Goal: Task Accomplishment & Management: Complete application form

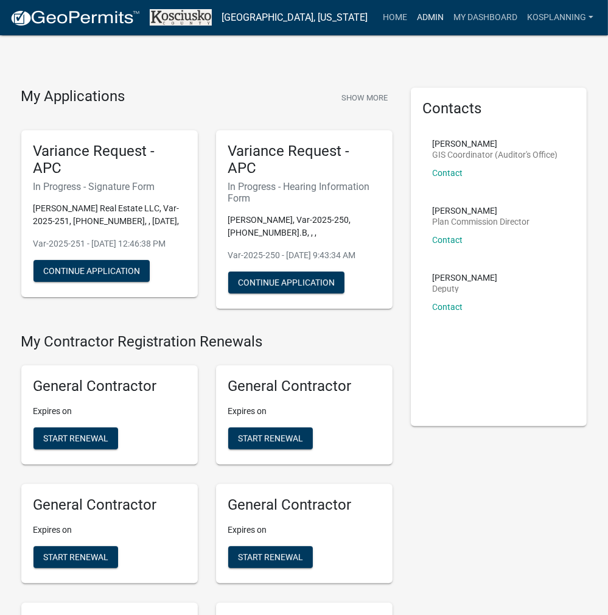
click at [421, 15] on link "Admin" at bounding box center [430, 17] width 37 height 23
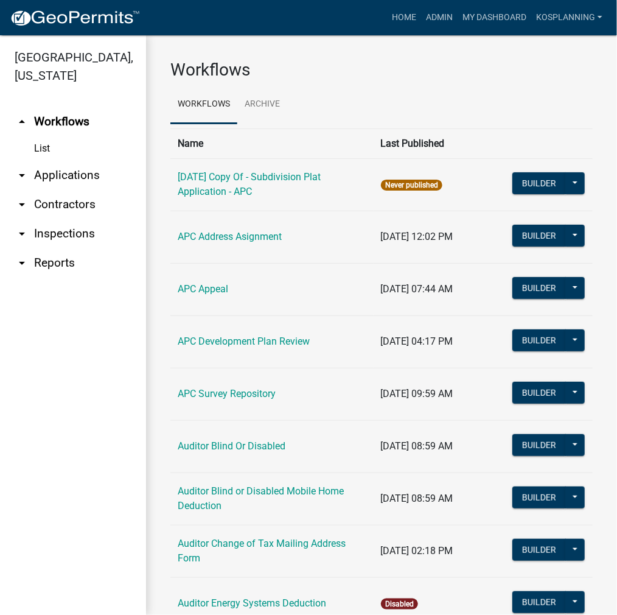
click at [74, 174] on link "arrow_drop_down Applications" at bounding box center [73, 175] width 146 height 29
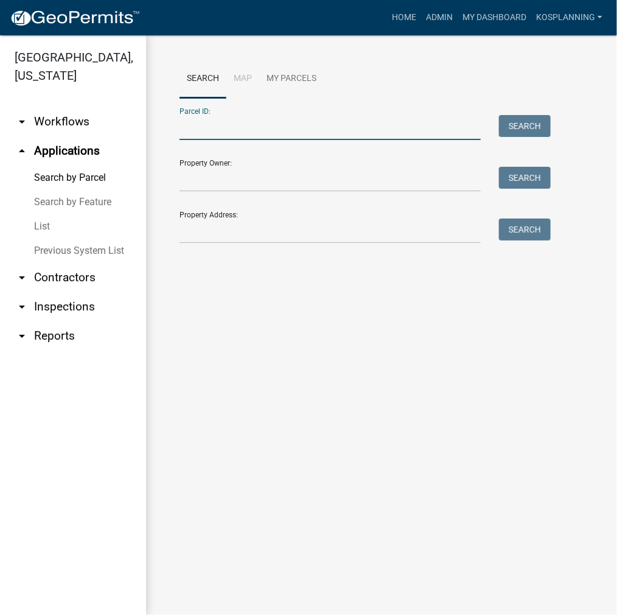
click at [221, 125] on input "Parcel ID:" at bounding box center [330, 127] width 301 height 25
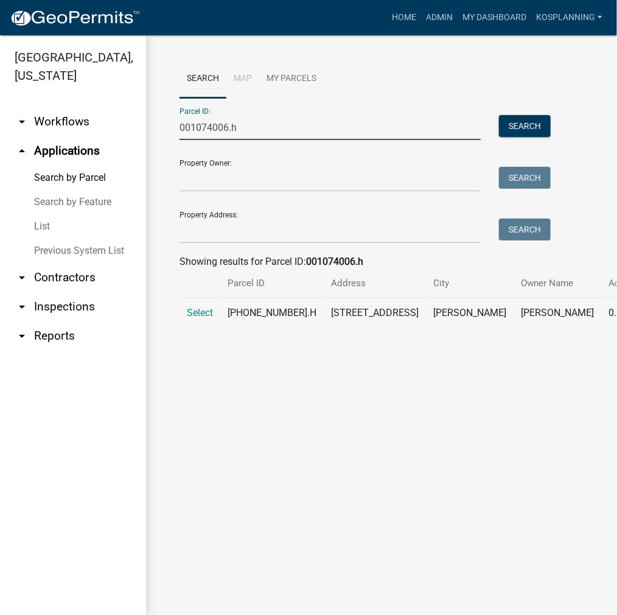
type input "001074006.h"
click at [190, 318] on td "Select" at bounding box center [200, 318] width 41 height 40
click at [194, 318] on span "Select" at bounding box center [200, 313] width 26 height 12
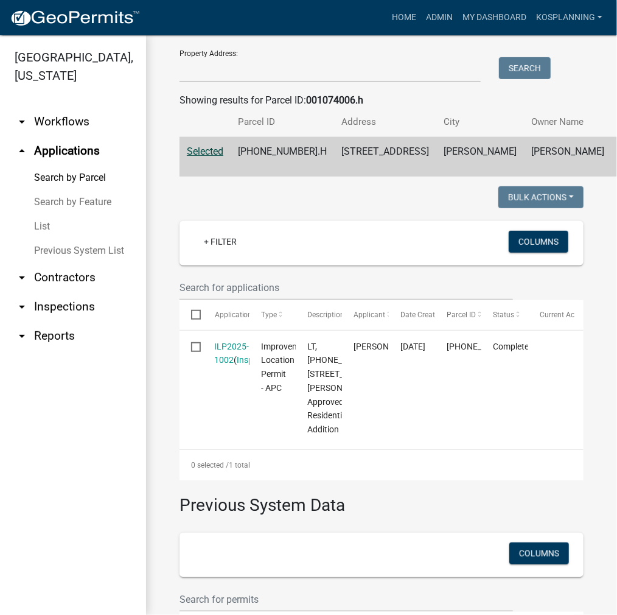
scroll to position [183, 0]
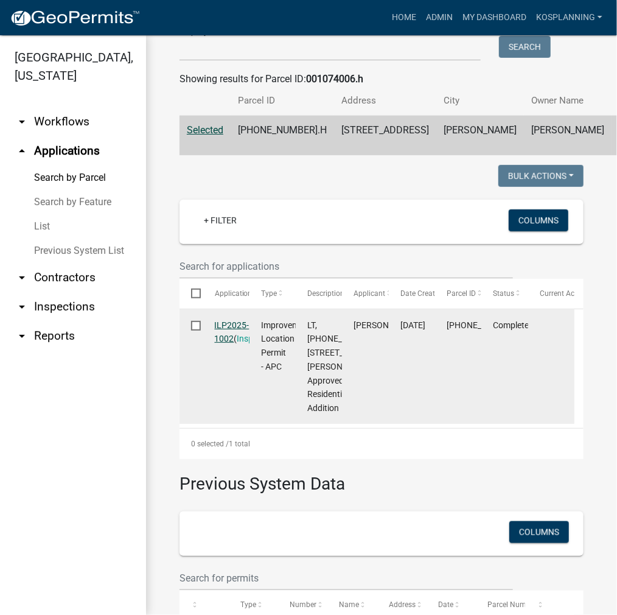
click at [225, 344] on link "ILP2025-1002" at bounding box center [232, 332] width 35 height 24
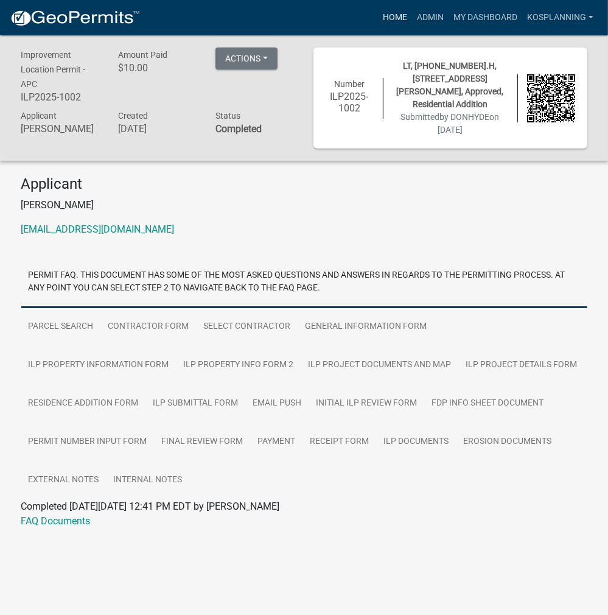
click at [396, 15] on link "Home" at bounding box center [395, 17] width 34 height 23
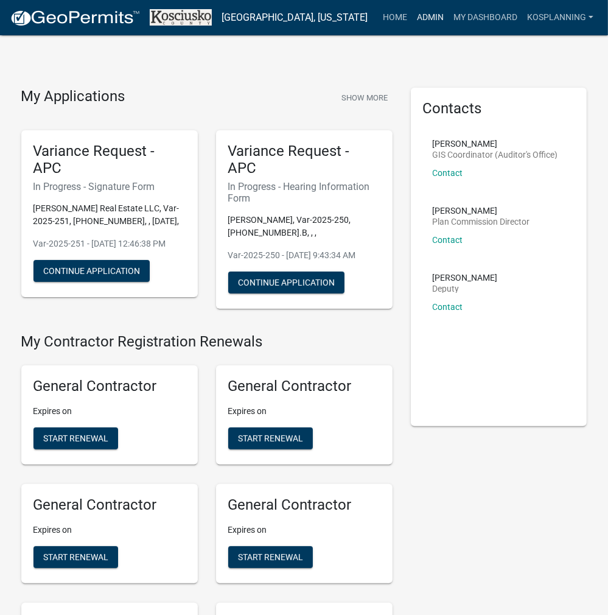
click at [429, 19] on link "Admin" at bounding box center [430, 17] width 37 height 23
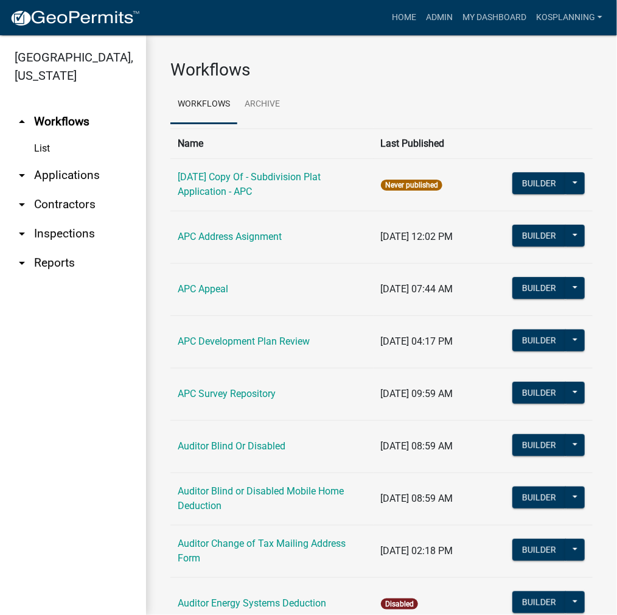
click at [67, 169] on link "arrow_drop_down Applications" at bounding box center [73, 175] width 146 height 29
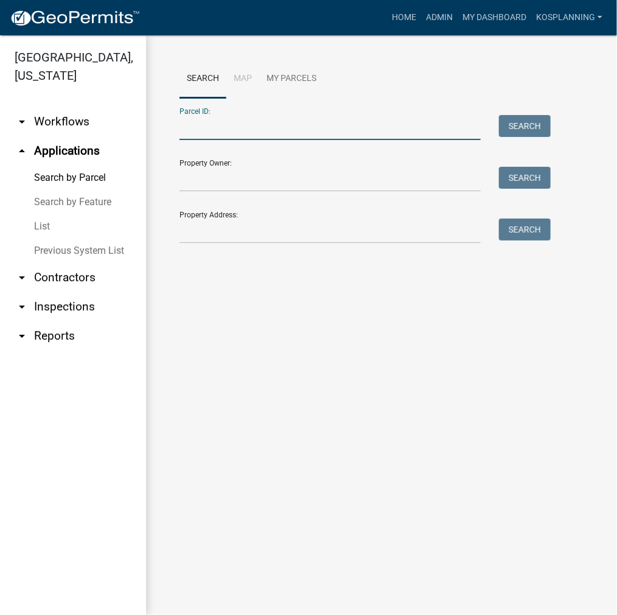
drag, startPoint x: 206, startPoint y: 125, endPoint x: 227, endPoint y: 138, distance: 24.8
click at [206, 125] on input "Parcel ID:" at bounding box center [330, 127] width 301 height 25
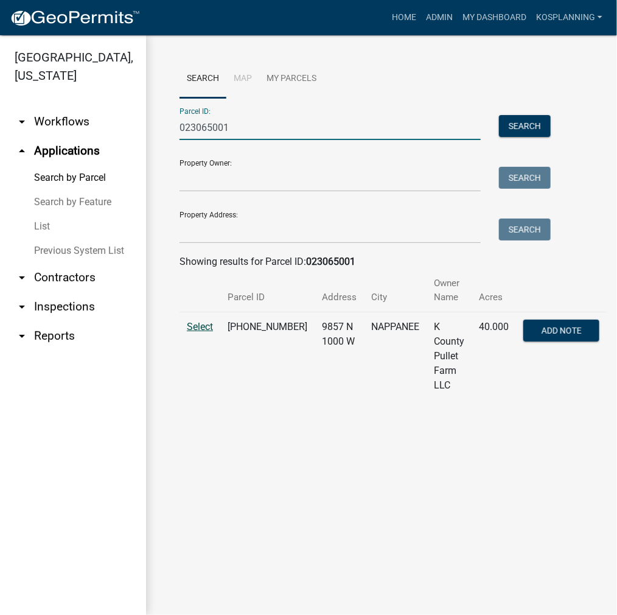
type input "023065001"
click at [199, 326] on span "Select" at bounding box center [200, 327] width 26 height 12
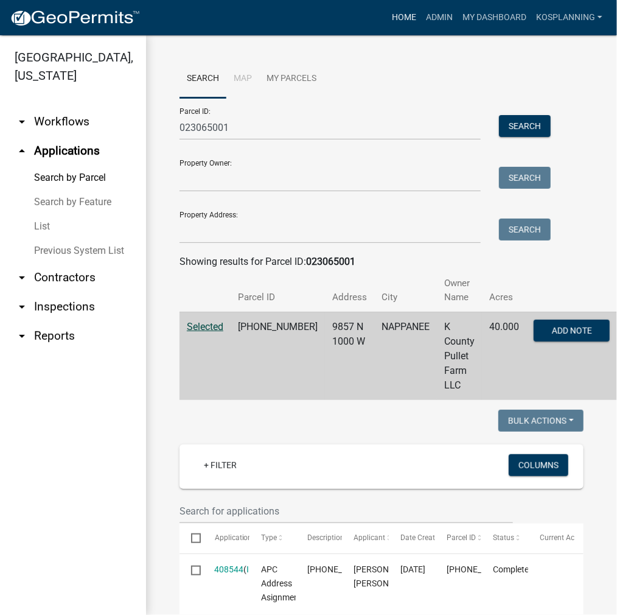
click at [402, 19] on link "Home" at bounding box center [404, 17] width 34 height 23
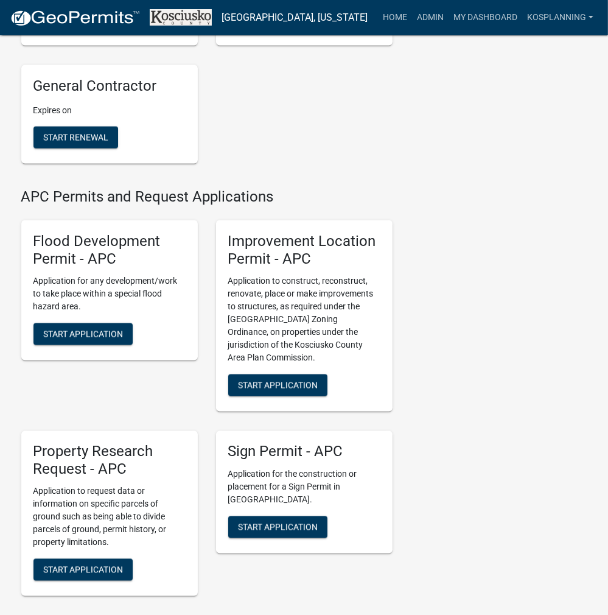
scroll to position [1339, 0]
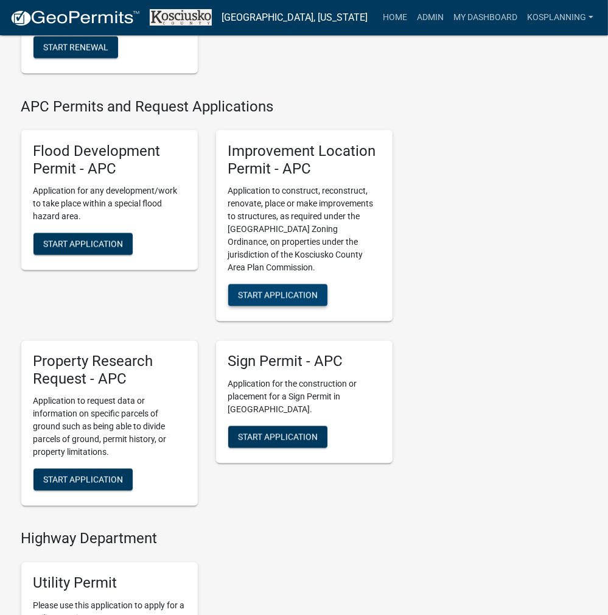
click at [304, 300] on span "Start Application" at bounding box center [278, 295] width 80 height 10
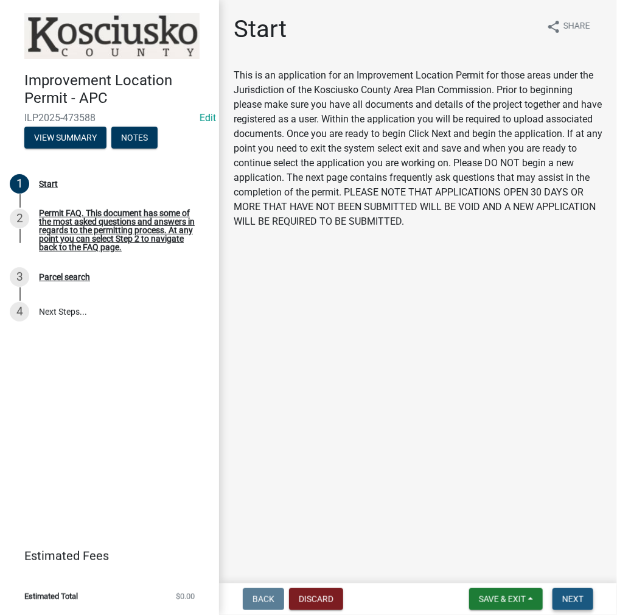
click at [582, 607] on button "Next" at bounding box center [573, 599] width 41 height 22
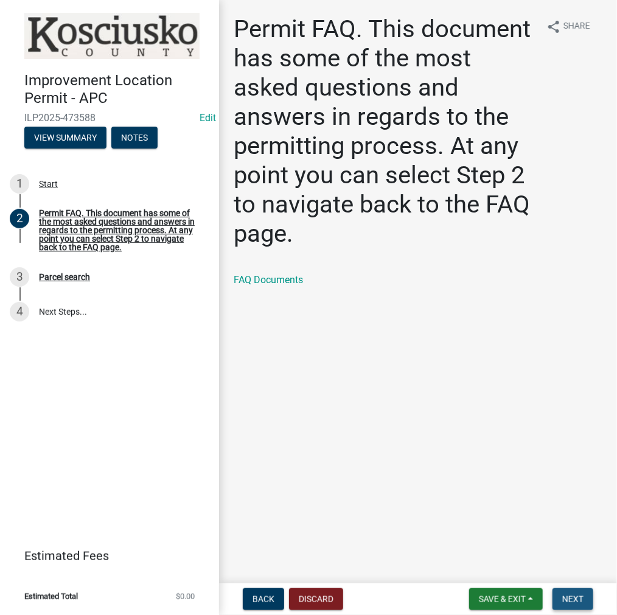
click at [568, 599] on span "Next" at bounding box center [573, 599] width 21 height 10
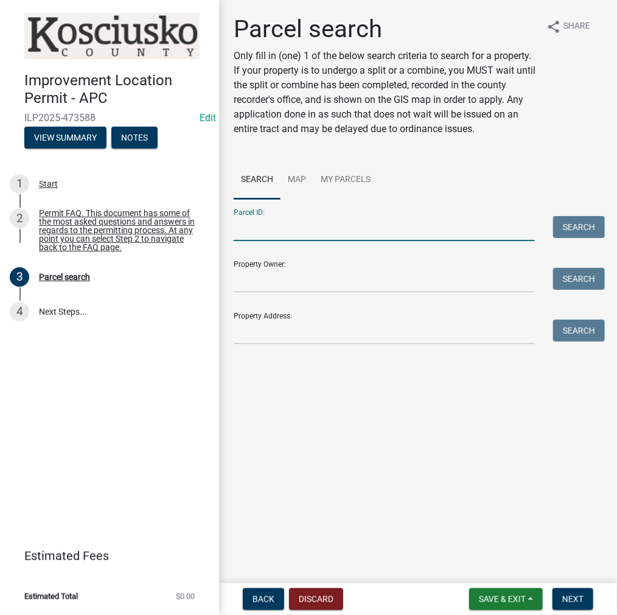
click at [268, 219] on input "Parcel ID:" at bounding box center [384, 228] width 301 height 25
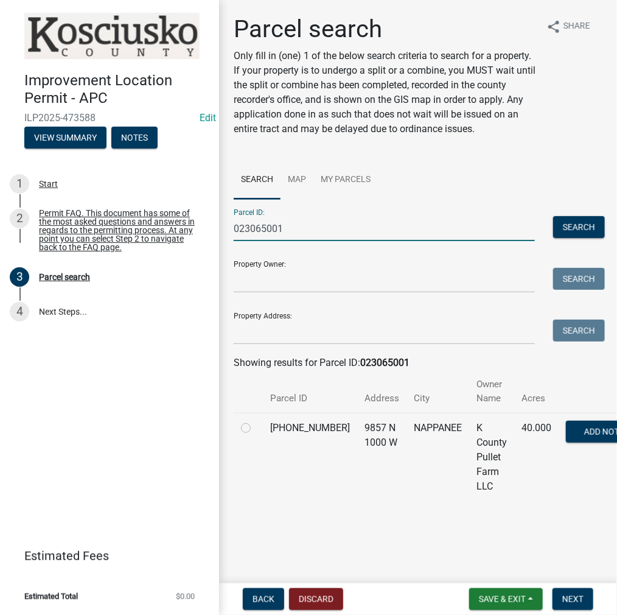
type input "023065001"
click at [256, 421] on label at bounding box center [256, 421] width 0 height 0
click at [256, 426] on input "radio" at bounding box center [260, 425] width 8 height 8
radio input "true"
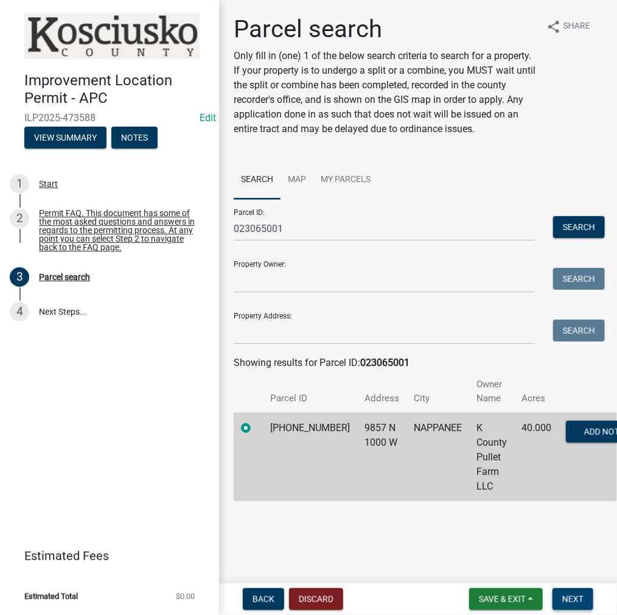
click at [569, 605] on button "Next" at bounding box center [573, 599] width 41 height 22
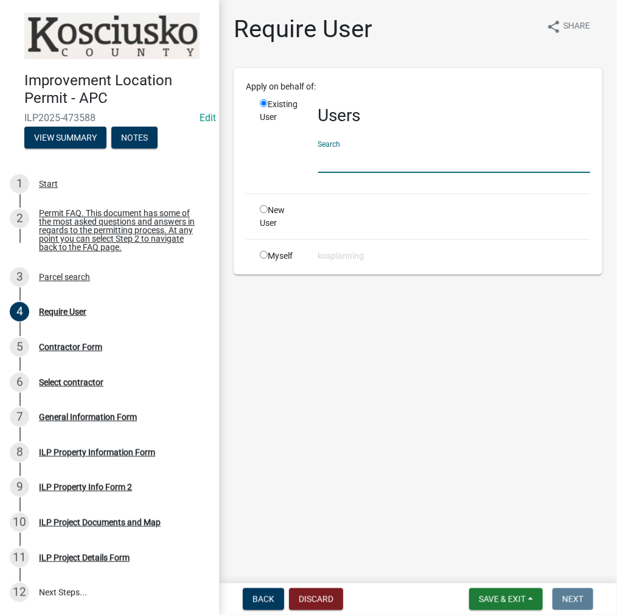
click at [346, 156] on input "text" at bounding box center [454, 160] width 272 height 25
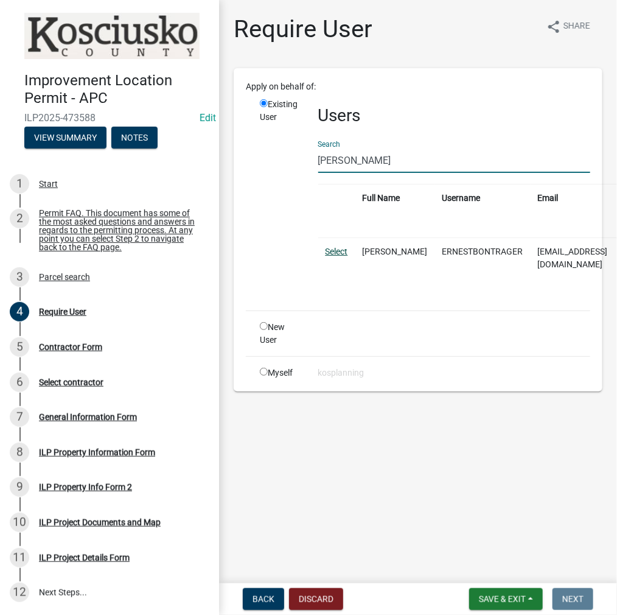
type input "ernest bontrager"
click at [339, 247] on link "Select" at bounding box center [337, 252] width 23 height 10
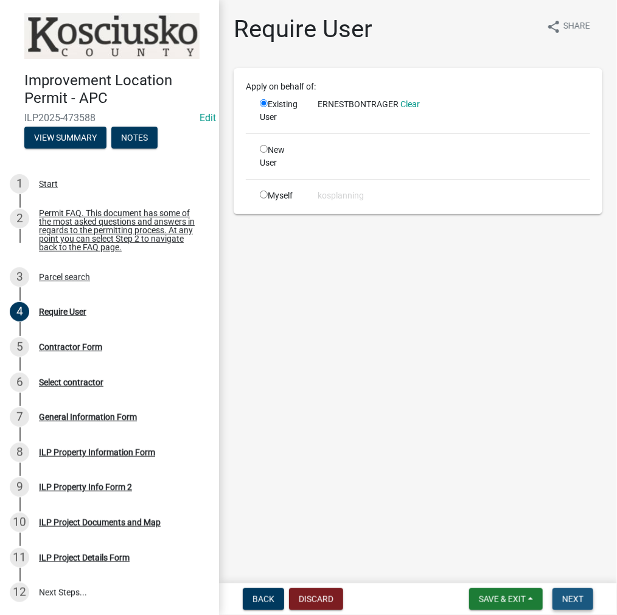
click at [569, 594] on span "Next" at bounding box center [573, 599] width 21 height 10
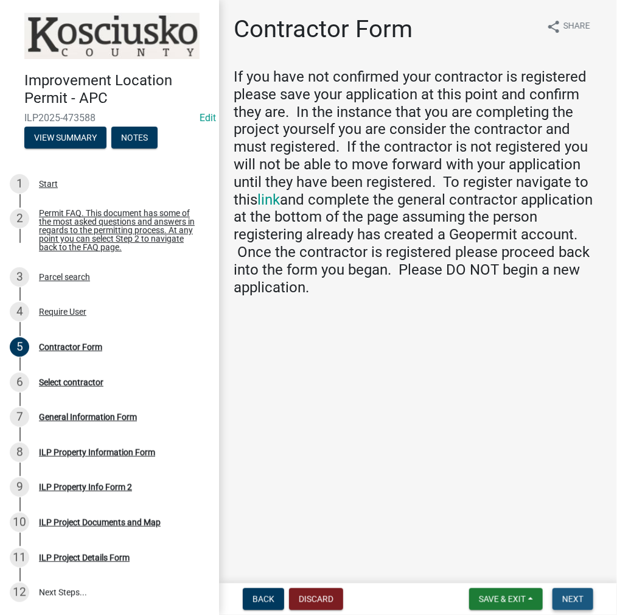
click at [565, 603] on span "Next" at bounding box center [573, 599] width 21 height 10
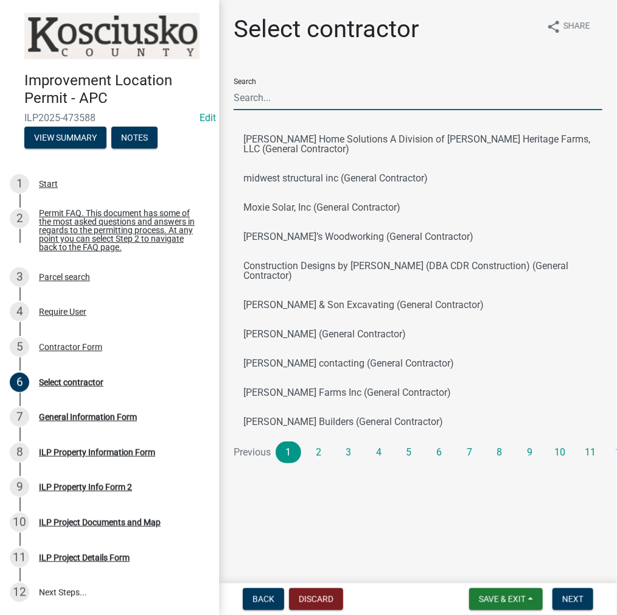
click at [282, 86] on input "Search" at bounding box center [418, 97] width 369 height 25
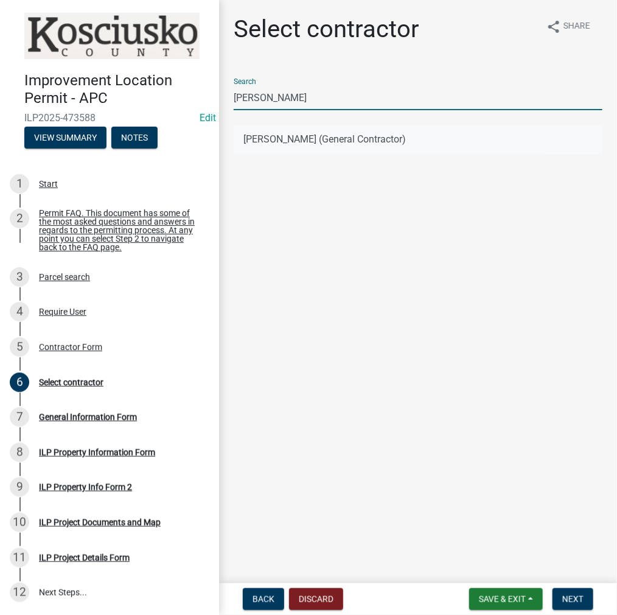
type input "ernest bon"
click at [287, 135] on button "ERNEST BONTRAGER (General Contractor)" at bounding box center [418, 139] width 369 height 29
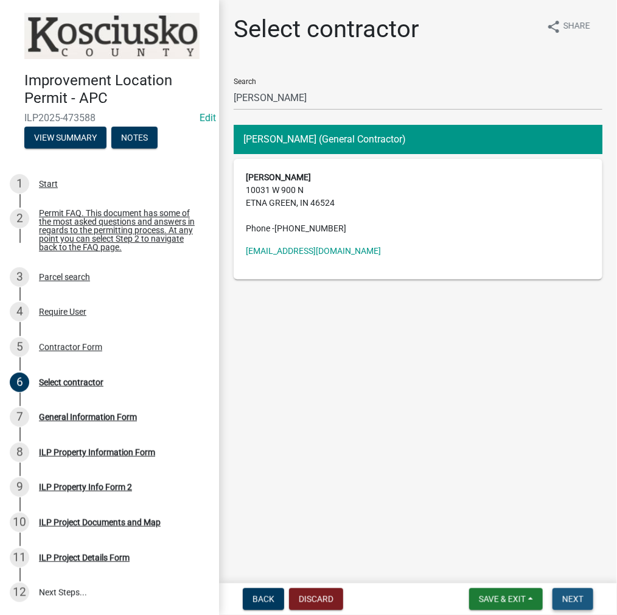
click at [582, 597] on span "Next" at bounding box center [573, 599] width 21 height 10
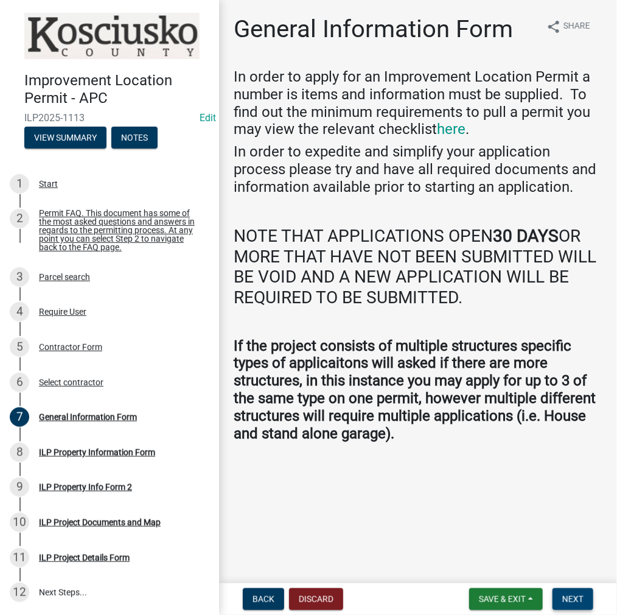
click at [568, 597] on span "Next" at bounding box center [573, 599] width 21 height 10
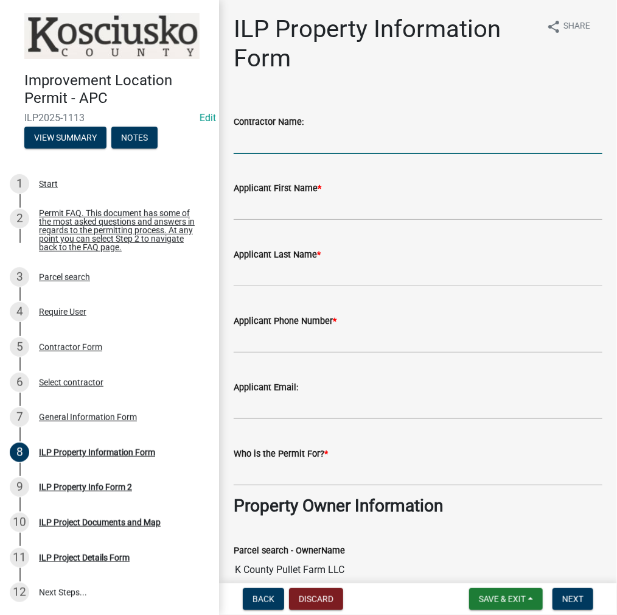
click at [270, 138] on input "Contractor Name:" at bounding box center [418, 141] width 369 height 25
type input "zimmerman construction"
click at [254, 210] on input "Applicant First Name *" at bounding box center [418, 207] width 369 height 25
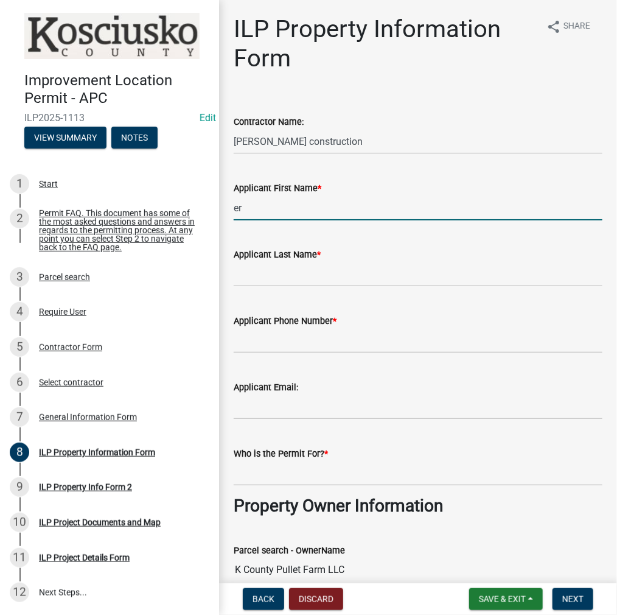
type input "e"
type input "ERNEST"
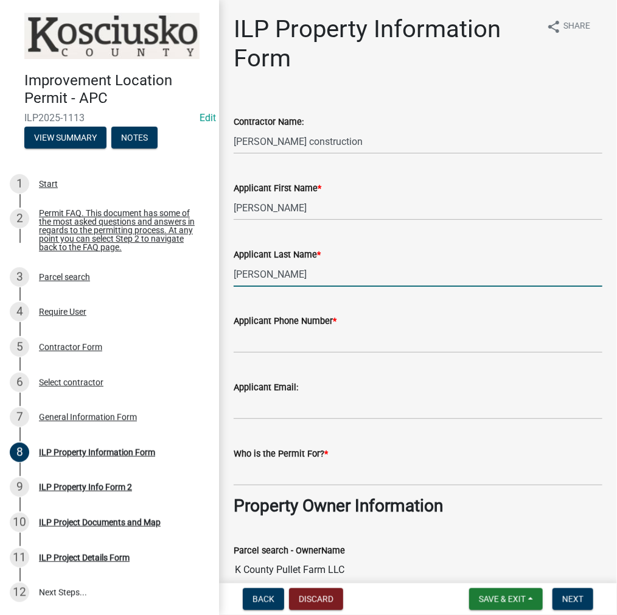
type input "BONTRAGER"
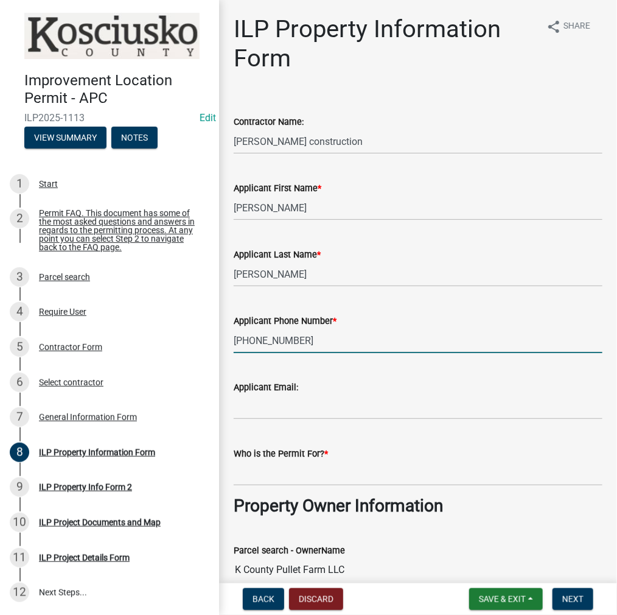
type input "[PHONE_NUMBER]"
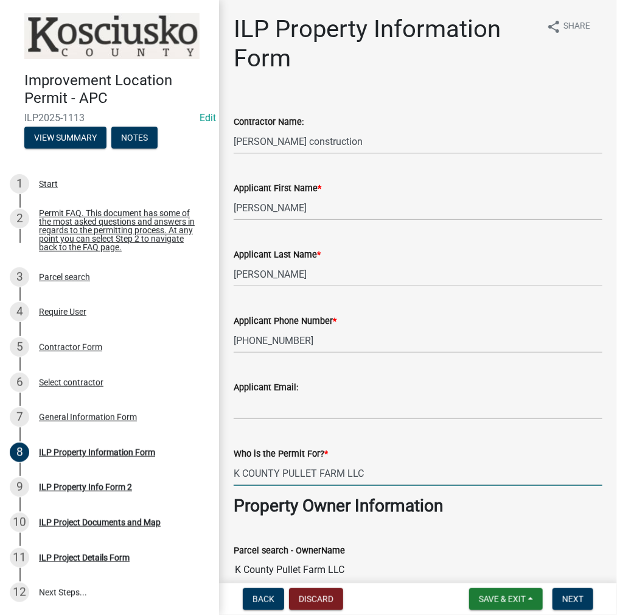
type input "K COUNTY PULLET FARM LLC"
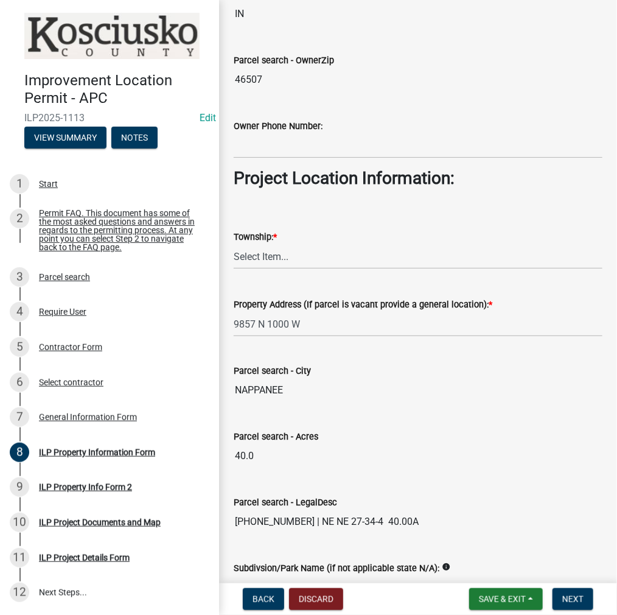
scroll to position [894, 0]
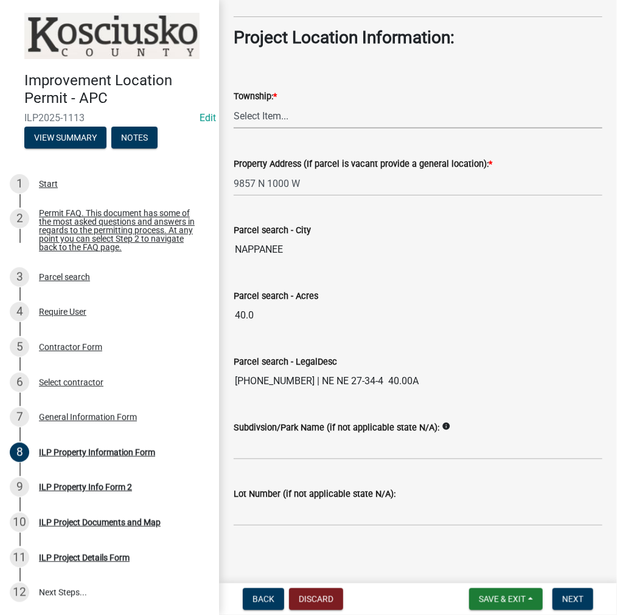
click at [284, 113] on select "Select Item... Benton - Elkhart Co Clay Etna Franklin Harrison Jackson Jefferso…" at bounding box center [418, 115] width 369 height 25
click at [234, 103] on select "Select Item... Benton - Elkhart Co Clay Etna Franklin Harrison Jackson Jefferso…" at bounding box center [418, 115] width 369 height 25
select select "60b18fa5-6b13-4736-a7f7-42cb21d90618"
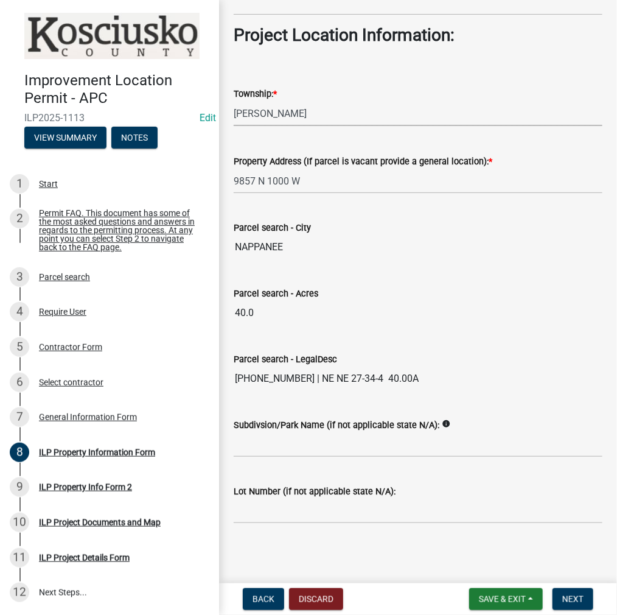
scroll to position [896, 0]
click at [556, 602] on button "Next" at bounding box center [573, 599] width 41 height 22
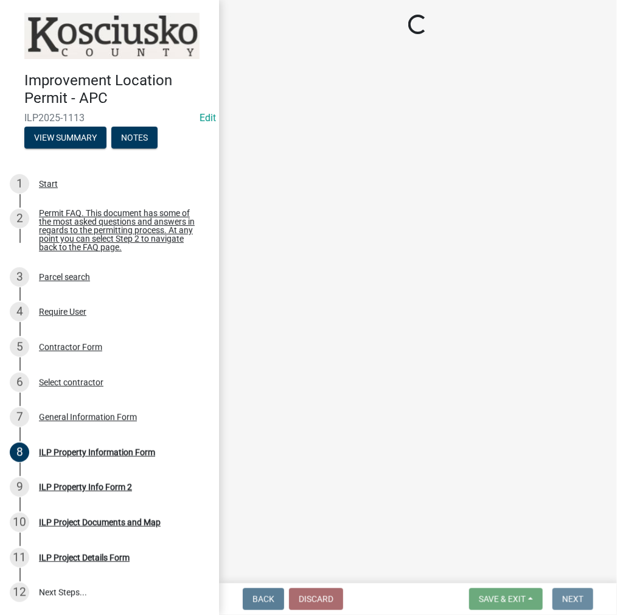
scroll to position [0, 0]
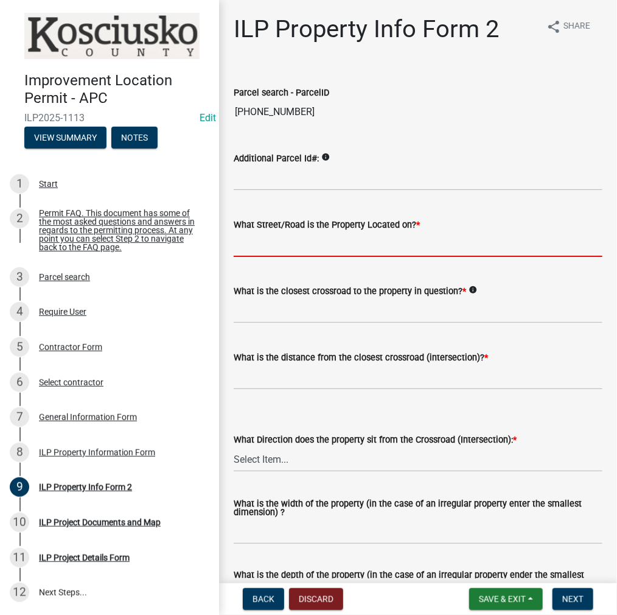
click at [294, 245] on input "What Street/Road is the Property Located on? *" at bounding box center [418, 244] width 369 height 25
type input "1000 W"
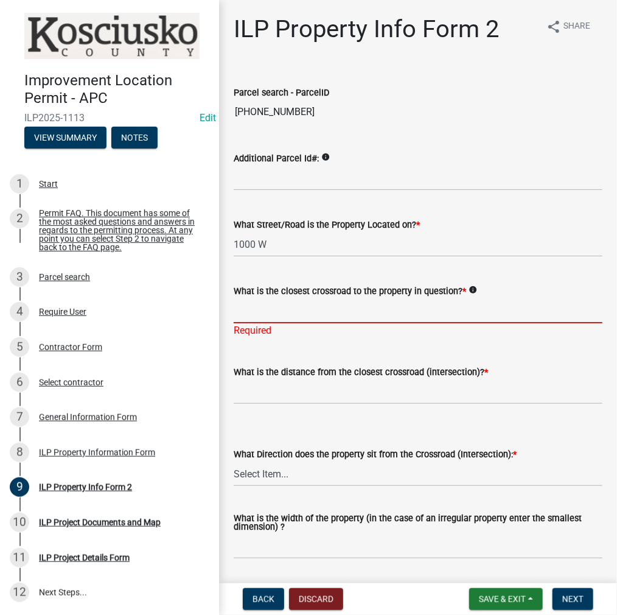
click at [251, 309] on input "What is the closest crossroad to the property in question? *" at bounding box center [418, 310] width 369 height 25
type input "1000 N"
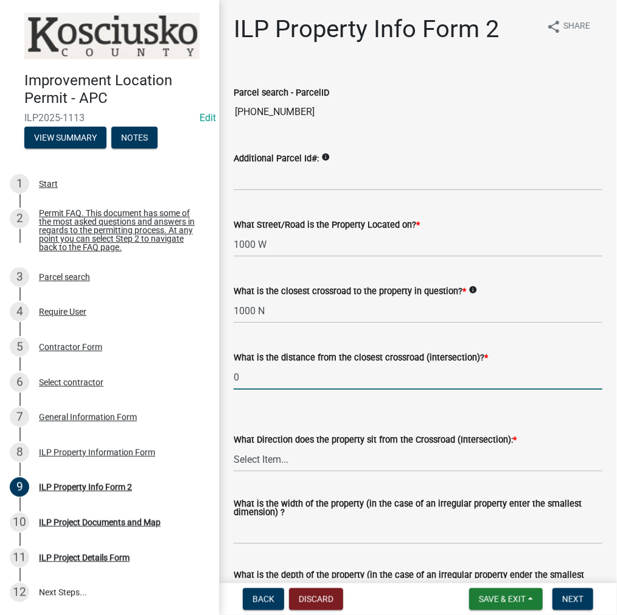
type input "0"
click at [264, 464] on select "Select Item... N NE NW S SE SW E W" at bounding box center [418, 459] width 369 height 25
click at [234, 447] on select "Select Item... N NE NW S SE SW E W" at bounding box center [418, 459] width 369 height 25
select select "30cad654-0079-4cbe-a349-097ae71a5774"
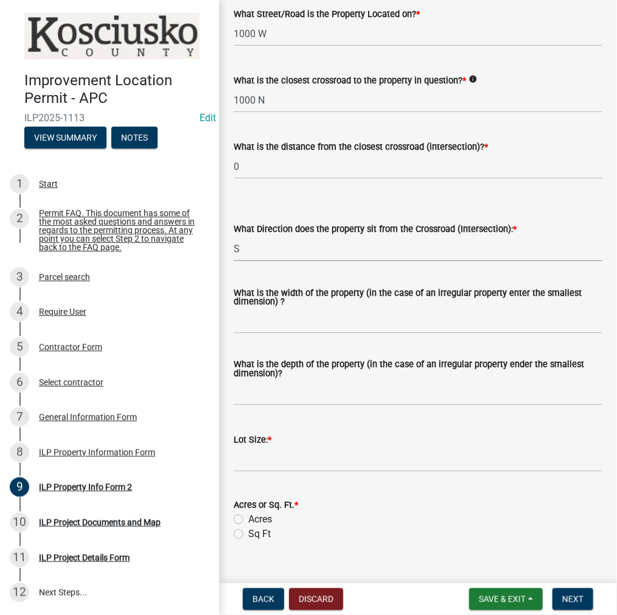
scroll to position [244, 0]
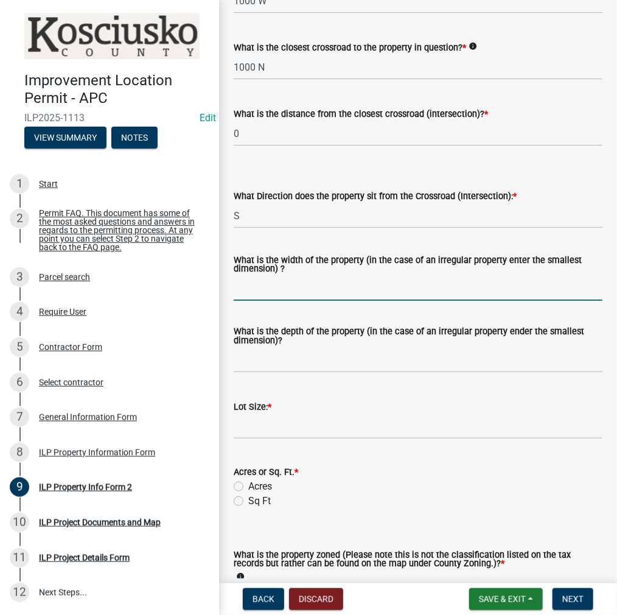
click at [285, 294] on input "What is the width of the property (in the case of an irregular property enter t…" at bounding box center [418, 288] width 369 height 25
type input "VARIES"
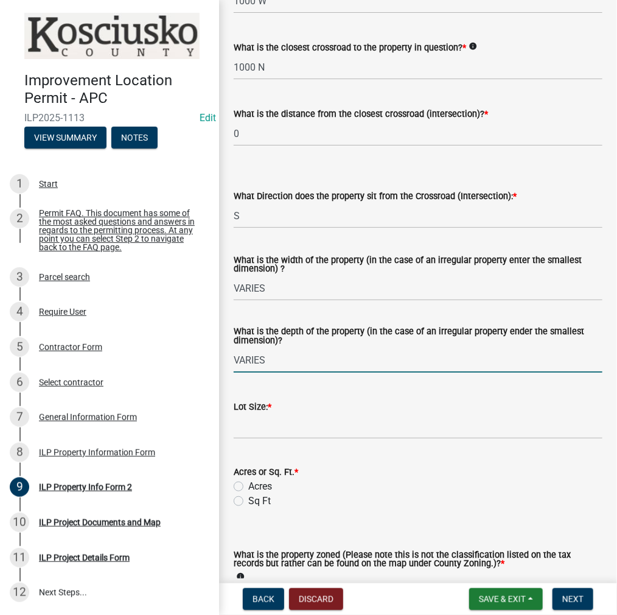
type input "VARIES"
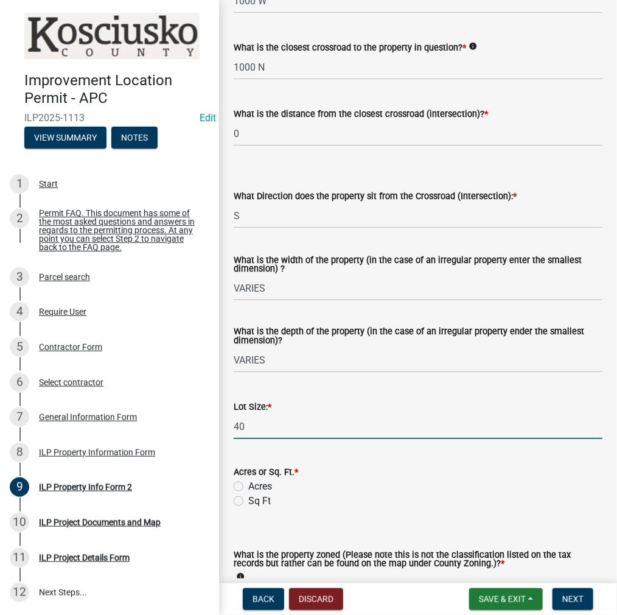
type input "40"
click at [248, 488] on label "Acres" at bounding box center [260, 486] width 24 height 15
click at [248, 487] on input "Acres" at bounding box center [252, 483] width 8 height 8
radio input "true"
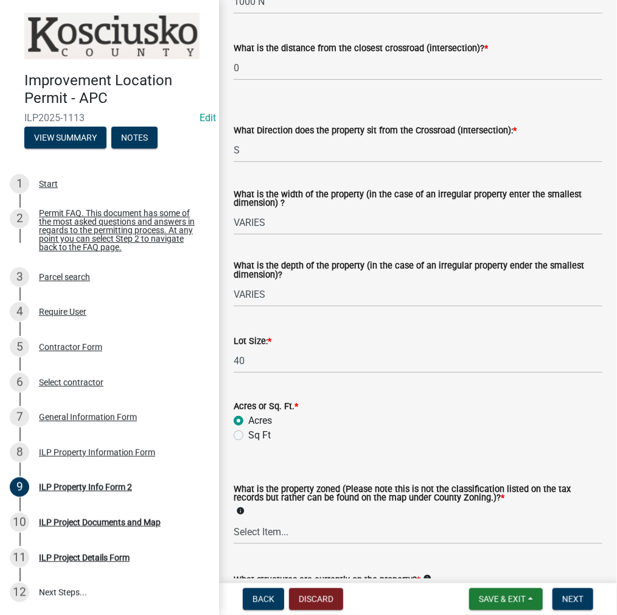
scroll to position [432, 0]
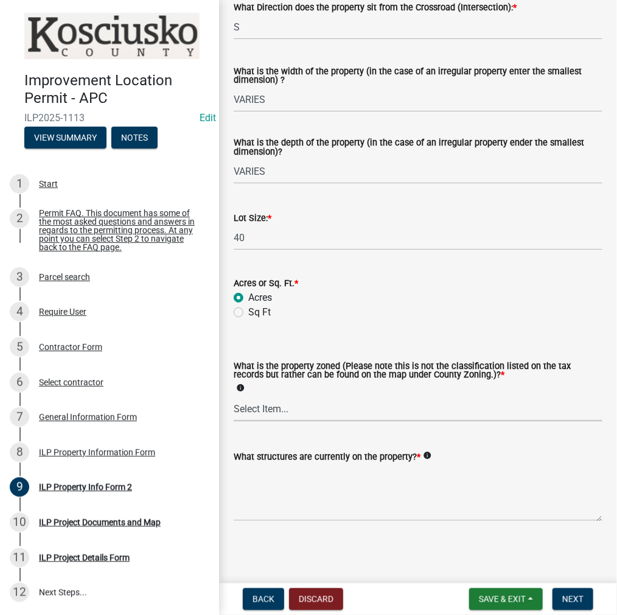
click at [278, 403] on select "Select Item... Agricultural Agricultural 2 Commercial Environmental Industrial …" at bounding box center [418, 408] width 369 height 25
click at [234, 396] on select "Select Item... Agricultural Agricultural 2 Commercial Environmental Industrial …" at bounding box center [418, 408] width 369 height 25
select select "ea119d11-e52e-4559-b746-af06211fe819"
click at [270, 493] on textarea "What structures are currently on the property? *" at bounding box center [418, 492] width 369 height 57
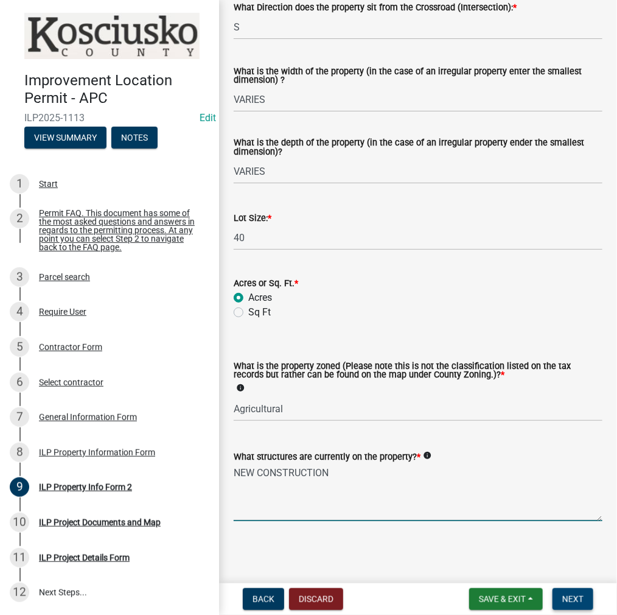
type textarea "NEW CONSTRUCTION"
click at [574, 594] on span "Next" at bounding box center [573, 599] width 21 height 10
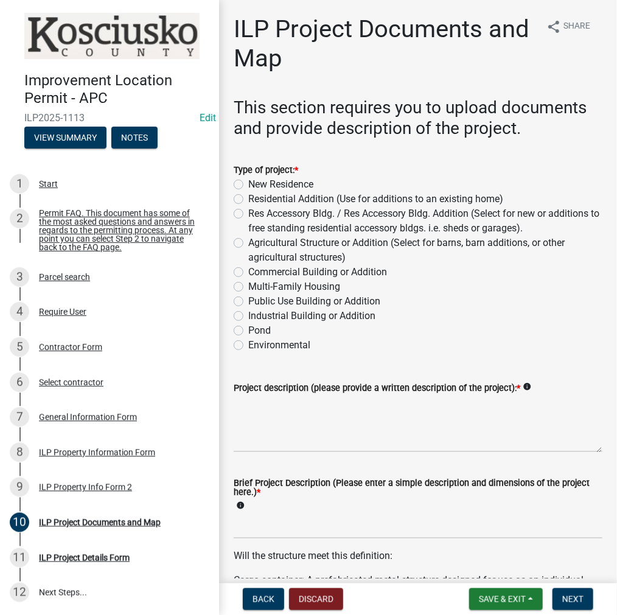
click at [248, 241] on label "Agricultural Structure or Addition (Select for barns, barn additions, or other …" at bounding box center [425, 250] width 354 height 29
click at [248, 241] on input "Agricultural Structure or Addition (Select for barns, barn additions, or other …" at bounding box center [252, 240] width 8 height 8
radio input "true"
click at [275, 417] on textarea "Project description (please provide a written description of the project): *" at bounding box center [418, 423] width 369 height 57
type textarea "16X60 GENERATOR BLDG"
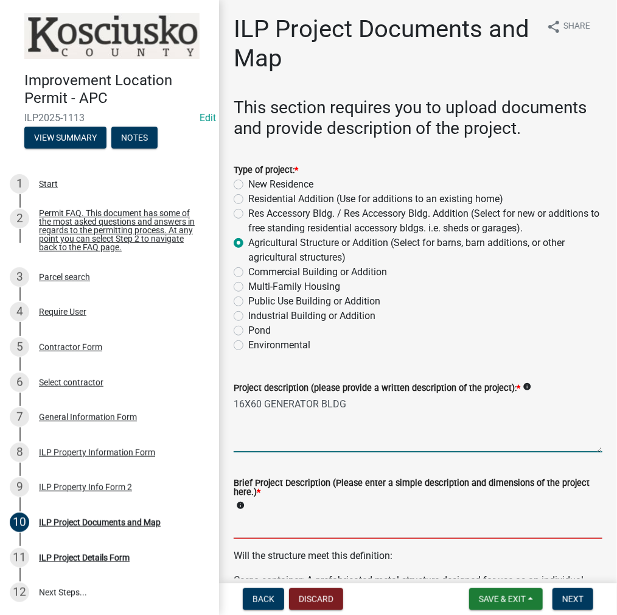
click at [267, 528] on input "Brief Project Description (Please enter a simple description and dimensions of …" at bounding box center [418, 526] width 369 height 25
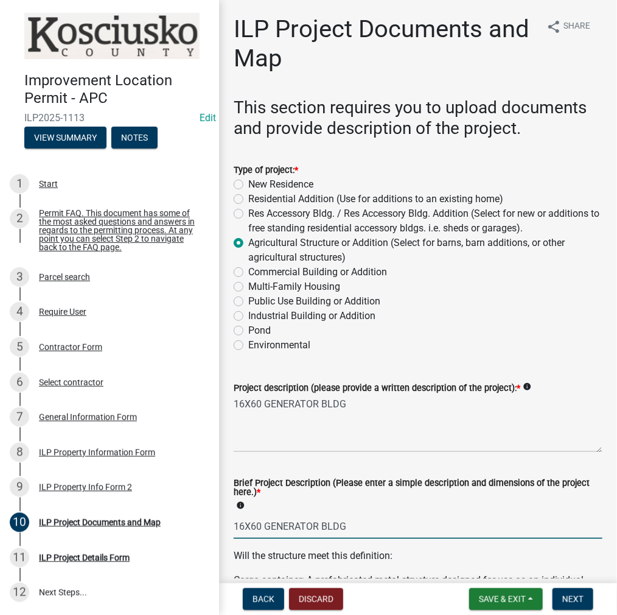
type input "16X60 GENERATOR BLDG"
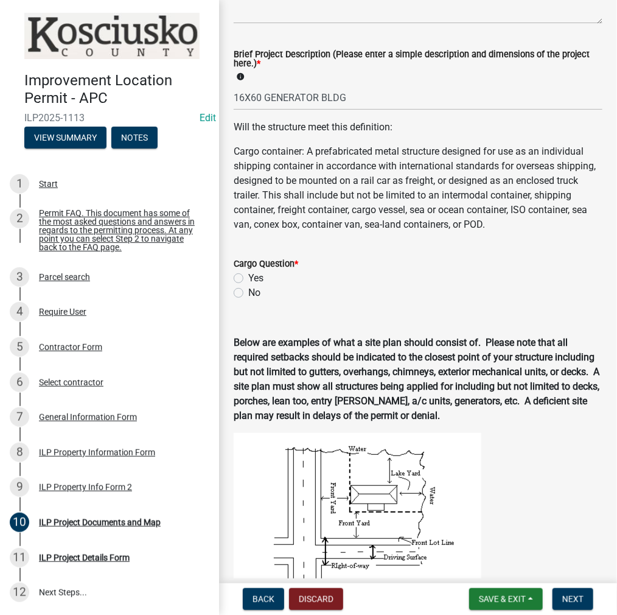
click at [248, 300] on label "No" at bounding box center [254, 293] width 12 height 15
click at [248, 293] on input "No" at bounding box center [252, 290] width 8 height 8
radio input "true"
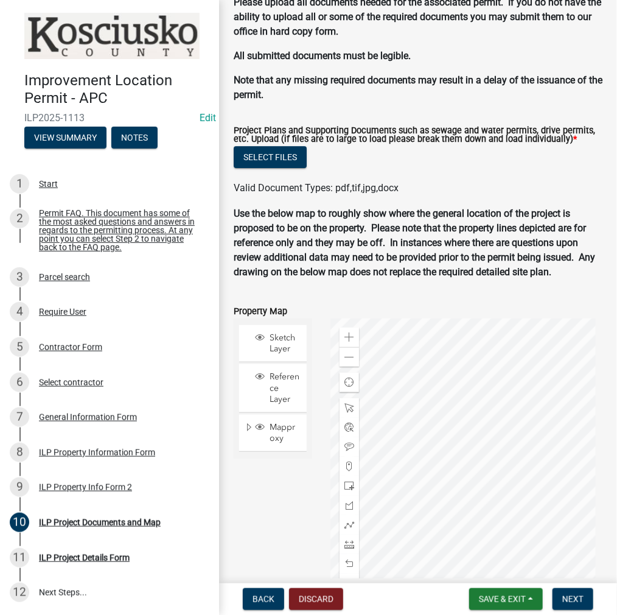
scroll to position [1403, 0]
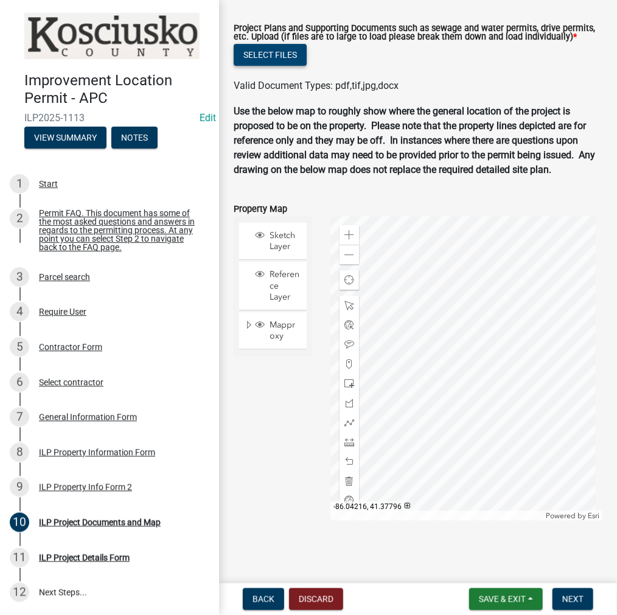
click at [282, 66] on button "Select files" at bounding box center [270, 55] width 73 height 22
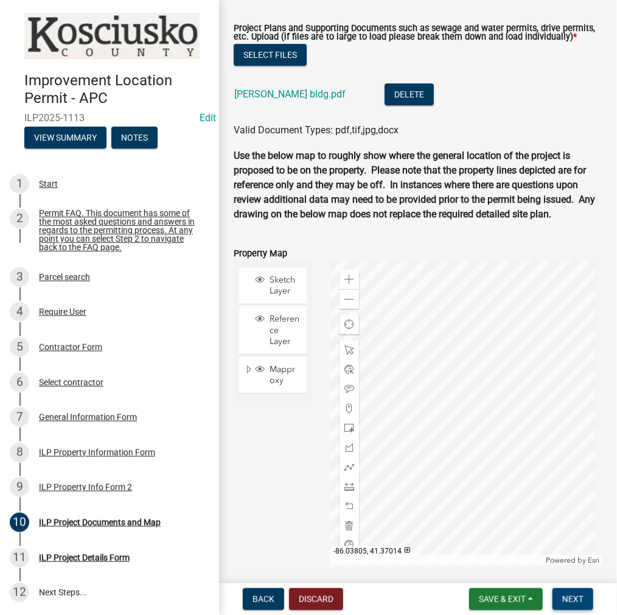
click at [577, 600] on span "Next" at bounding box center [573, 599] width 21 height 10
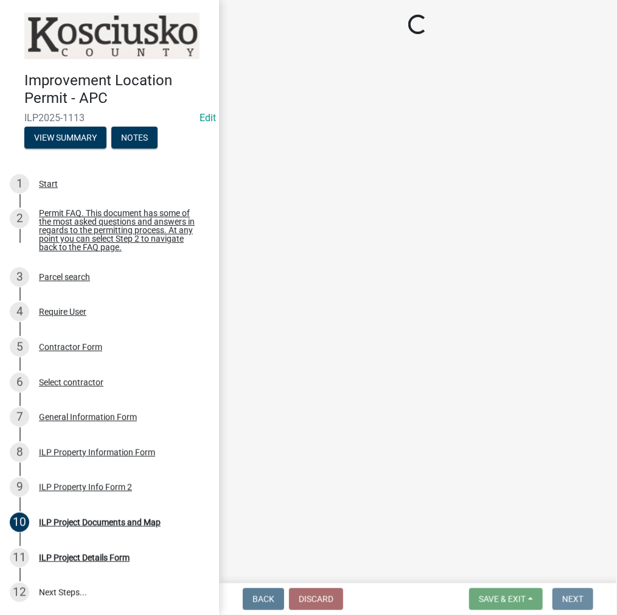
scroll to position [0, 0]
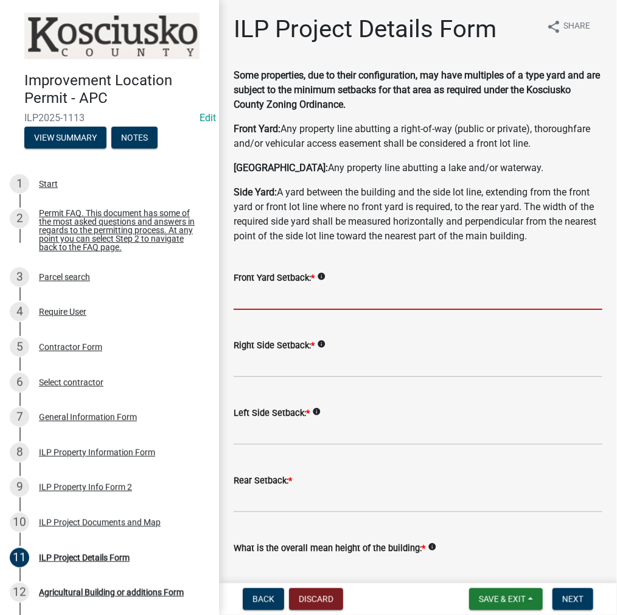
click at [298, 296] on input "text" at bounding box center [418, 297] width 369 height 25
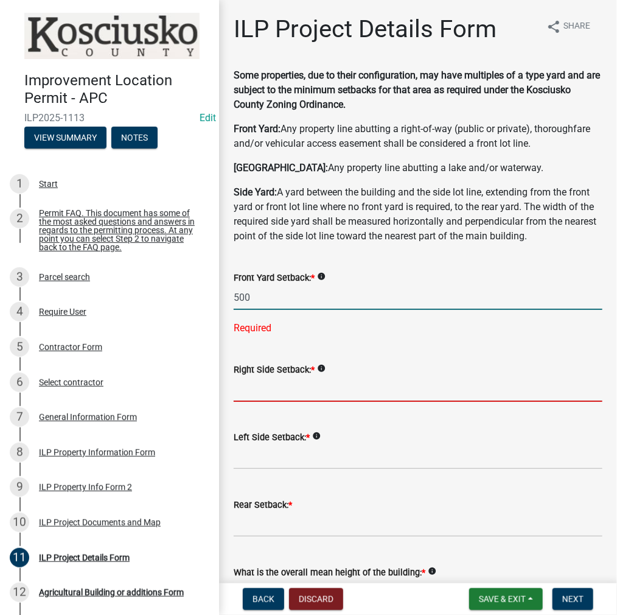
type input "500.0"
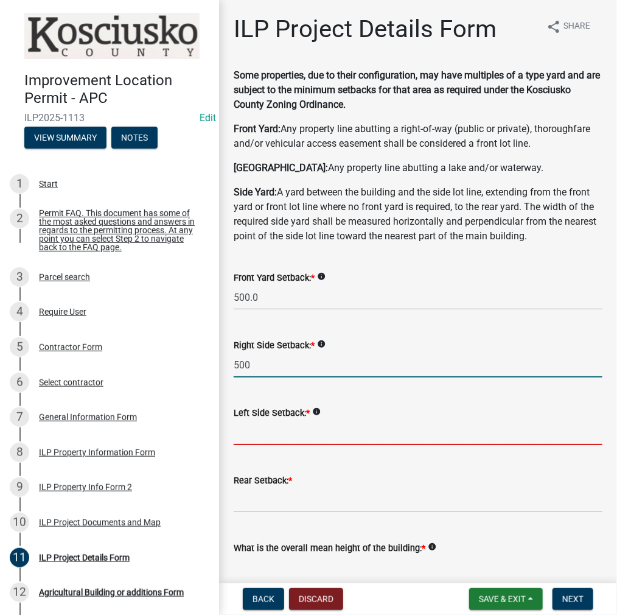
type input "500.0"
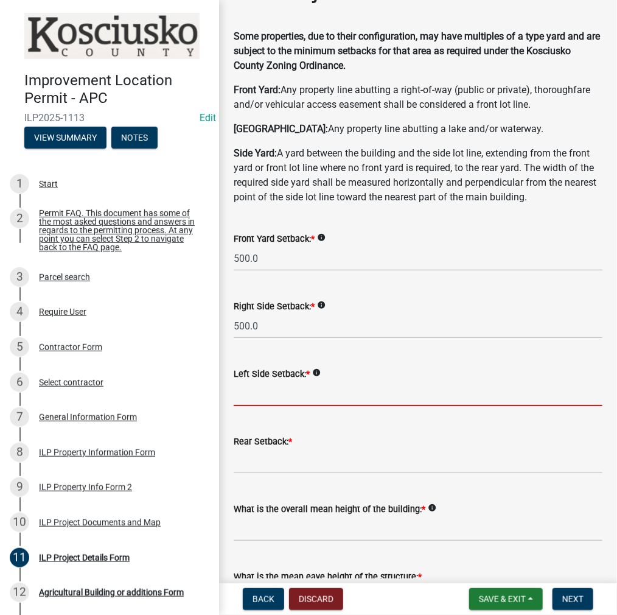
scroll to position [122, 0]
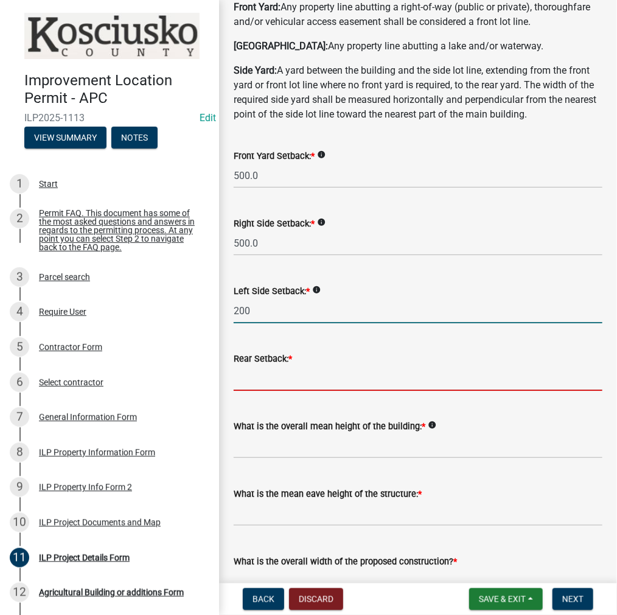
type input "200.0"
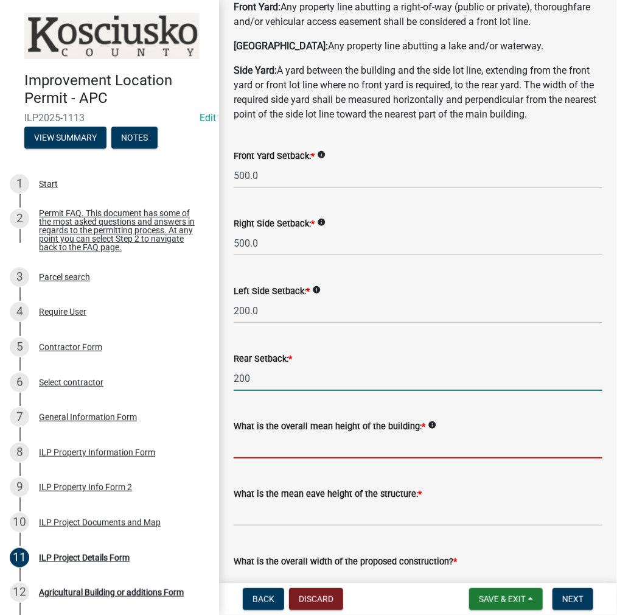
type input "200.0"
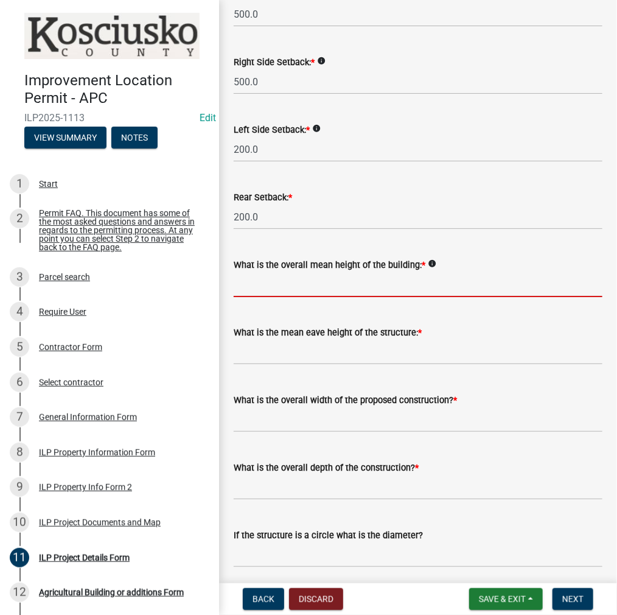
scroll to position [304, 0]
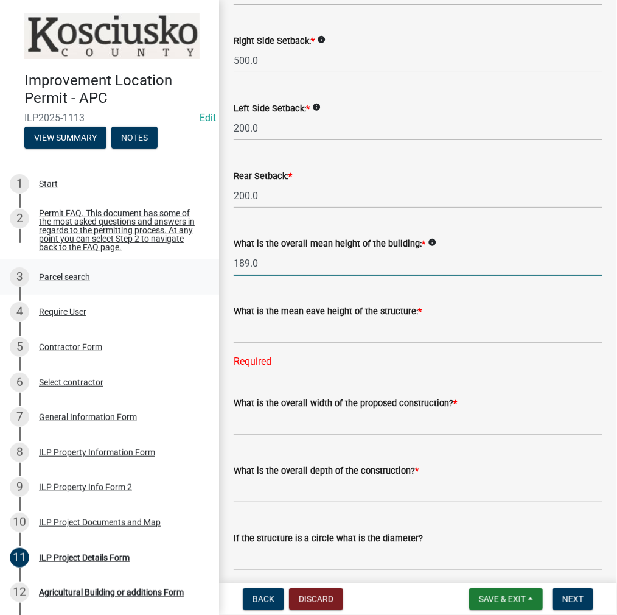
drag, startPoint x: 313, startPoint y: 273, endPoint x: 205, endPoint y: 276, distance: 107.8
click at [205, 276] on div "Improvement Location Permit - APC ILP2025-1113 Edit View Summary Notes 1 Start …" at bounding box center [308, 307] width 617 height 615
type input "18.0"
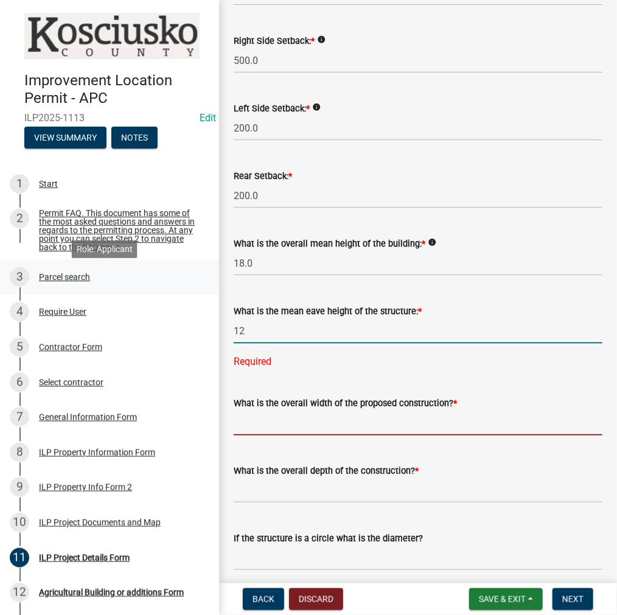
type input "12.0"
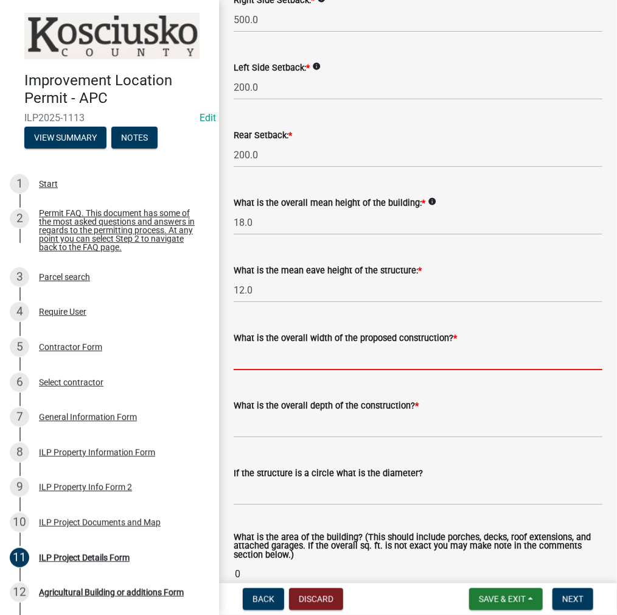
scroll to position [426, 0]
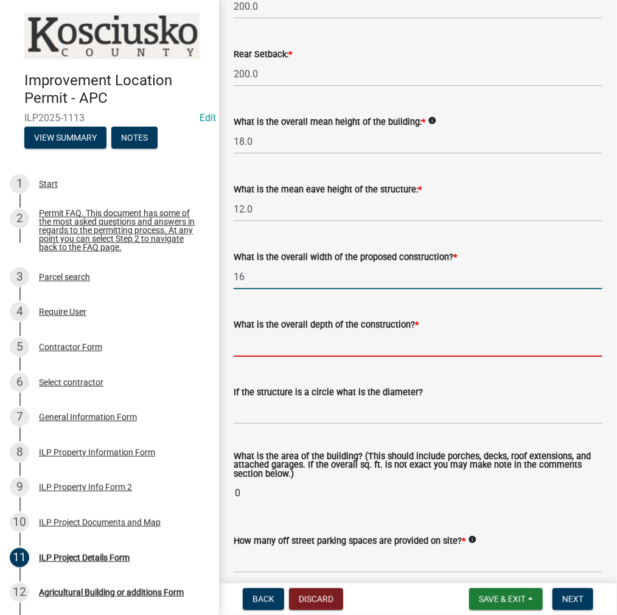
type input "16.00"
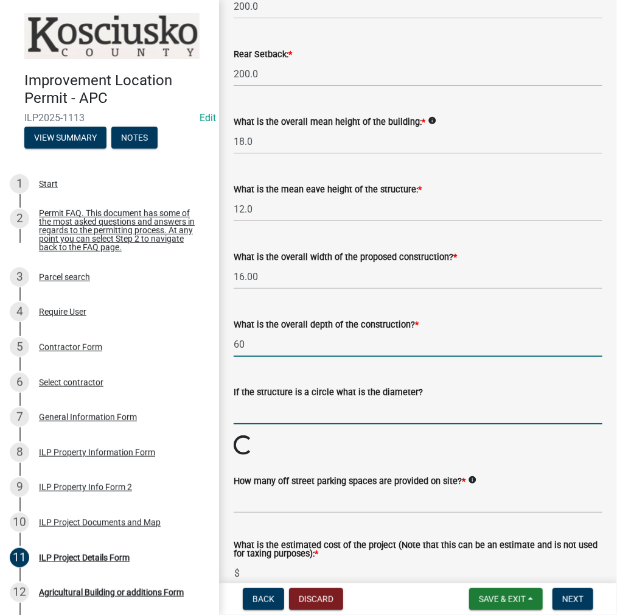
type input "60.00"
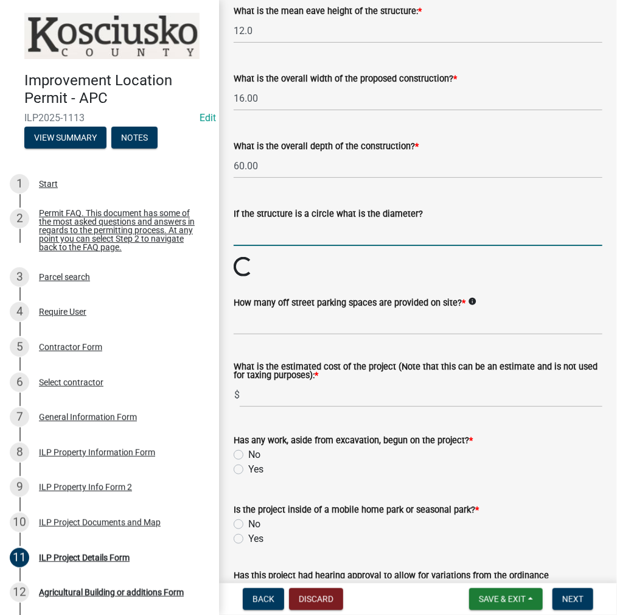
scroll to position [670, 0]
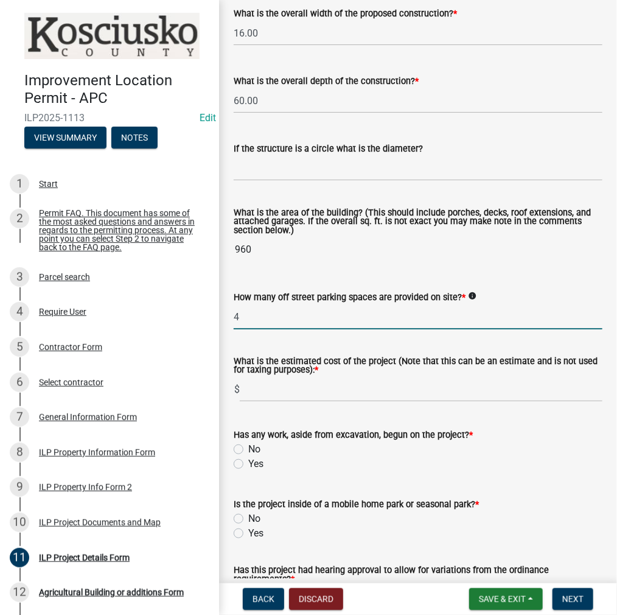
type input "4"
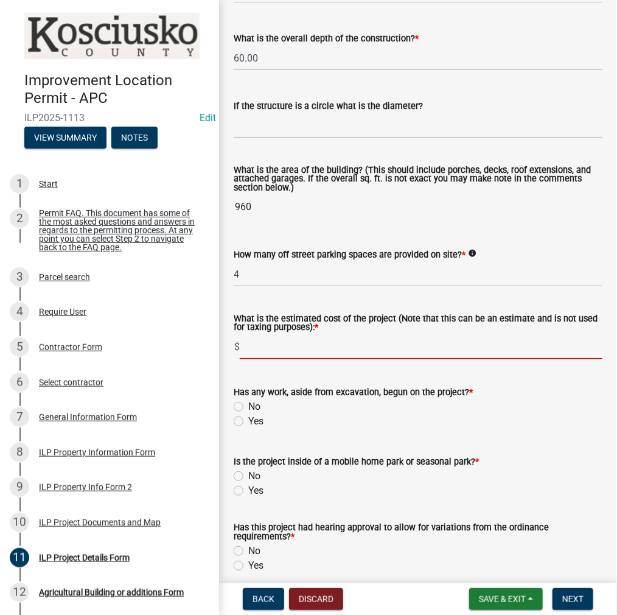
scroll to position [731, 0]
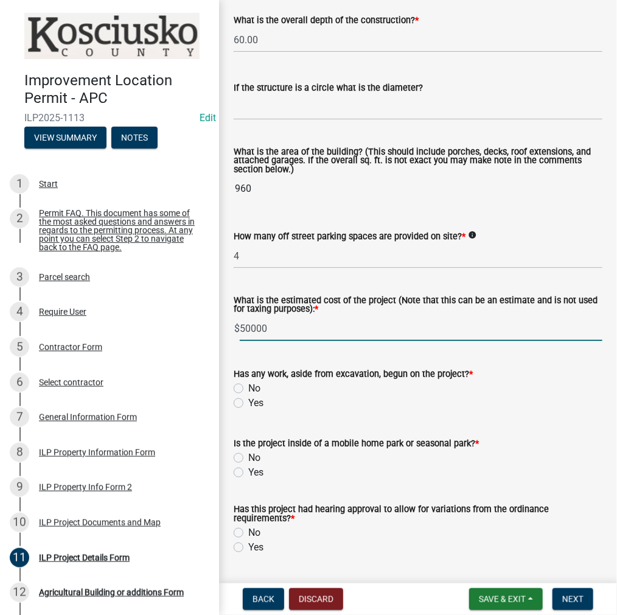
type input "50000"
click at [248, 387] on label "No" at bounding box center [254, 388] width 12 height 15
click at [248, 387] on input "No" at bounding box center [252, 385] width 8 height 8
radio input "true"
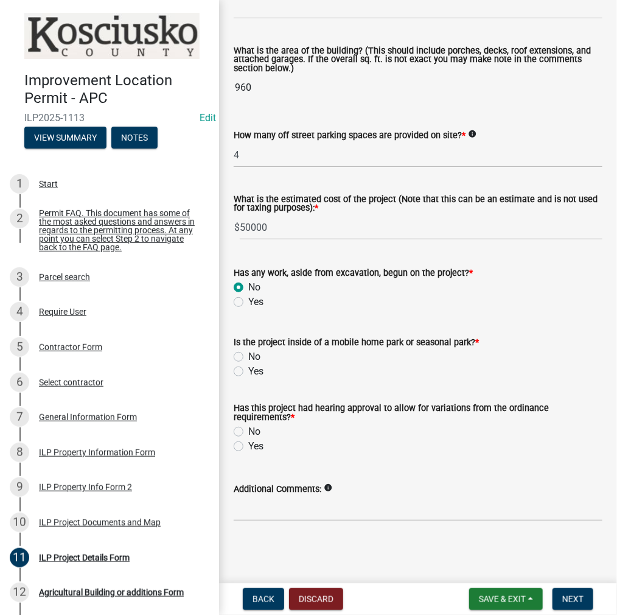
click at [248, 356] on label "No" at bounding box center [254, 356] width 12 height 15
click at [248, 356] on input "No" at bounding box center [252, 353] width 8 height 8
radio input "true"
click at [248, 430] on label "No" at bounding box center [254, 431] width 12 height 15
click at [248, 430] on input "No" at bounding box center [252, 428] width 8 height 8
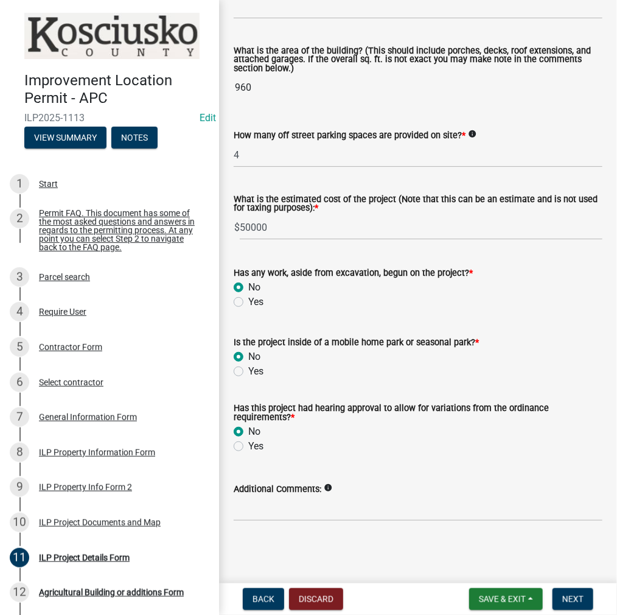
radio input "true"
click at [575, 598] on span "Next" at bounding box center [573, 599] width 21 height 10
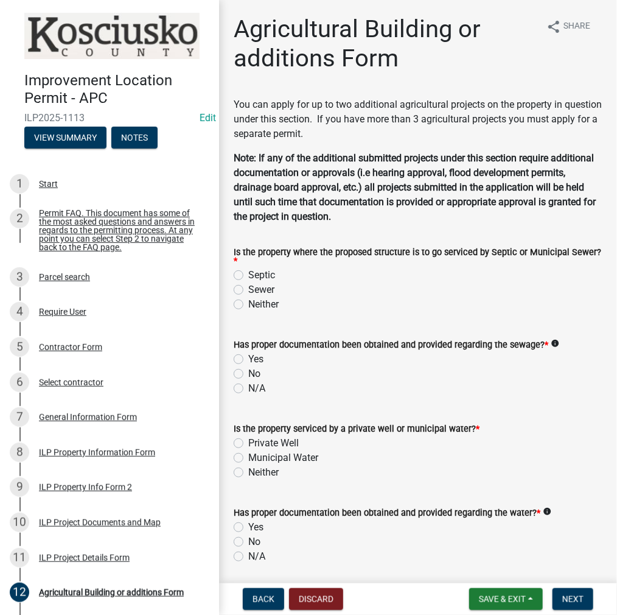
click at [248, 305] on label "Neither" at bounding box center [263, 304] width 30 height 15
click at [248, 305] on input "Neither" at bounding box center [252, 301] width 8 height 8
radio input "true"
click at [248, 359] on label "Yes" at bounding box center [255, 359] width 15 height 15
click at [248, 359] on input "Yes" at bounding box center [252, 356] width 8 height 8
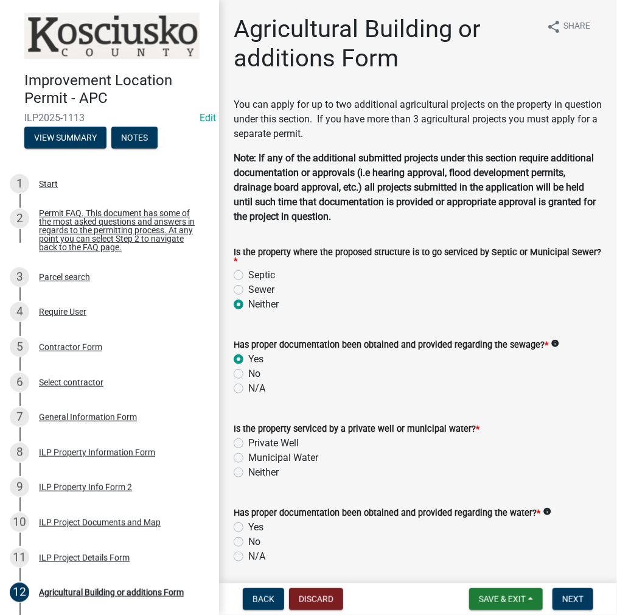
radio input "true"
click at [248, 471] on label "Neither" at bounding box center [263, 472] width 30 height 15
click at [248, 471] on input "Neither" at bounding box center [252, 469] width 8 height 8
radio input "true"
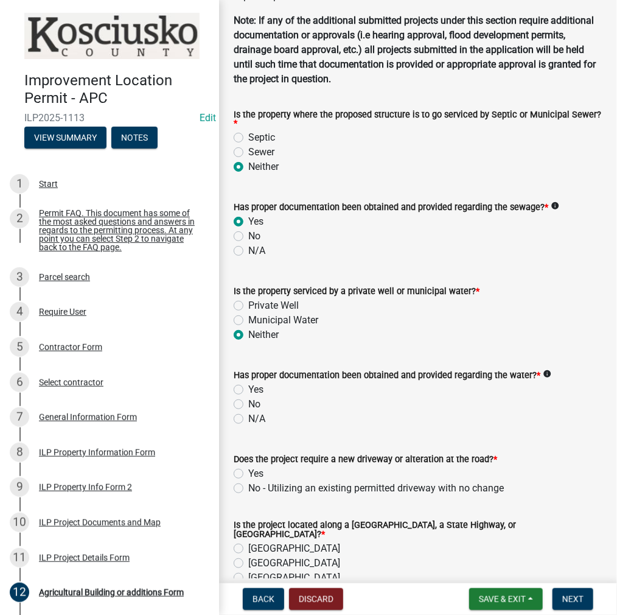
scroll to position [183, 0]
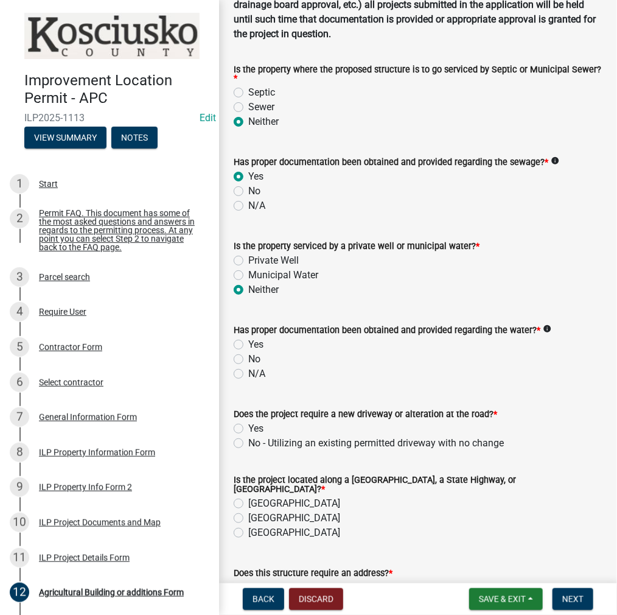
click at [248, 346] on label "Yes" at bounding box center [255, 344] width 15 height 15
click at [248, 345] on input "Yes" at bounding box center [252, 341] width 8 height 8
radio input "true"
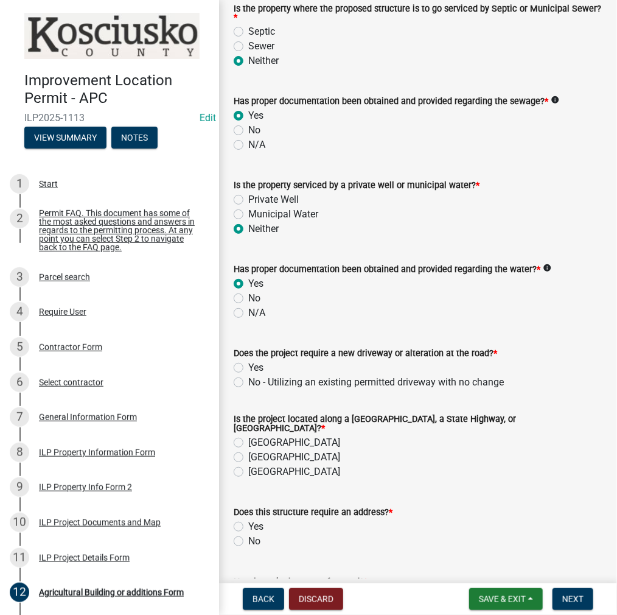
click at [248, 381] on label "No - Utilizing an existing permitted driveway with no change" at bounding box center [376, 382] width 256 height 15
click at [248, 381] on input "No - Utilizing an existing permitted driveway with no change" at bounding box center [252, 379] width 8 height 8
radio input "true"
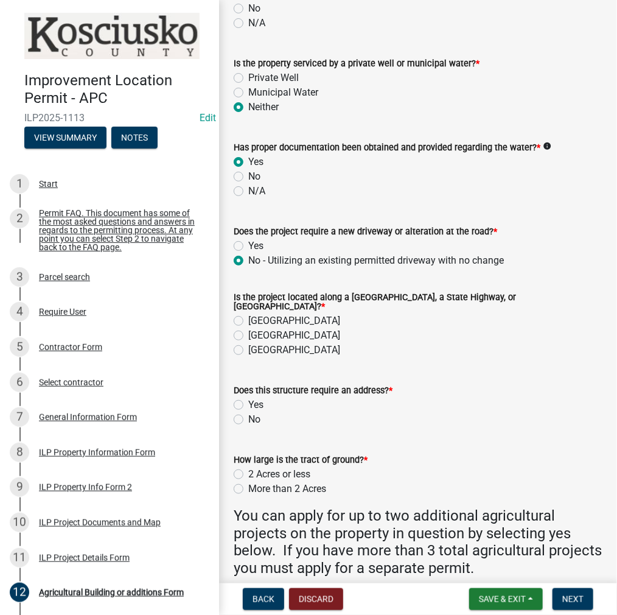
click at [248, 315] on label "[GEOGRAPHIC_DATA]" at bounding box center [294, 321] width 92 height 15
click at [248, 315] on input "[GEOGRAPHIC_DATA]" at bounding box center [252, 318] width 8 height 8
radio input "true"
click at [248, 412] on label "No" at bounding box center [254, 419] width 12 height 15
click at [248, 412] on input "No" at bounding box center [252, 416] width 8 height 8
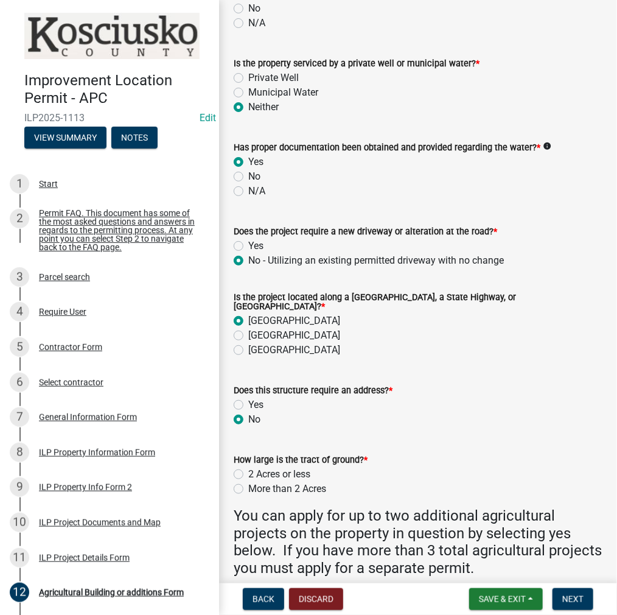
radio input "true"
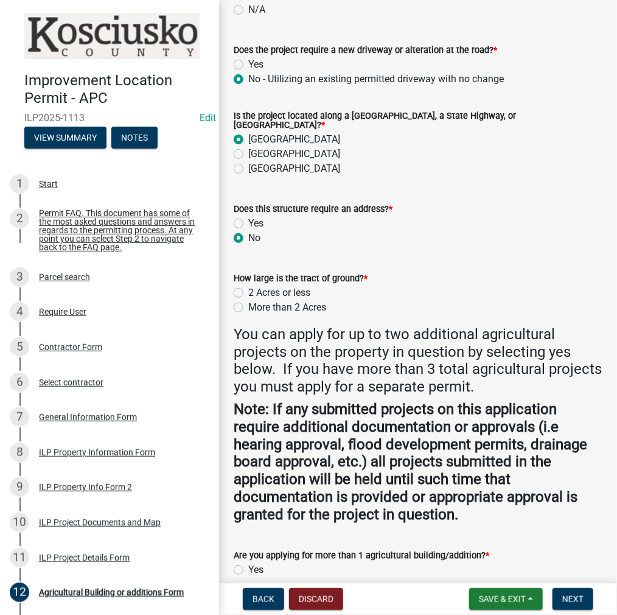
scroll to position [548, 0]
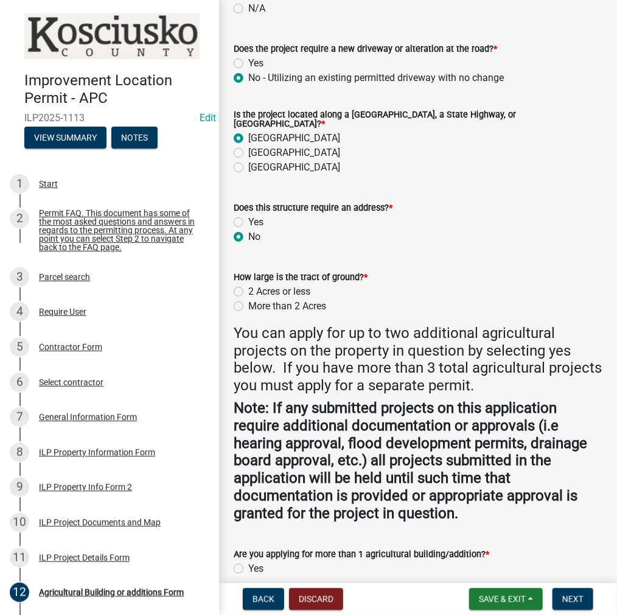
click at [248, 300] on label "More than 2 Acres" at bounding box center [287, 306] width 78 height 15
click at [248, 300] on input "More than 2 Acres" at bounding box center [252, 303] width 8 height 8
radio input "true"
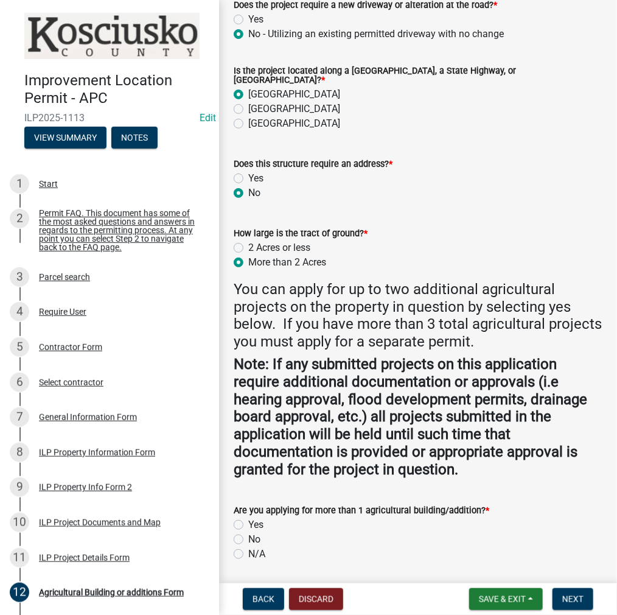
scroll to position [628, 0]
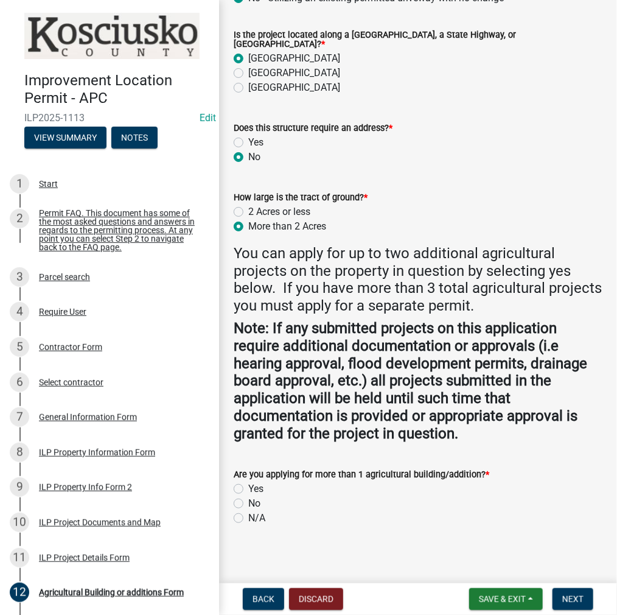
click at [248, 500] on label "No" at bounding box center [254, 503] width 12 height 15
click at [248, 500] on input "No" at bounding box center [252, 500] width 8 height 8
radio input "true"
click at [580, 602] on span "Next" at bounding box center [573, 599] width 21 height 10
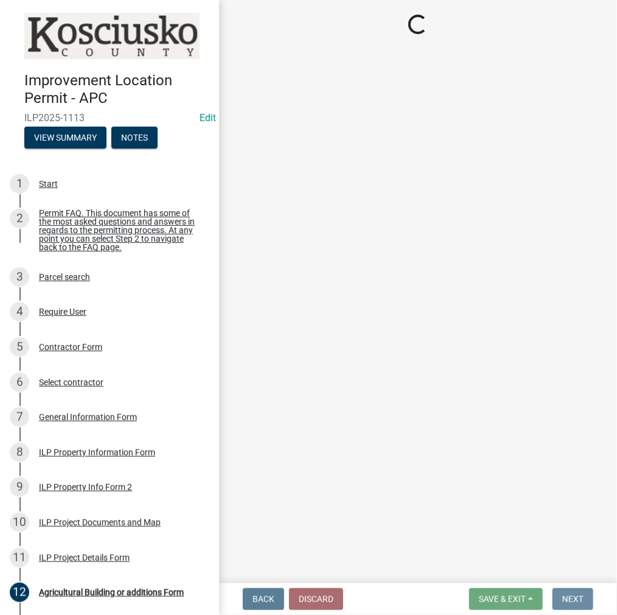
scroll to position [0, 0]
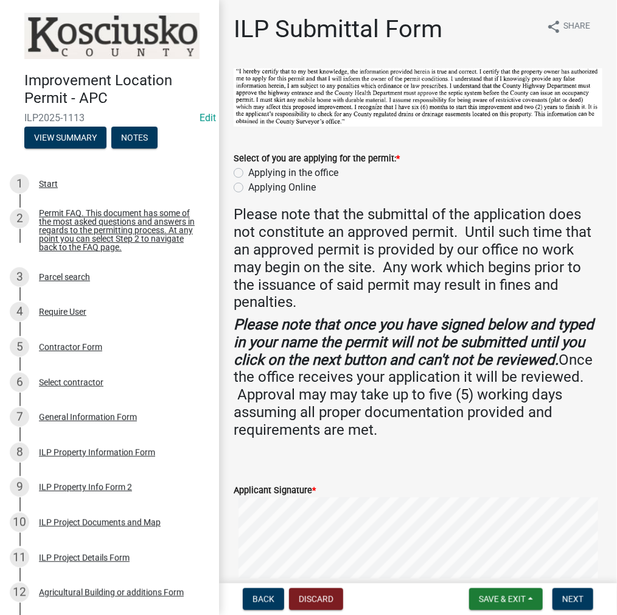
click at [248, 170] on label "Applying in the office" at bounding box center [293, 173] width 90 height 15
click at [248, 170] on input "Applying in the office" at bounding box center [252, 170] width 8 height 8
radio input "true"
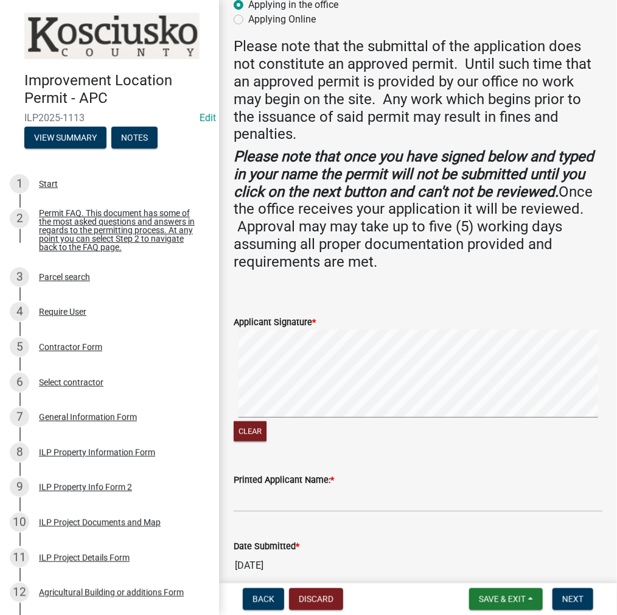
scroll to position [222, 0]
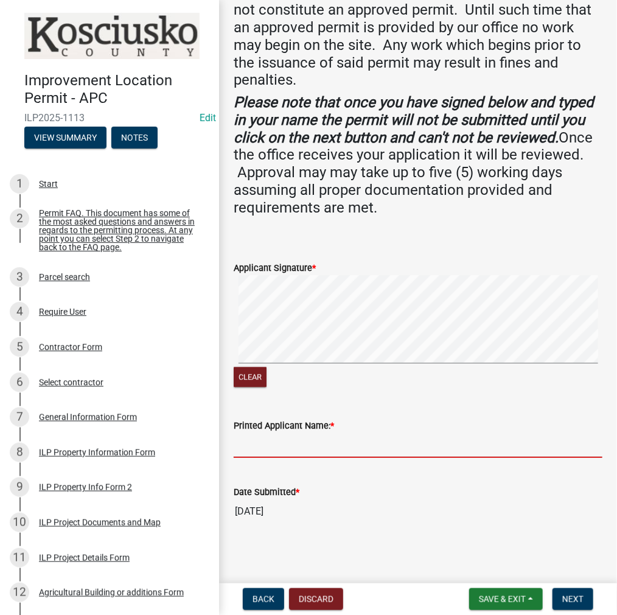
click at [261, 448] on input "Printed Applicant Name: *" at bounding box center [418, 445] width 369 height 25
type input "[PERSON_NAME]"
click at [572, 597] on span "Next" at bounding box center [573, 599] width 21 height 10
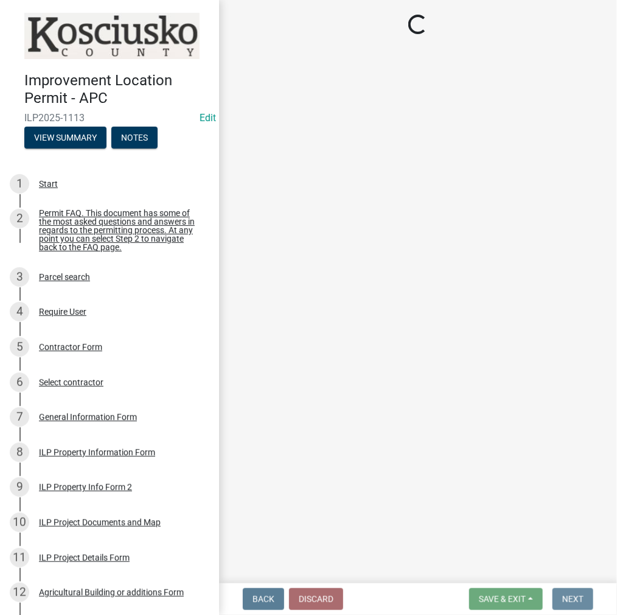
scroll to position [0, 0]
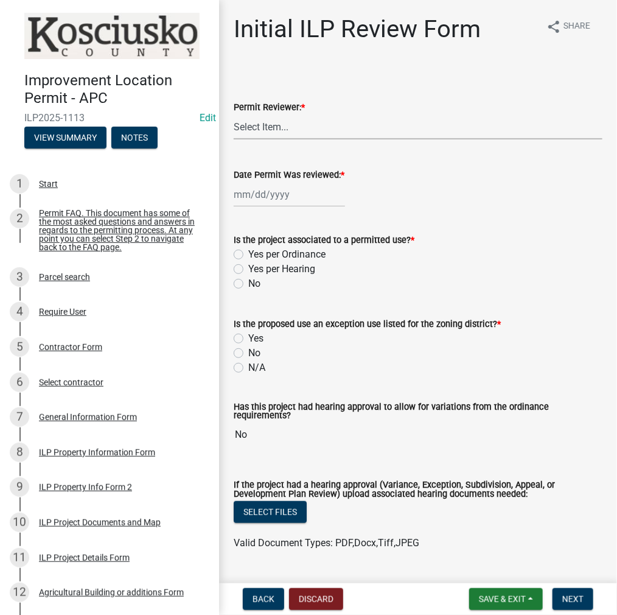
click at [273, 116] on select "Select Item... MMS LT AT CS Vacant Vacant" at bounding box center [418, 126] width 369 height 25
click at [234, 114] on select "Select Item... MMS LT AT CS Vacant Vacant" at bounding box center [418, 126] width 369 height 25
select select "c872cdc8-ca01-49f1-a213-e4b05fa58cd2"
click at [268, 198] on div at bounding box center [289, 194] width 111 height 25
select select "9"
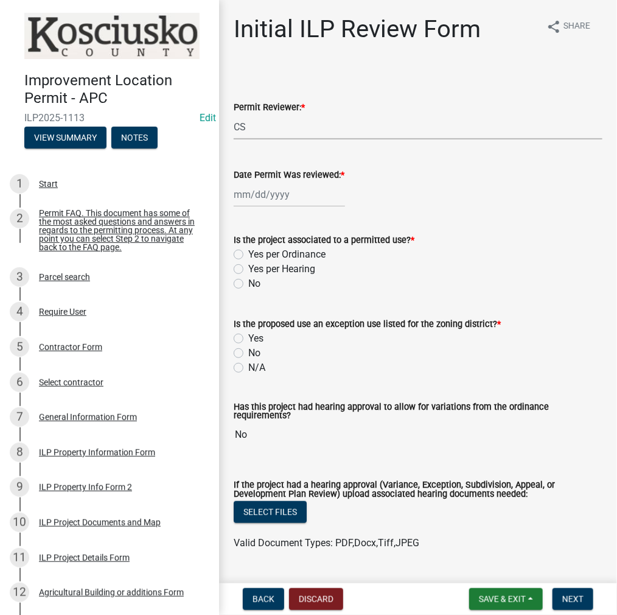
select select "2025"
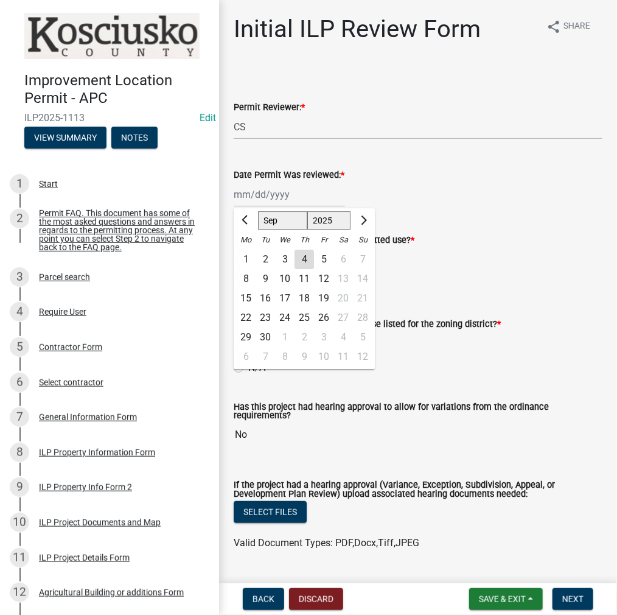
click at [306, 250] on div "4" at bounding box center [304, 259] width 19 height 19
type input "09/04/2025"
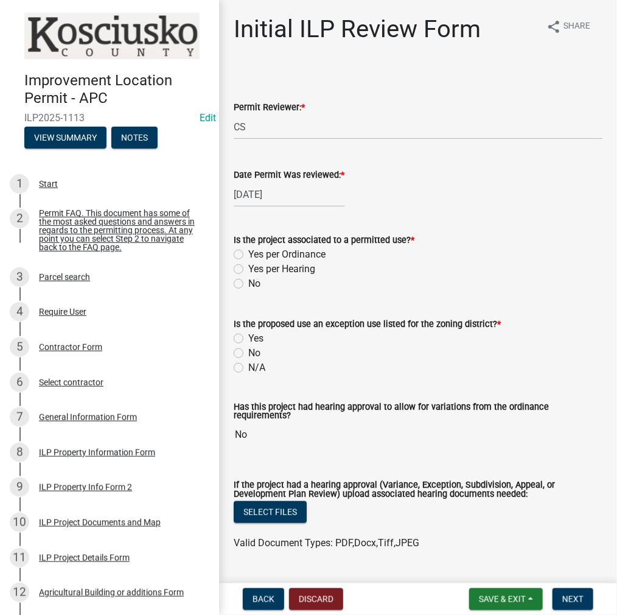
click at [248, 255] on label "Yes per Ordinance" at bounding box center [286, 254] width 77 height 15
click at [248, 255] on input "Yes per Ordinance" at bounding box center [252, 251] width 8 height 8
radio input "true"
click at [248, 352] on label "No" at bounding box center [254, 353] width 12 height 15
click at [248, 352] on input "No" at bounding box center [252, 350] width 8 height 8
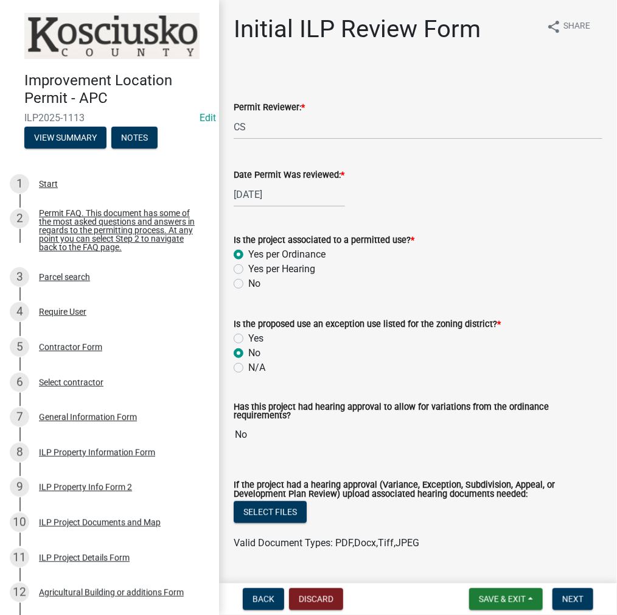
radio input "true"
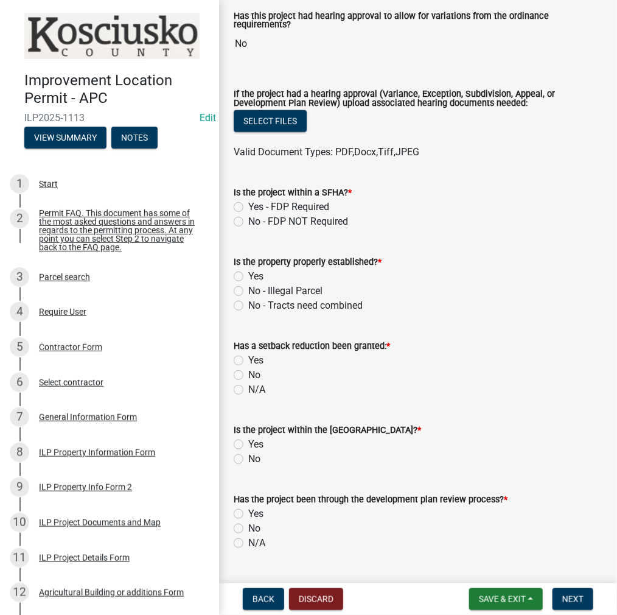
scroll to position [487, 0]
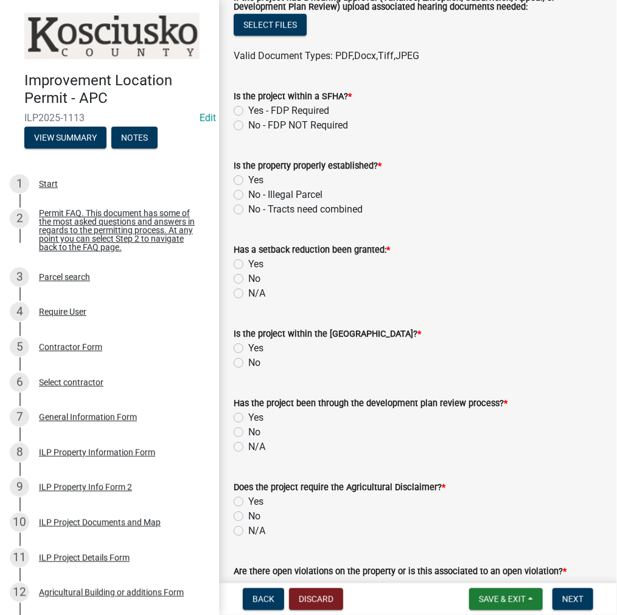
click at [248, 125] on label "No - FDP NOT Required" at bounding box center [298, 125] width 100 height 15
click at [248, 125] on input "No - FDP NOT Required" at bounding box center [252, 122] width 8 height 8
radio input "true"
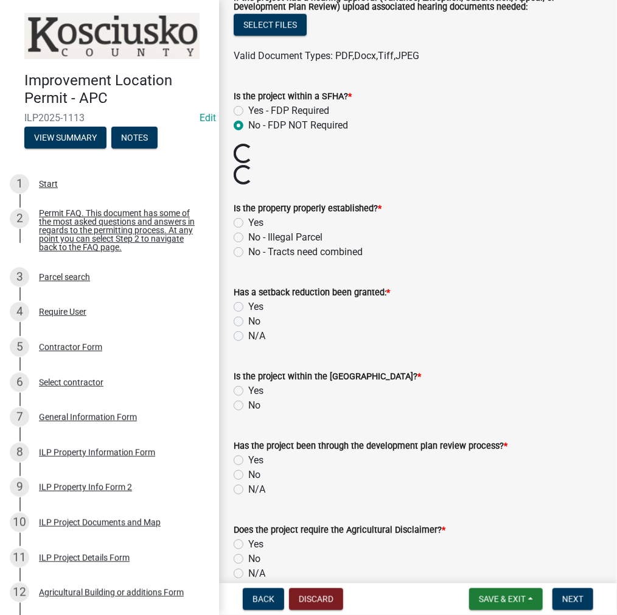
click at [248, 220] on label "Yes" at bounding box center [255, 223] width 15 height 15
click at [248, 220] on input "Yes" at bounding box center [252, 220] width 8 height 8
radio input "true"
click at [248, 317] on label "No" at bounding box center [254, 321] width 12 height 15
click at [248, 317] on input "No" at bounding box center [252, 318] width 8 height 8
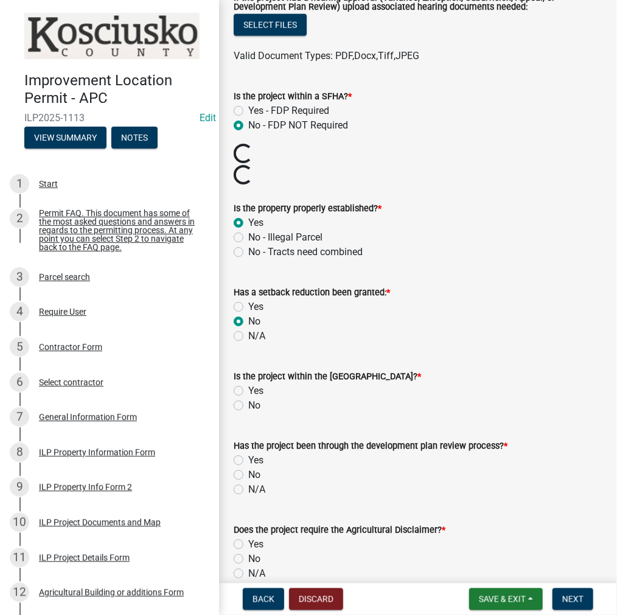
radio input "true"
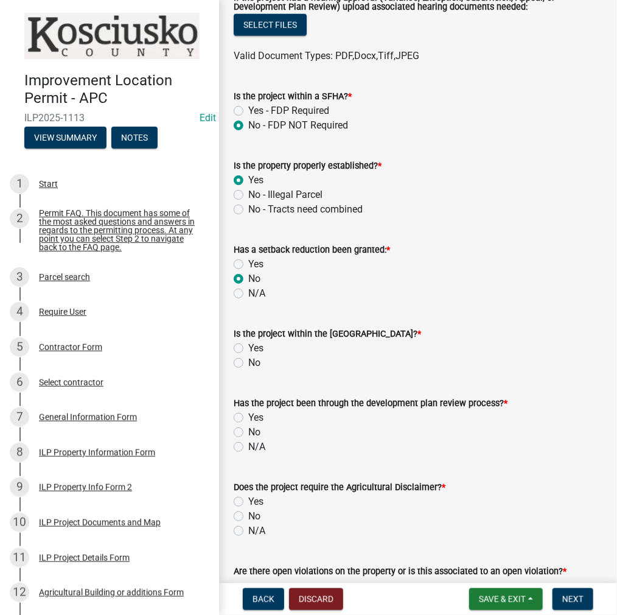
click at [248, 360] on label "No" at bounding box center [254, 363] width 12 height 15
click at [248, 360] on input "No" at bounding box center [252, 360] width 8 height 8
radio input "true"
click at [248, 432] on label "No" at bounding box center [254, 432] width 12 height 15
click at [248, 432] on input "No" at bounding box center [252, 429] width 8 height 8
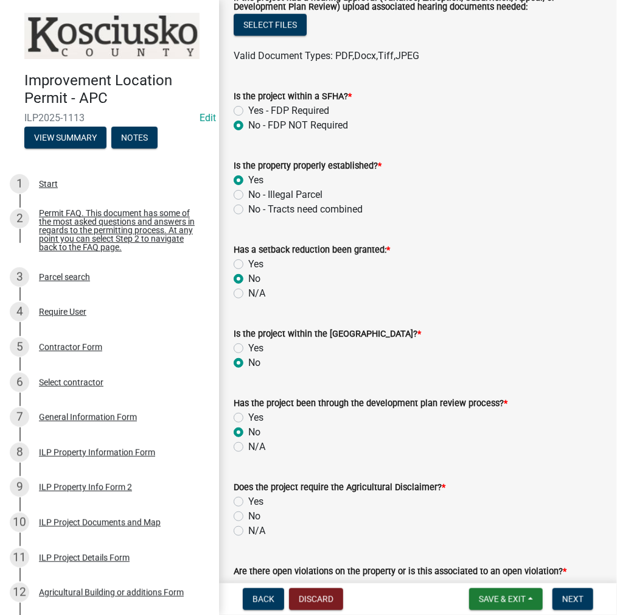
radio input "true"
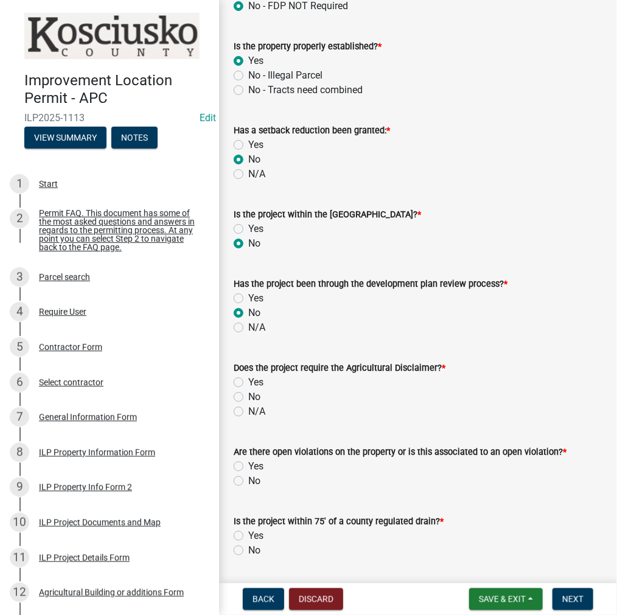
scroll to position [609, 0]
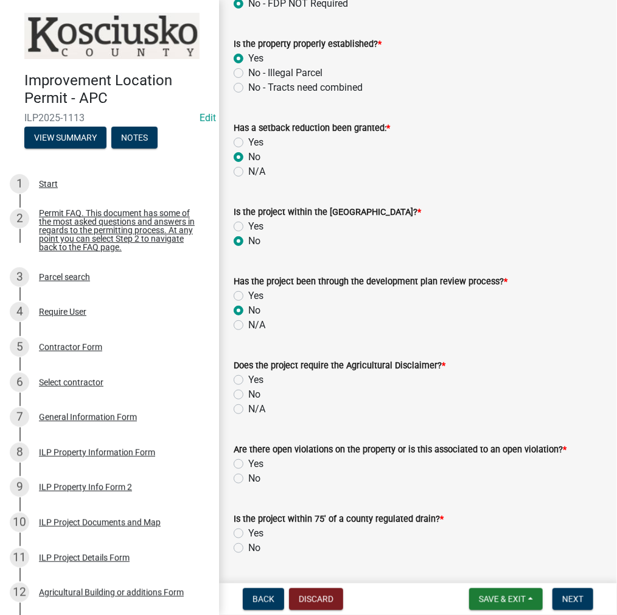
click at [248, 395] on label "No" at bounding box center [254, 394] width 12 height 15
click at [248, 395] on input "No" at bounding box center [252, 391] width 8 height 8
radio input "true"
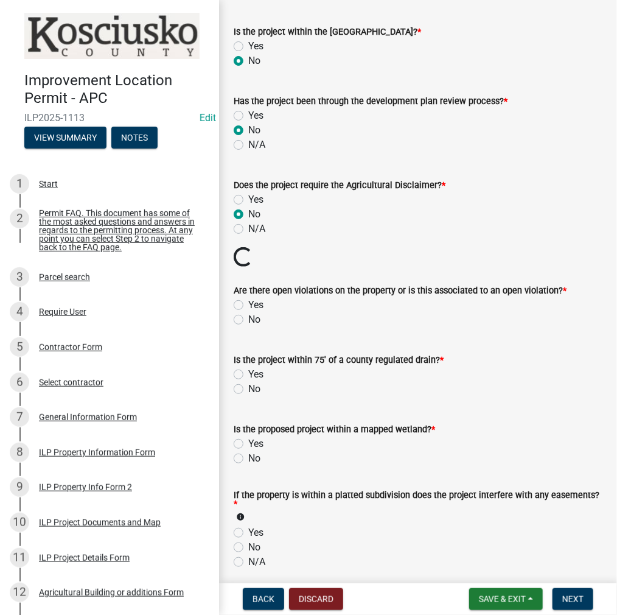
scroll to position [791, 0]
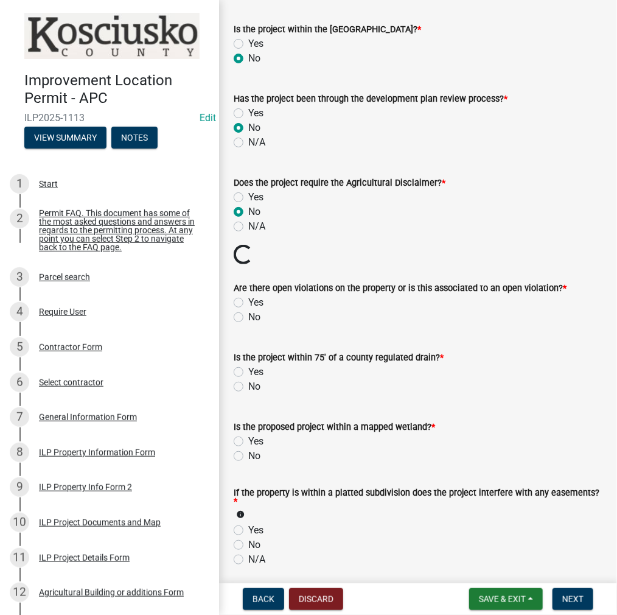
click at [248, 315] on label "No" at bounding box center [254, 317] width 12 height 15
click at [248, 315] on input "No" at bounding box center [252, 314] width 8 height 8
radio input "true"
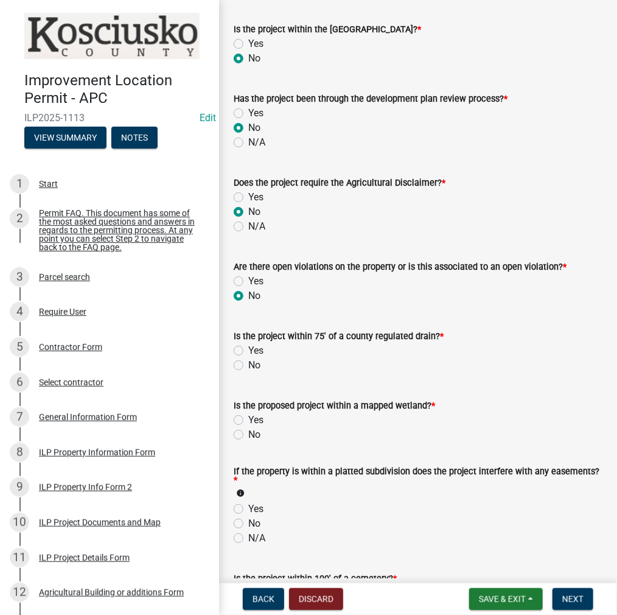
click at [236, 370] on div "No" at bounding box center [418, 365] width 369 height 15
click at [248, 433] on label "No" at bounding box center [254, 434] width 12 height 15
click at [248, 433] on input "No" at bounding box center [252, 431] width 8 height 8
radio input "true"
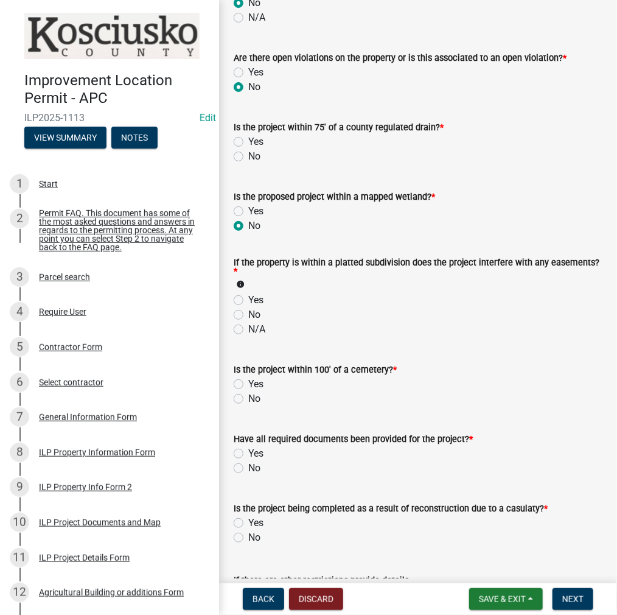
scroll to position [1035, 0]
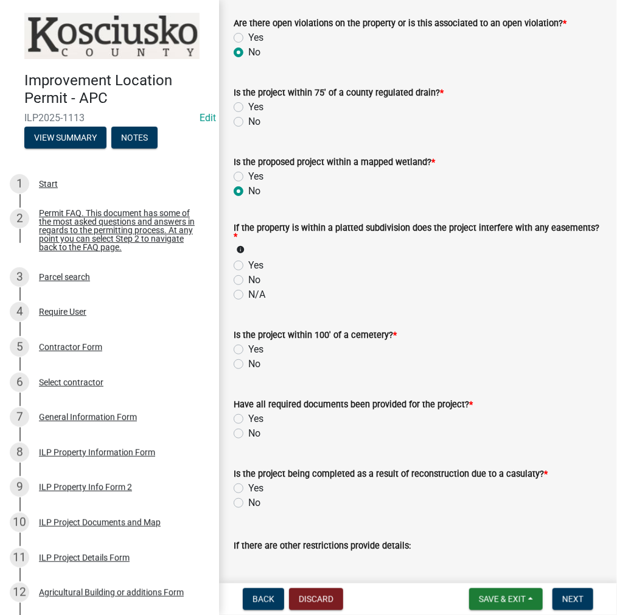
click at [248, 119] on label "No" at bounding box center [254, 121] width 12 height 15
click at [248, 119] on input "No" at bounding box center [252, 118] width 8 height 8
radio input "true"
click at [248, 282] on label "No" at bounding box center [254, 280] width 12 height 15
click at [248, 281] on input "No" at bounding box center [252, 277] width 8 height 8
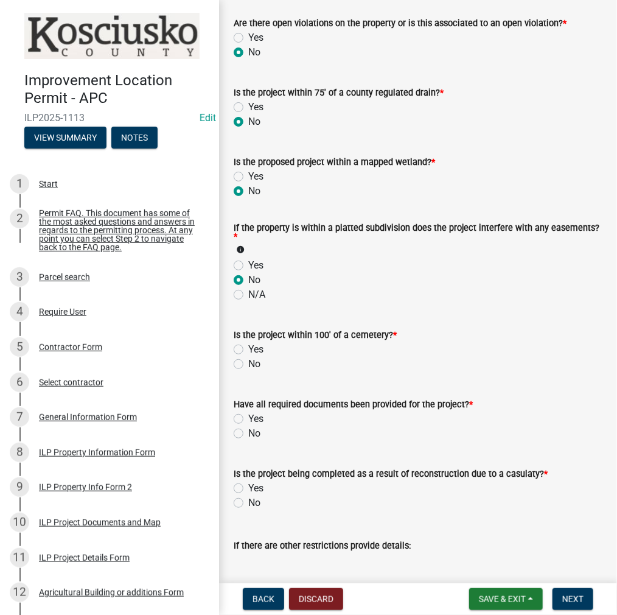
radio input "true"
click at [248, 362] on label "No" at bounding box center [254, 364] width 12 height 15
click at [248, 362] on input "No" at bounding box center [252, 361] width 8 height 8
radio input "true"
click at [248, 415] on label "Yes" at bounding box center [255, 419] width 15 height 15
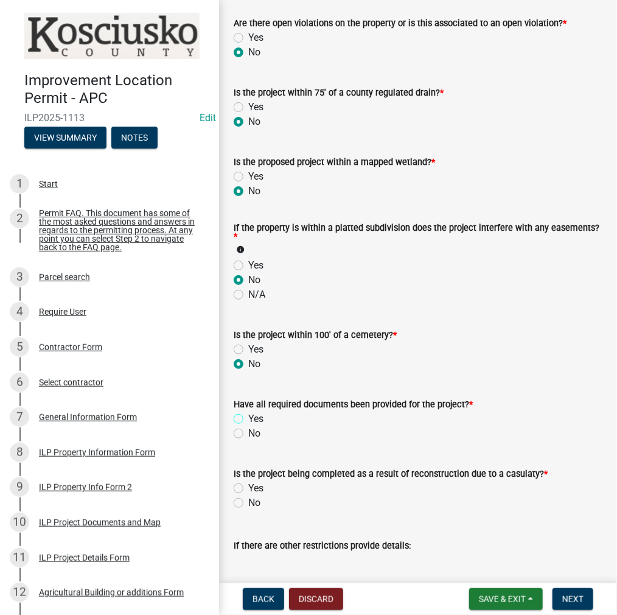
click at [248, 415] on input "Yes" at bounding box center [252, 416] width 8 height 8
radio input "true"
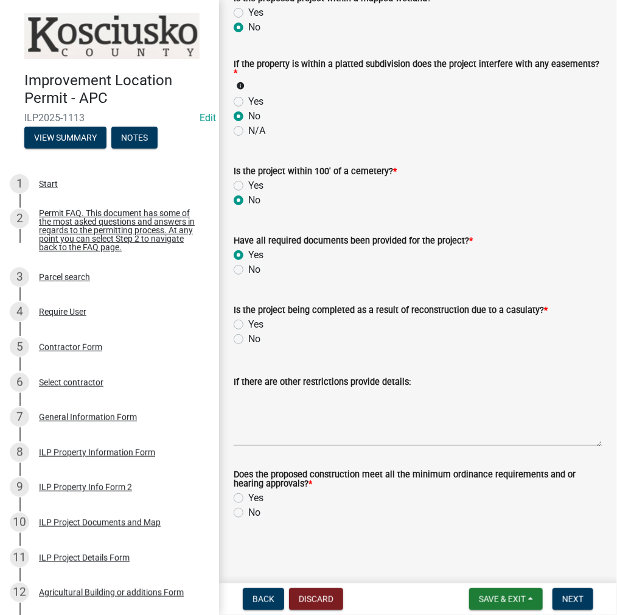
scroll to position [1199, 0]
click at [248, 339] on label "No" at bounding box center [254, 339] width 12 height 15
click at [248, 339] on input "No" at bounding box center [252, 336] width 8 height 8
radio input "true"
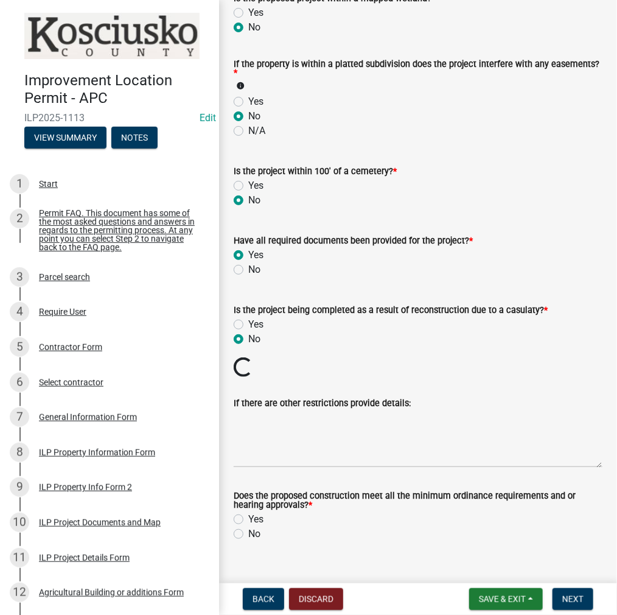
click at [248, 517] on label "Yes" at bounding box center [255, 519] width 15 height 15
click at [248, 517] on input "Yes" at bounding box center [252, 516] width 8 height 8
radio input "true"
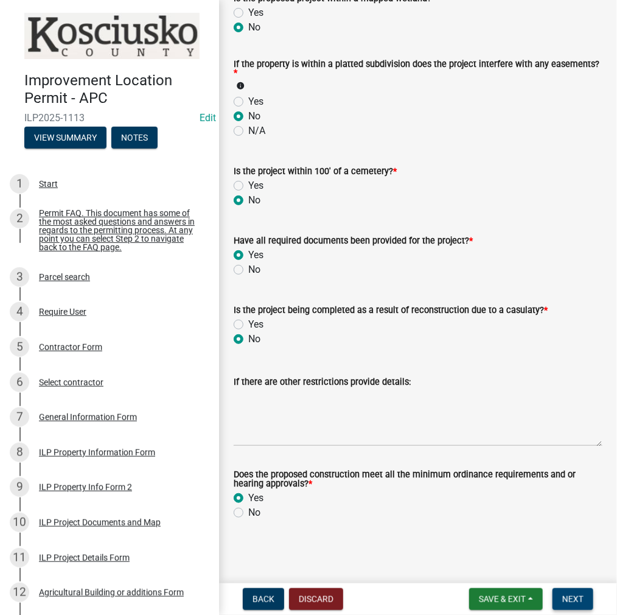
click at [567, 597] on span "Next" at bounding box center [573, 599] width 21 height 10
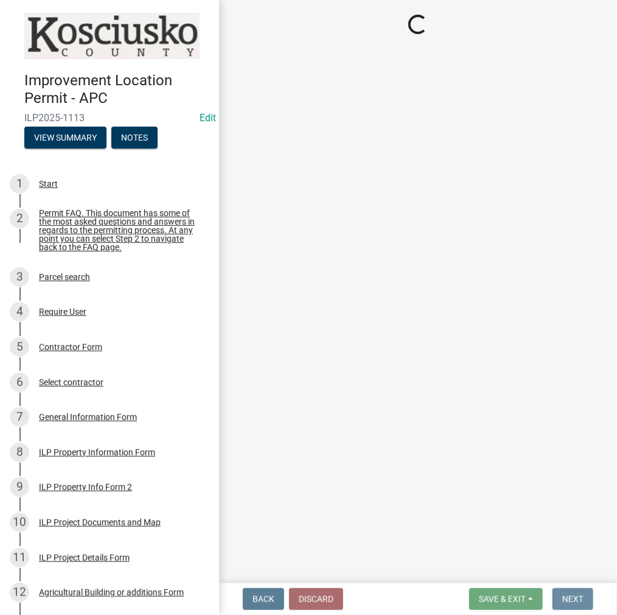
scroll to position [0, 0]
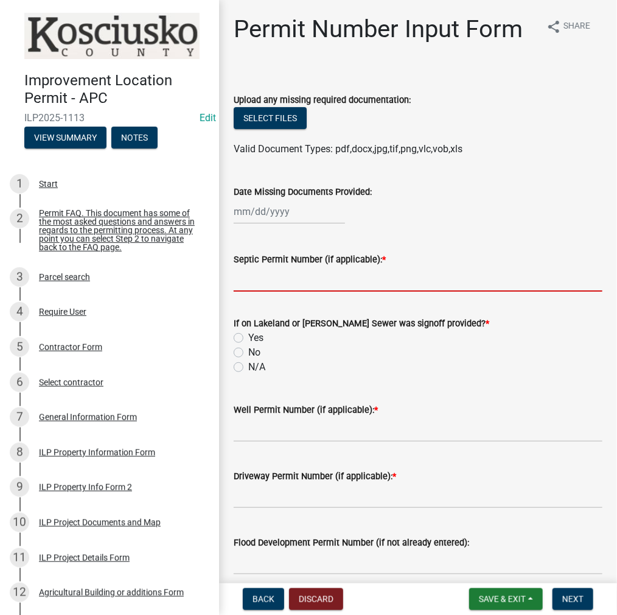
click at [256, 275] on input "Septic Permit Number (if applicable): *" at bounding box center [418, 279] width 369 height 25
type input "PER CONVERSATION W/HEALTH DEPT"
click at [248, 349] on label "No" at bounding box center [254, 352] width 12 height 15
click at [248, 349] on input "No" at bounding box center [252, 349] width 8 height 8
radio input "true"
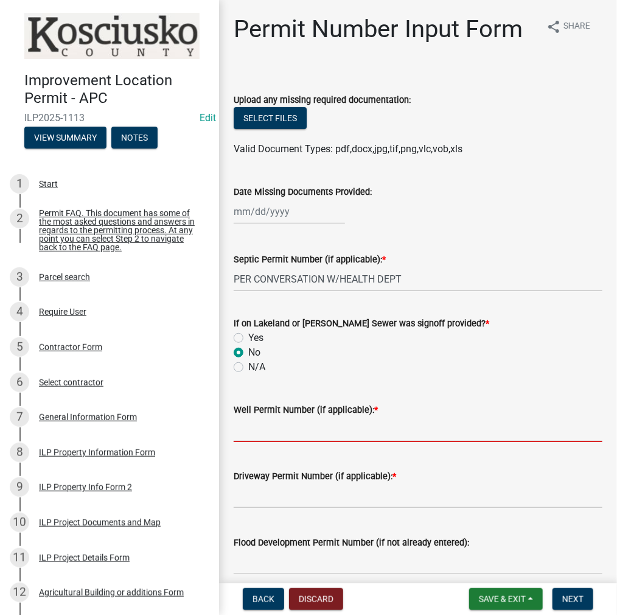
click at [250, 430] on input "Well Permit Number (if applicable): *" at bounding box center [418, 429] width 369 height 25
type input "LETTER"
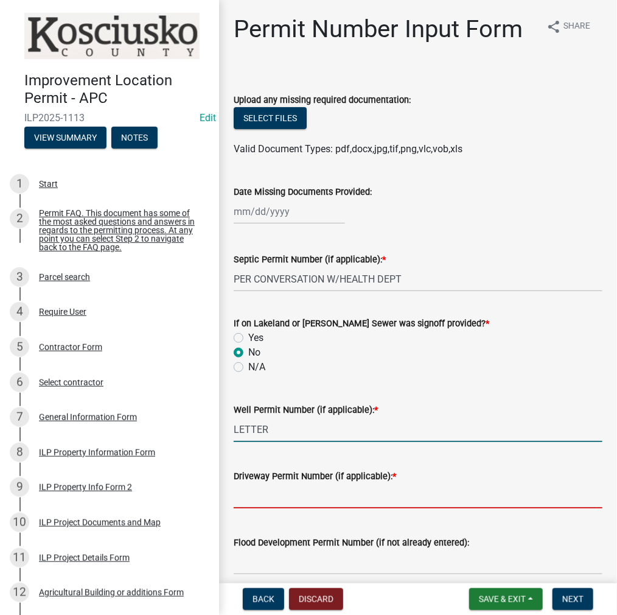
click at [261, 497] on input "Driveway Permit Number (if applicable): *" at bounding box center [418, 495] width 369 height 25
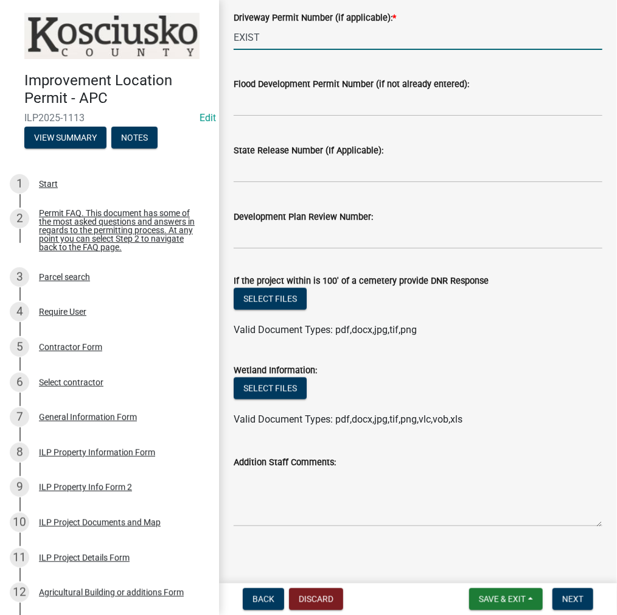
scroll to position [463, 0]
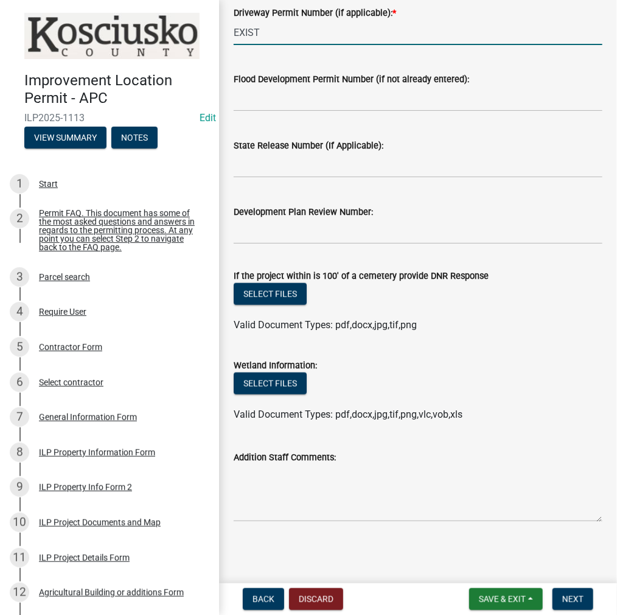
type input "EXIST"
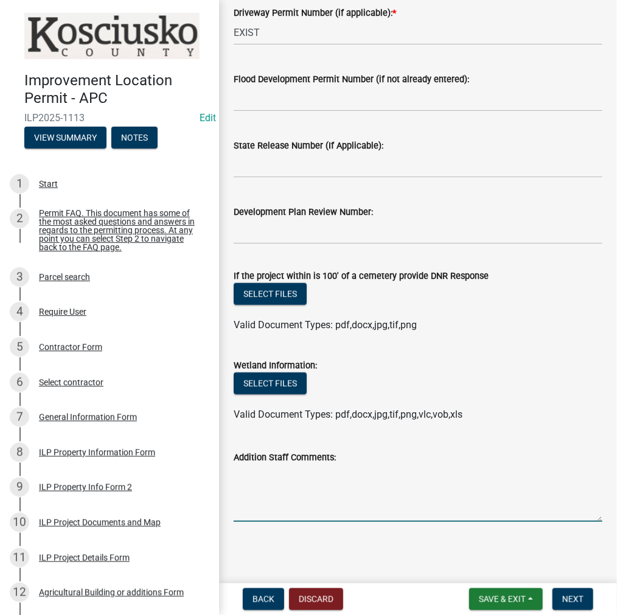
click at [242, 469] on textarea "Addition Staff Comments:" at bounding box center [418, 493] width 369 height 57
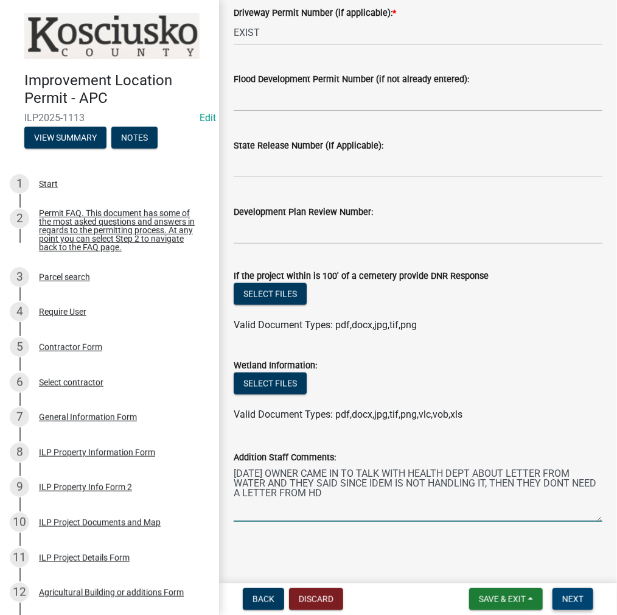
type textarea "9/4/25 OWNER CAME IN TO TALK WITH HEALTH DEPT ABOUT LETTER FROM WATER AND THEY …"
click at [563, 597] on span "Next" at bounding box center [573, 599] width 21 height 10
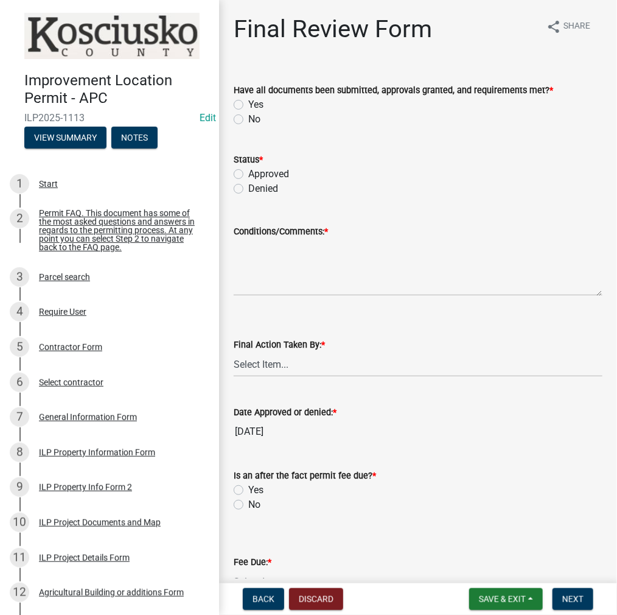
click at [248, 102] on label "Yes" at bounding box center [255, 104] width 15 height 15
click at [248, 102] on input "Yes" at bounding box center [252, 101] width 8 height 8
radio input "true"
click at [248, 175] on label "Approved" at bounding box center [268, 174] width 41 height 15
click at [248, 175] on input "Approved" at bounding box center [252, 171] width 8 height 8
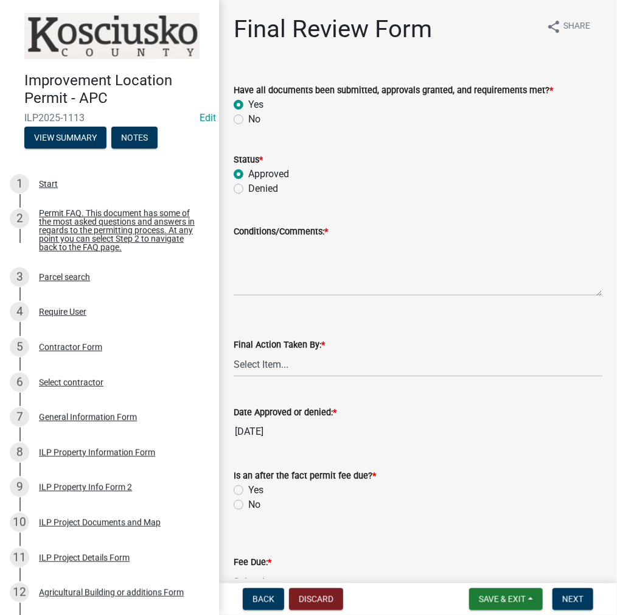
radio input "true"
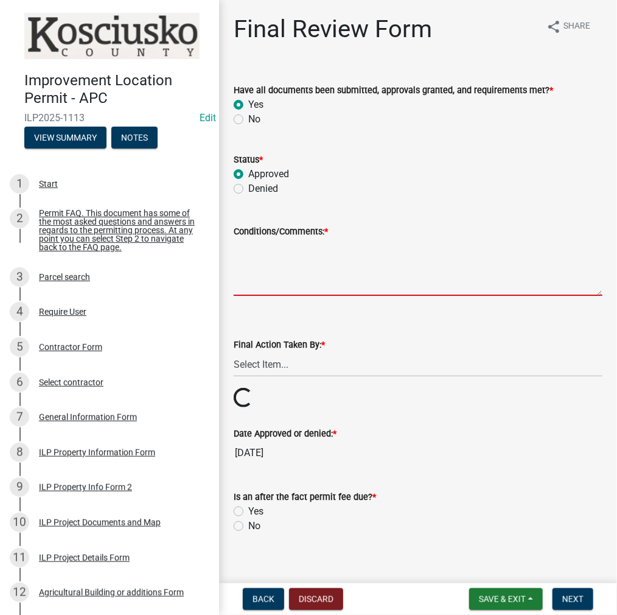
click at [268, 266] on textarea "Conditions/Comments: *" at bounding box center [418, 267] width 369 height 57
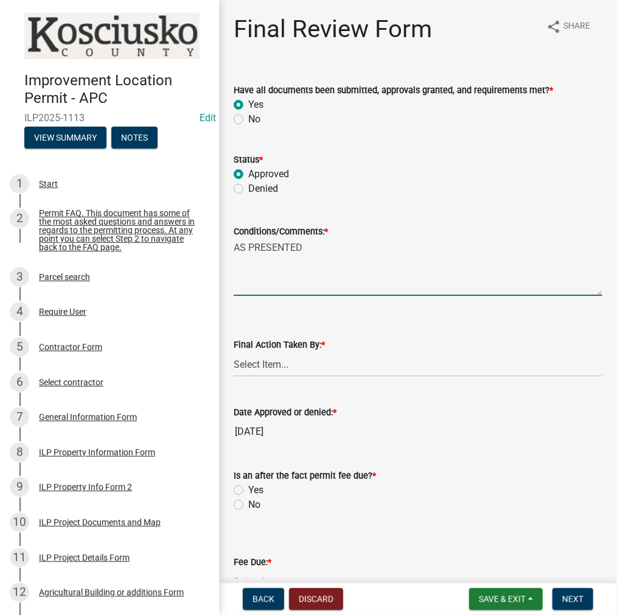
type textarea "AS PRESENTED"
click at [263, 369] on select "Select Item... MMS LT AT CS Vacant Vacant" at bounding box center [418, 364] width 369 height 25
click at [234, 352] on select "Select Item... MMS LT AT CS Vacant Vacant" at bounding box center [418, 364] width 369 height 25
select select "c872cdc8-ca01-49f1-a213-e4b05fa58cd2"
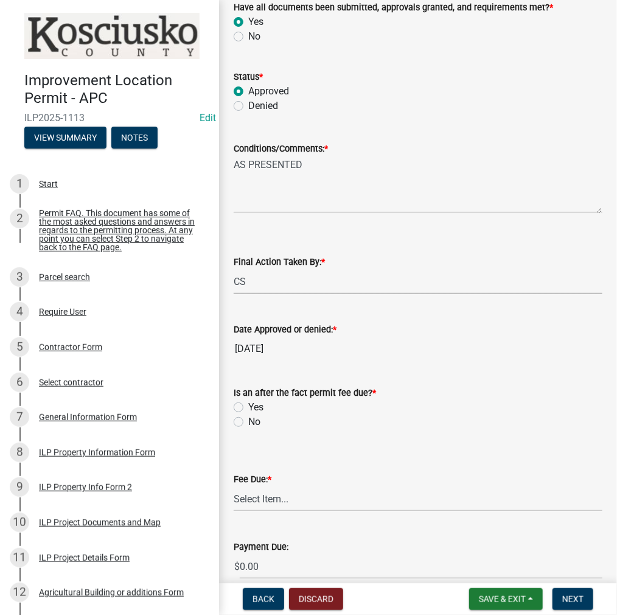
scroll to position [183, 0]
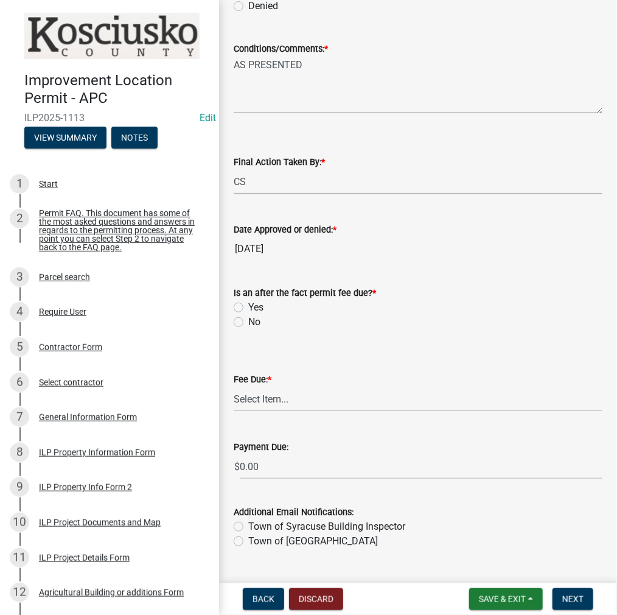
click at [248, 317] on label "No" at bounding box center [254, 322] width 12 height 15
click at [248, 317] on input "No" at bounding box center [252, 319] width 8 height 8
radio input "true"
drag, startPoint x: 263, startPoint y: 396, endPoint x: 272, endPoint y: 409, distance: 15.4
click at [263, 396] on select "Select Item... N/A $10.00 $25.00 $125.00 $250 $500 $500 + $10.00 for every 10 s…" at bounding box center [418, 399] width 369 height 25
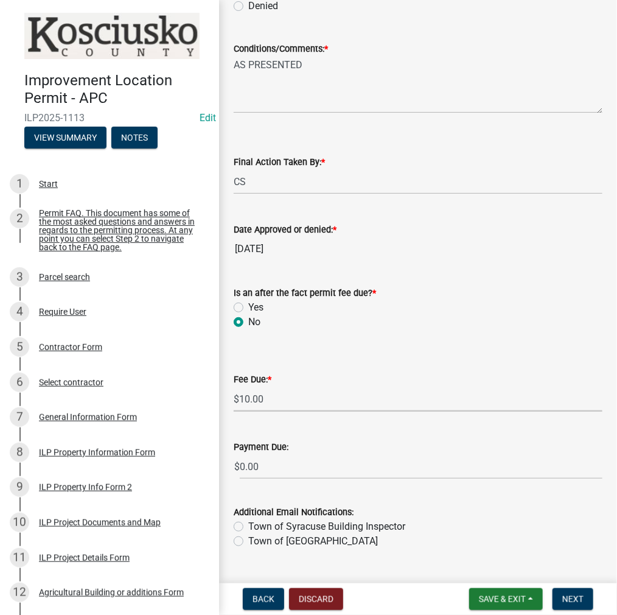
click at [234, 405] on select "Select Item... N/A $10.00 $25.00 $125.00 $250 $500 $500 + $10.00 for every 10 s…" at bounding box center [418, 399] width 369 height 25
select select "6f482d1d-eb35-47e6-92b0-143404755581"
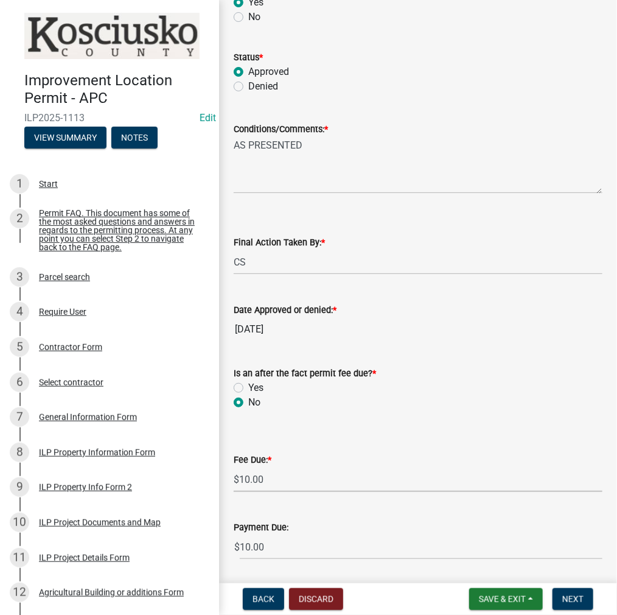
scroll to position [61, 0]
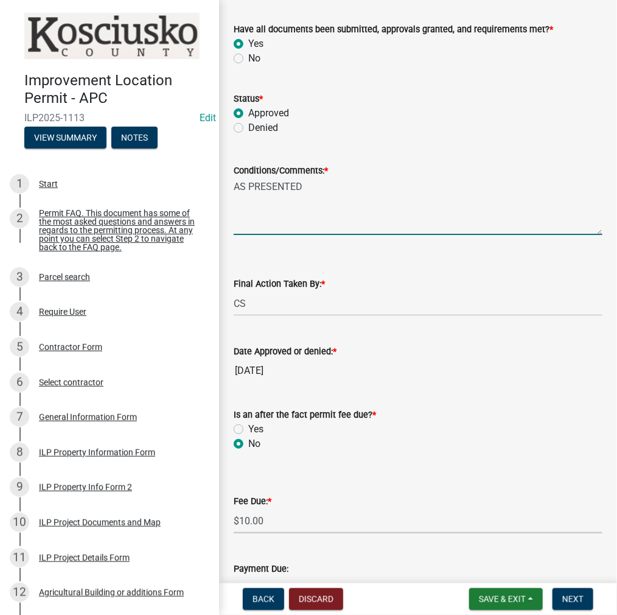
click at [341, 193] on textarea "AS PRESENTED" at bounding box center [418, 206] width 369 height 57
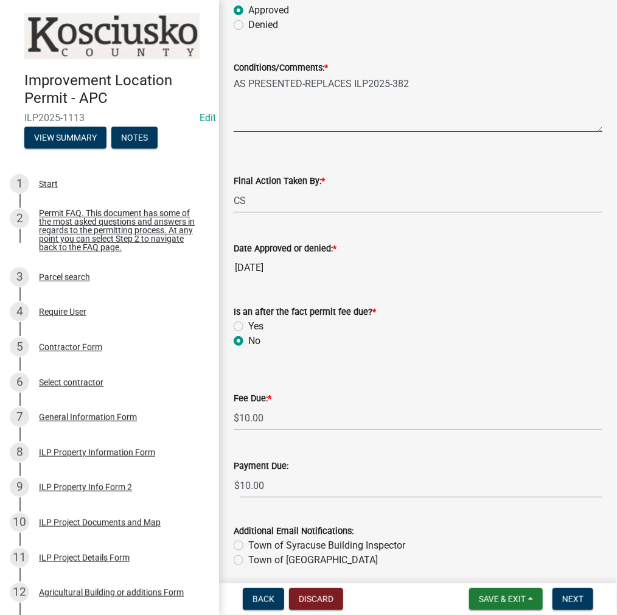
scroll to position [211, 0]
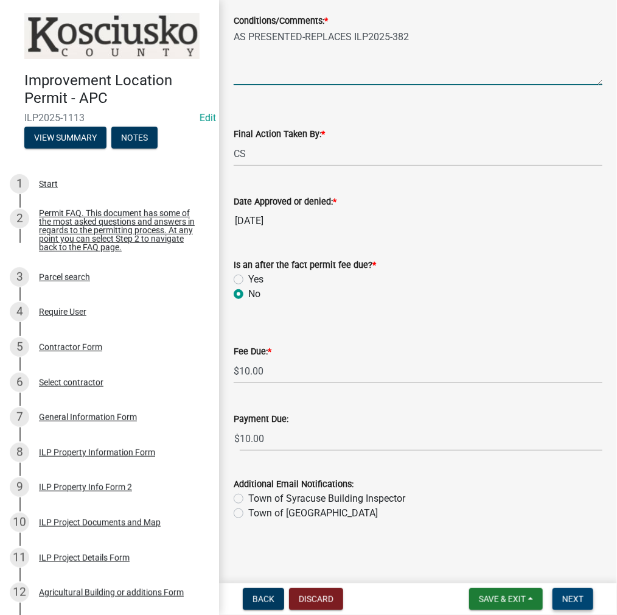
type textarea "AS PRESENTED-REPLACES ILP2025-382"
click at [577, 597] on span "Next" at bounding box center [573, 599] width 21 height 10
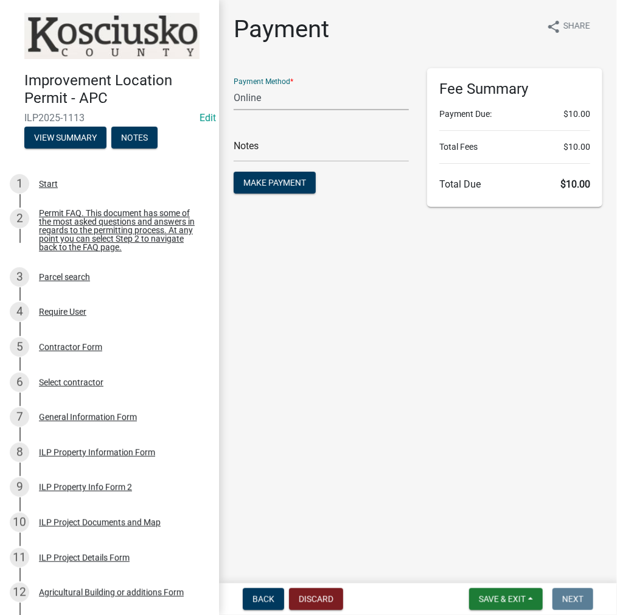
drag, startPoint x: 262, startPoint y: 93, endPoint x: 265, endPoint y: 105, distance: 12.6
click at [262, 93] on select "Credit Card POS Check Cash Online" at bounding box center [321, 97] width 175 height 25
select select "2: 1"
click at [234, 85] on select "Credit Card POS Check Cash Online" at bounding box center [321, 97] width 175 height 25
click at [265, 146] on input "text" at bounding box center [321, 149] width 175 height 25
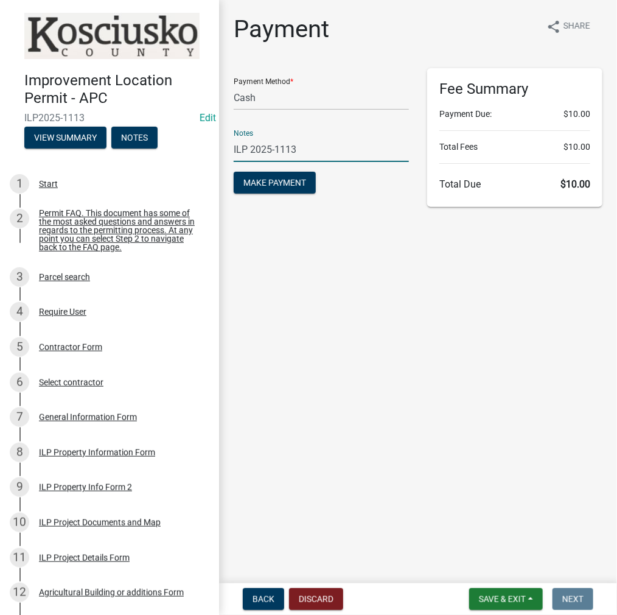
type input "ILP 2025-1113"
click at [234, 172] on button "Make Payment" at bounding box center [275, 183] width 82 height 22
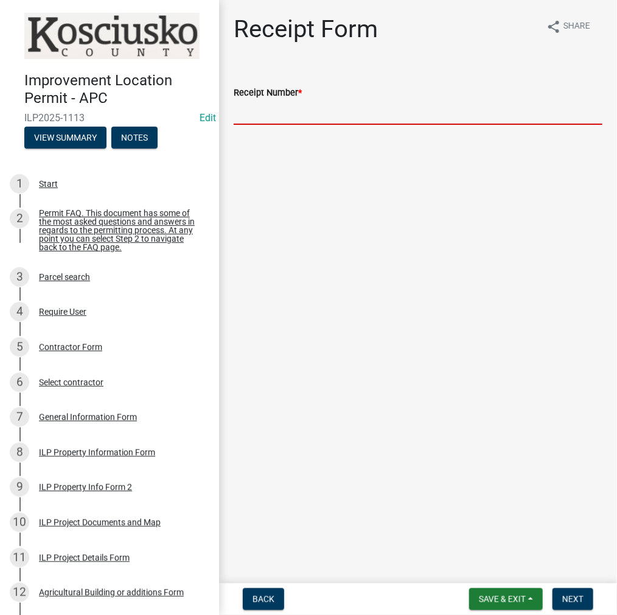
click at [273, 113] on input "Receipt Number *" at bounding box center [418, 112] width 369 height 25
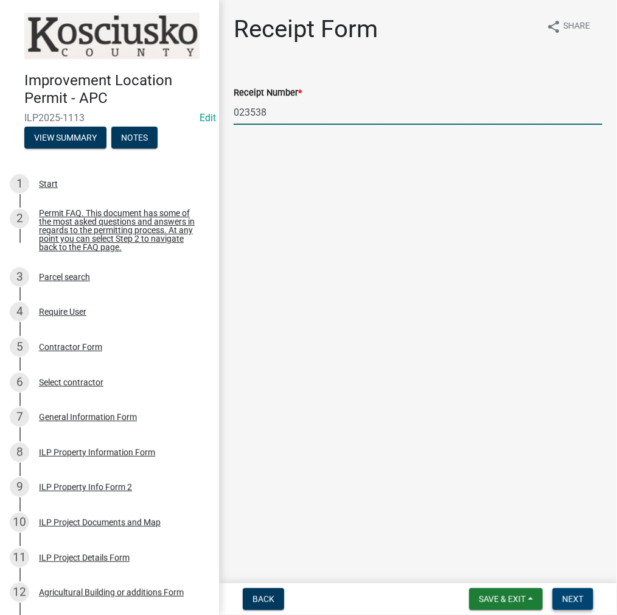
type input "023538"
click at [580, 597] on span "Next" at bounding box center [573, 599] width 21 height 10
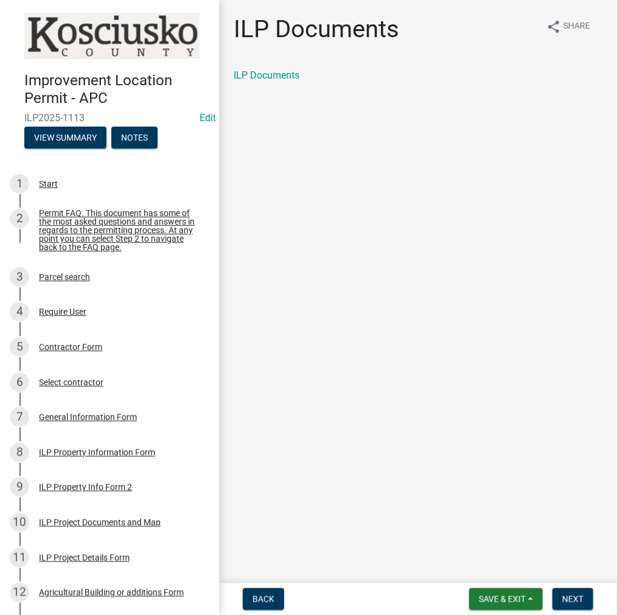
click at [292, 83] on div "ILP Documents" at bounding box center [418, 80] width 387 height 24
click at [290, 77] on link "ILP Documents" at bounding box center [267, 75] width 66 height 12
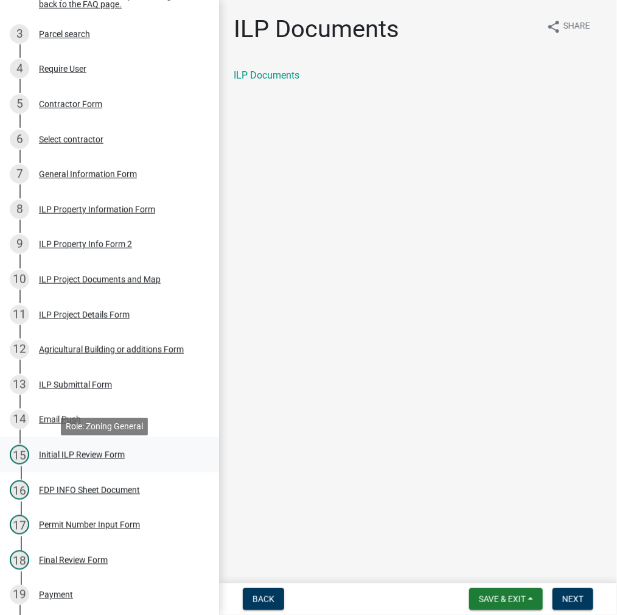
scroll to position [244, 0]
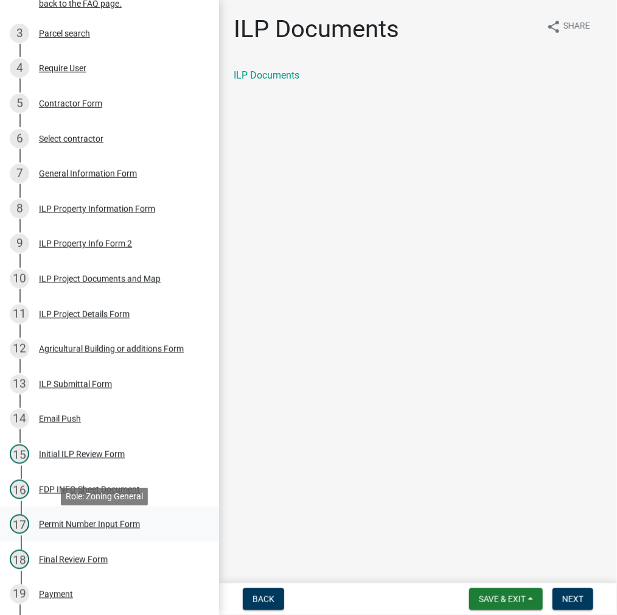
click at [83, 524] on div "17 Permit Number Input Form" at bounding box center [105, 523] width 190 height 19
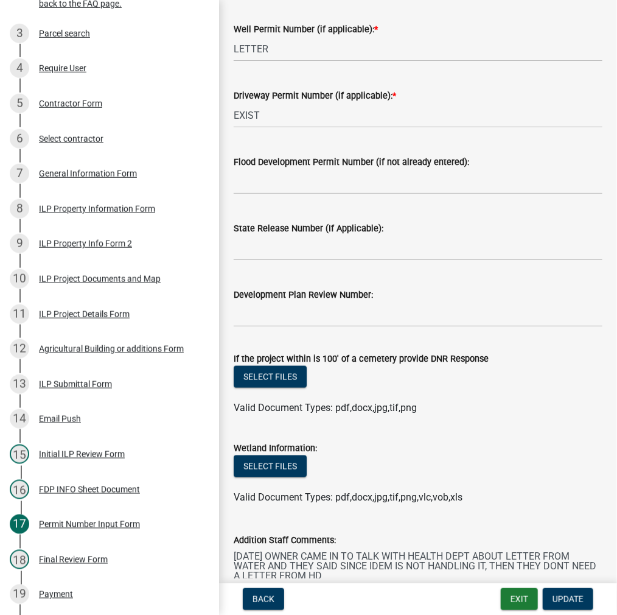
scroll to position [463, 0]
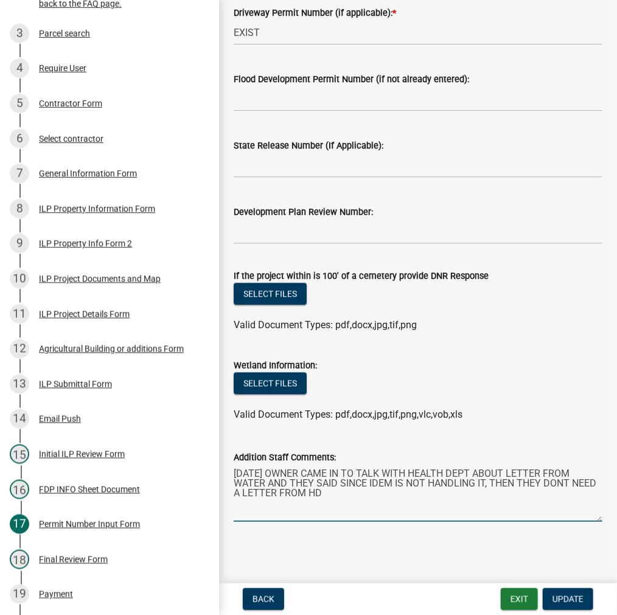
drag, startPoint x: 340, startPoint y: 494, endPoint x: 228, endPoint y: 474, distance: 113.8
click at [228, 474] on div "Addition Staff Comments: 9/4/25 OWNER CAME IN TO TALK WITH HEALTH DEPT ABOUT LE…" at bounding box center [418, 477] width 387 height 89
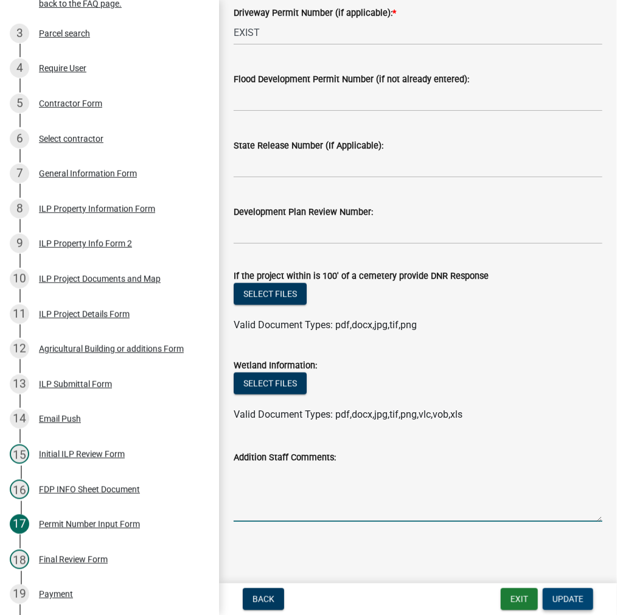
click at [580, 608] on button "Update" at bounding box center [568, 599] width 51 height 22
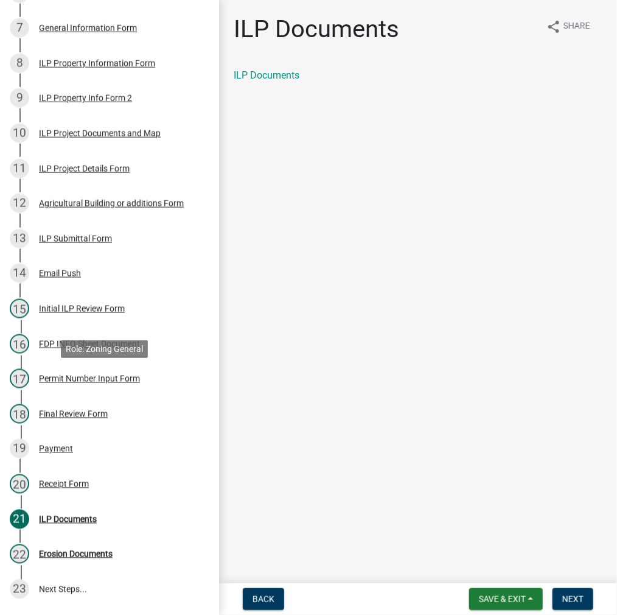
scroll to position [426, 0]
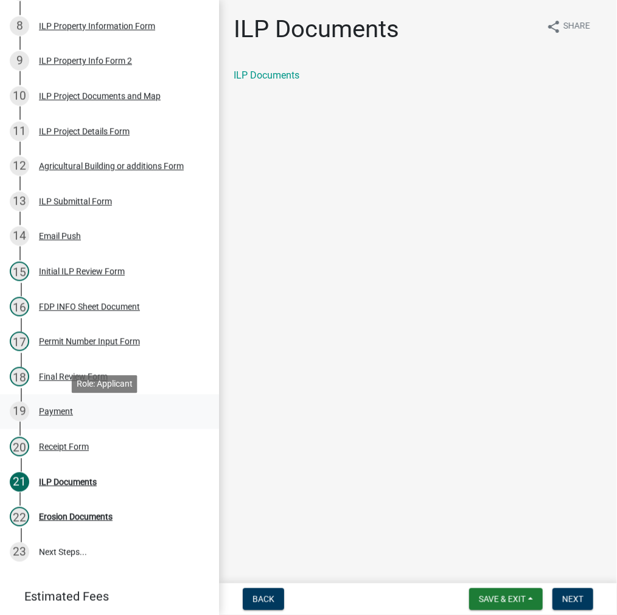
click at [54, 416] on div "Payment" at bounding box center [56, 411] width 34 height 9
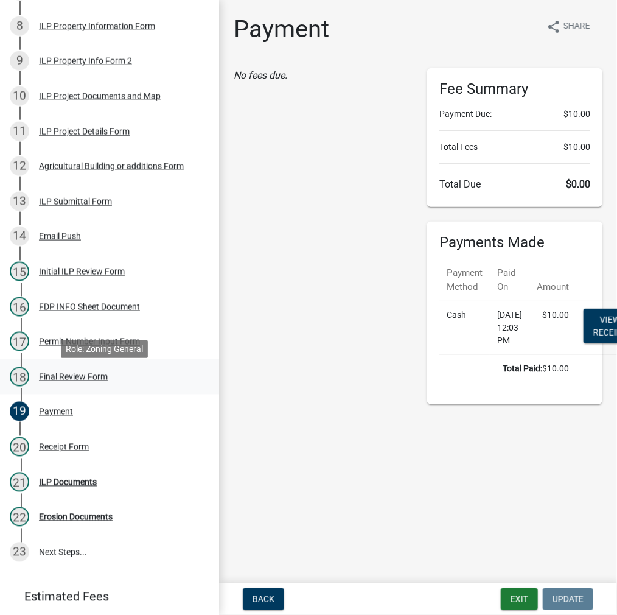
click at [58, 381] on div "Final Review Form" at bounding box center [73, 377] width 69 height 9
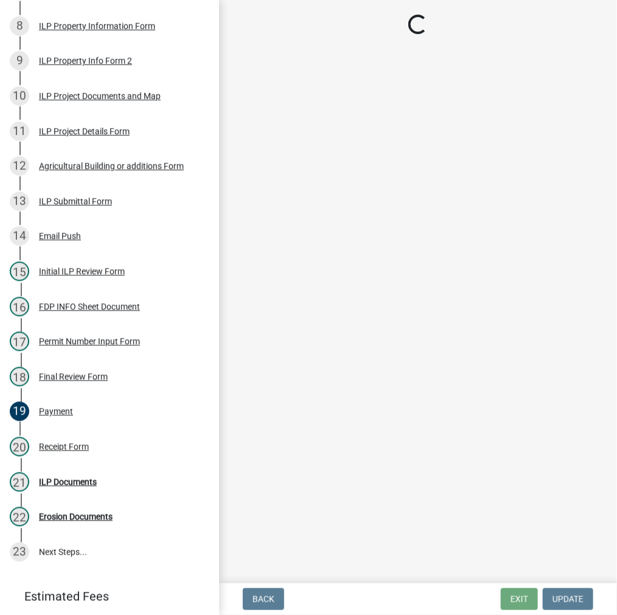
select select "c872cdc8-ca01-49f1-a213-e4b05fa58cd2"
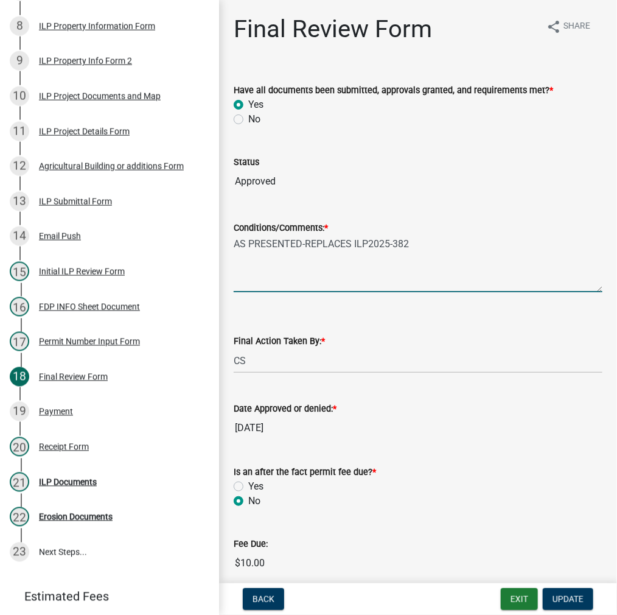
click at [425, 239] on textarea "AS PRESENTED-REPLACES ILP2025-382" at bounding box center [418, 263] width 369 height 57
paste textarea "9/4/25 OWNER CAME IN TO TALK WITH HEALTH DEPT ABOUT LETTER FROM WATER AND THEY …"
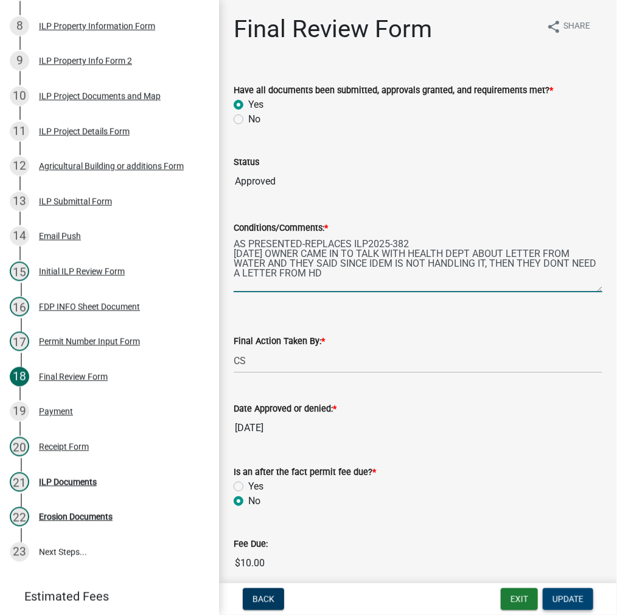
type textarea "AS PRESENTED-REPLACES ILP2025-382 9/4/25 OWNER CAME IN TO TALK WITH HEALTH DEPT…"
click at [567, 595] on span "Update" at bounding box center [568, 599] width 31 height 10
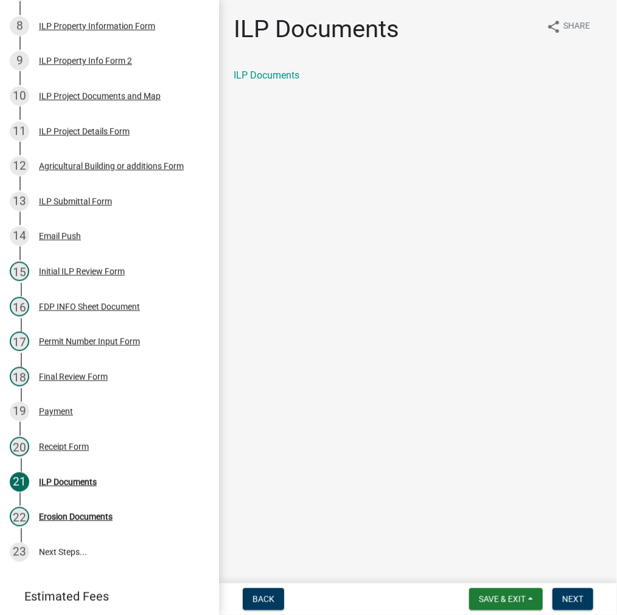
click at [280, 85] on div "ILP Documents" at bounding box center [418, 80] width 387 height 24
click at [284, 73] on link "ILP Documents" at bounding box center [267, 75] width 66 height 12
click at [567, 598] on span "Next" at bounding box center [573, 599] width 21 height 10
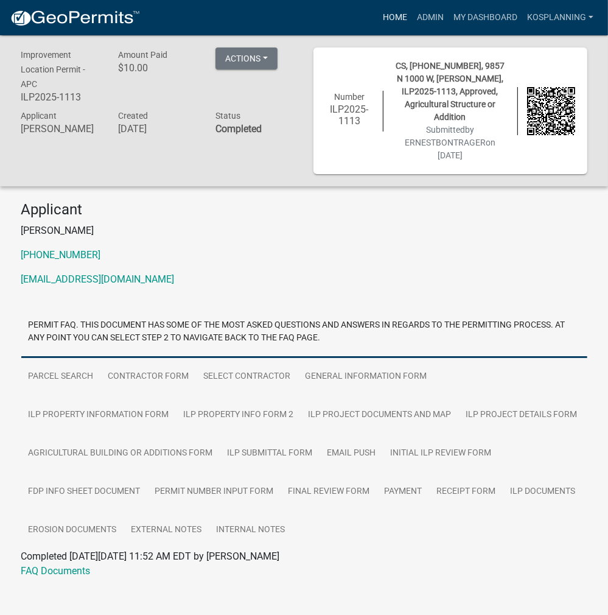
click at [397, 19] on link "Home" at bounding box center [395, 17] width 34 height 23
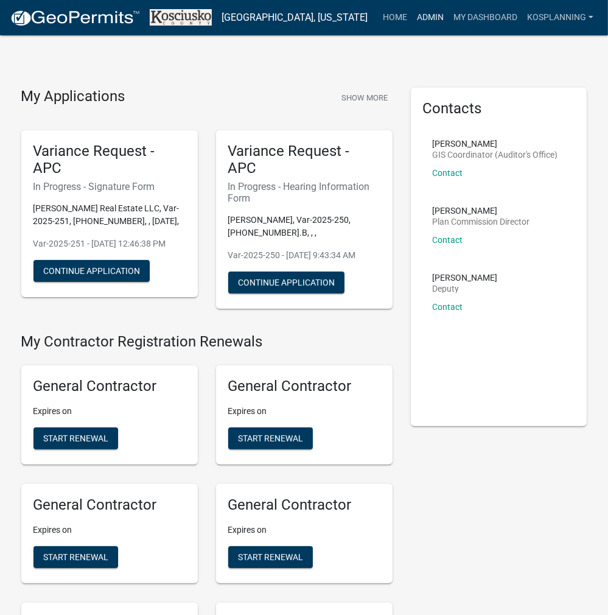
click at [421, 16] on link "Admin" at bounding box center [430, 17] width 37 height 23
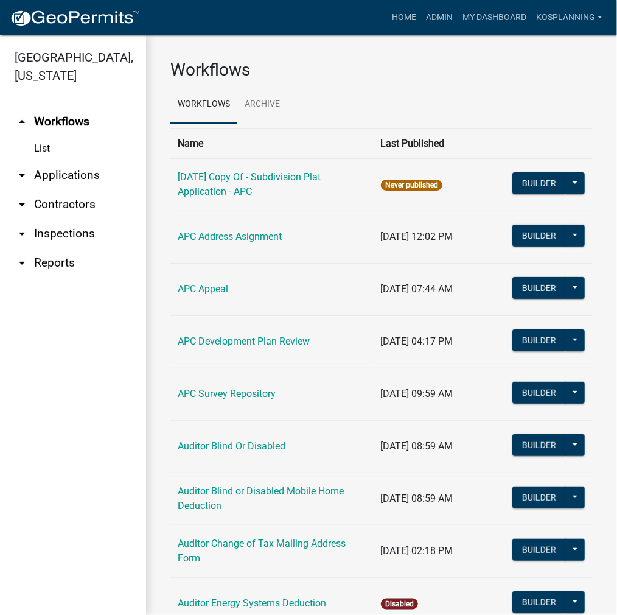
click at [66, 186] on link "arrow_drop_down Applications" at bounding box center [73, 175] width 146 height 29
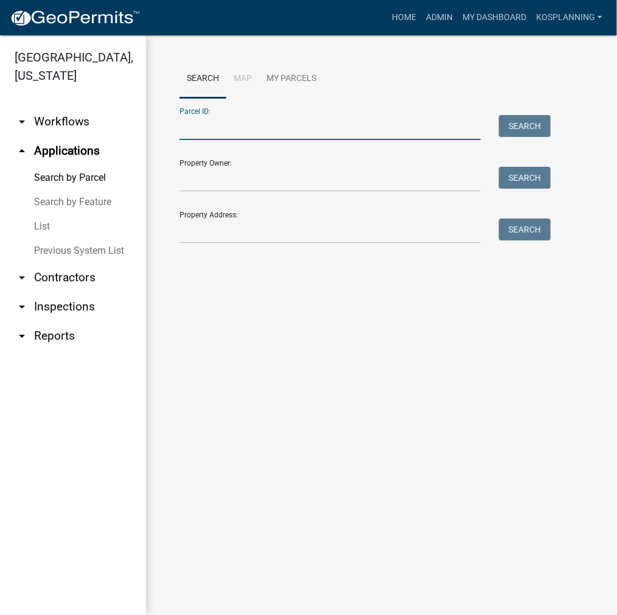
click at [180, 134] on input "Parcel ID:" at bounding box center [330, 127] width 301 height 25
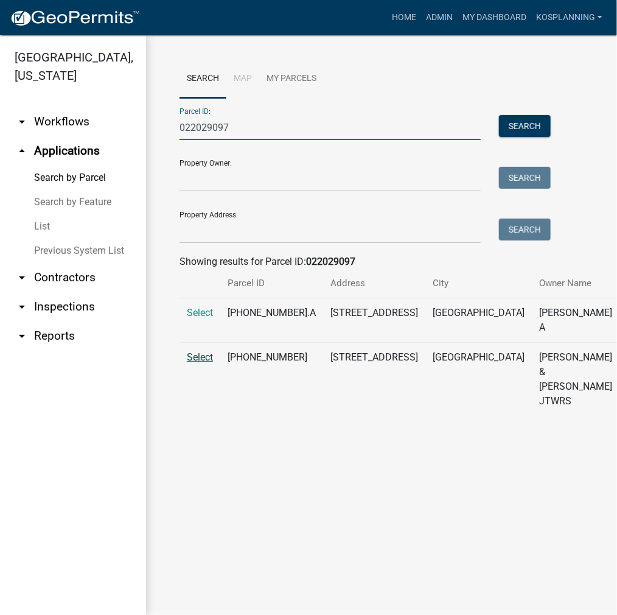
type input "022029097"
click at [213, 363] on span "Select" at bounding box center [200, 357] width 26 height 12
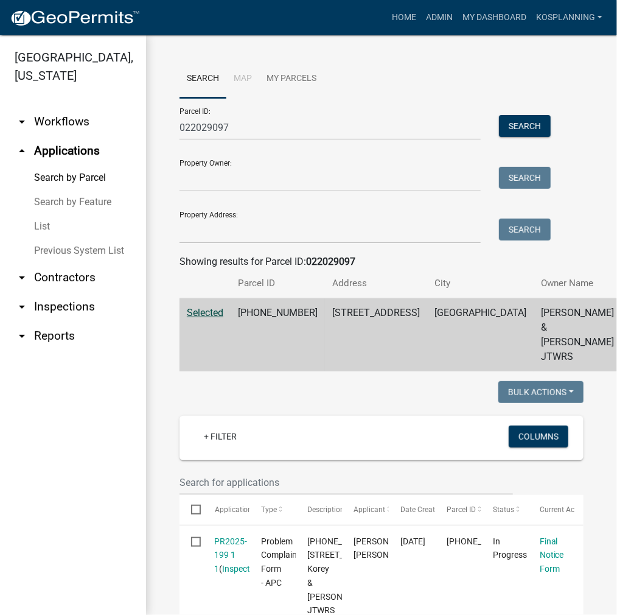
scroll to position [122, 0]
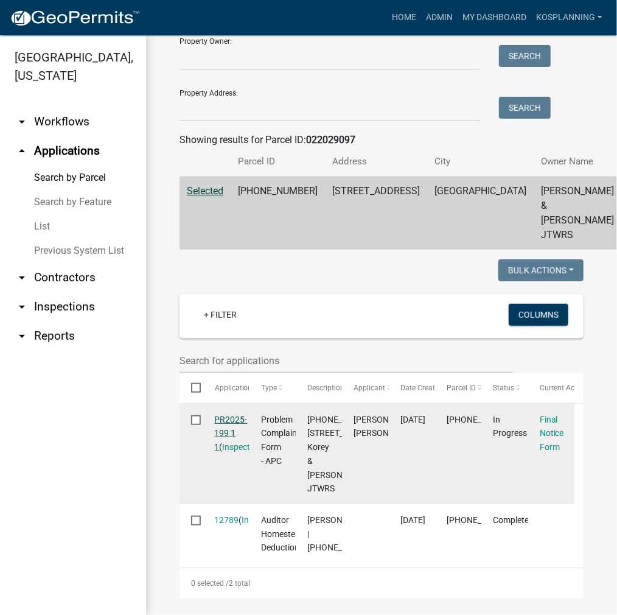
click at [234, 444] on link "PR2025-199 1 1" at bounding box center [231, 434] width 33 height 38
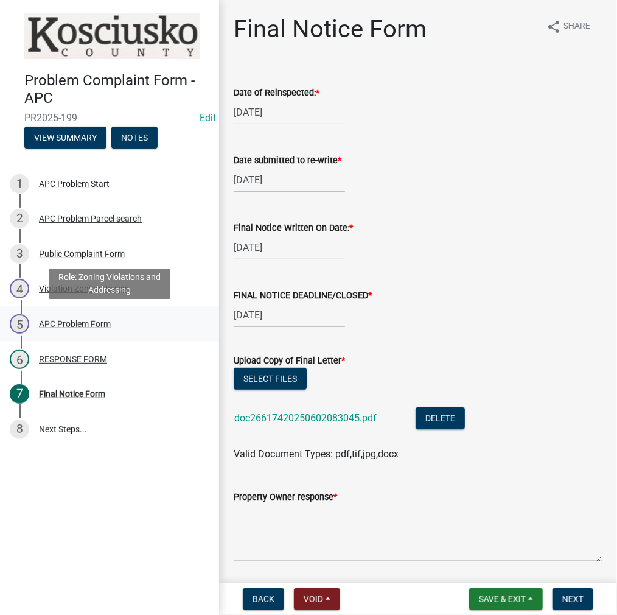
click at [63, 326] on div "APC Problem Form" at bounding box center [75, 324] width 72 height 9
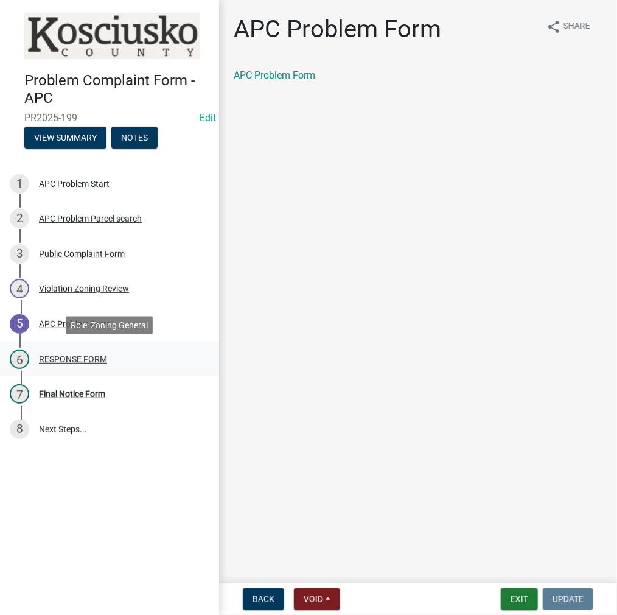
click at [60, 362] on div "RESPONSE FORM" at bounding box center [73, 359] width 68 height 9
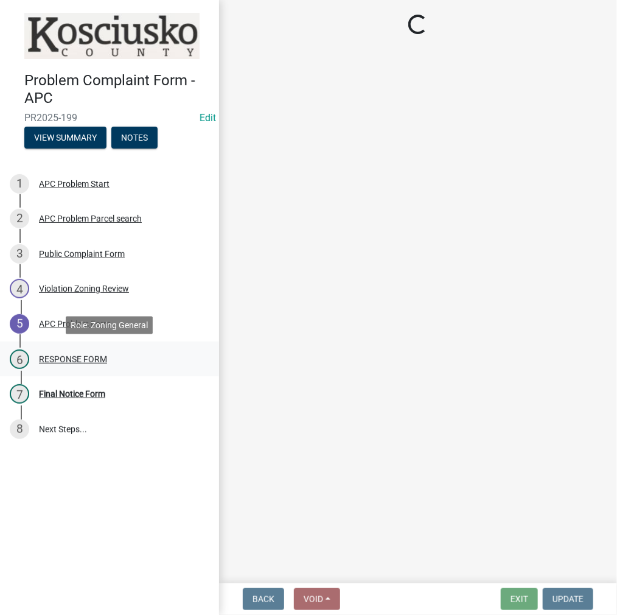
select select "d062c417-95db-497a-9398-920c005df4db"
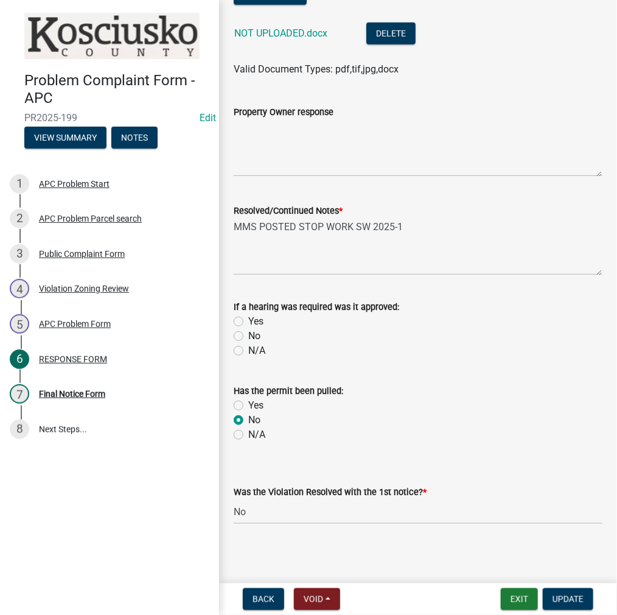
scroll to position [321, 0]
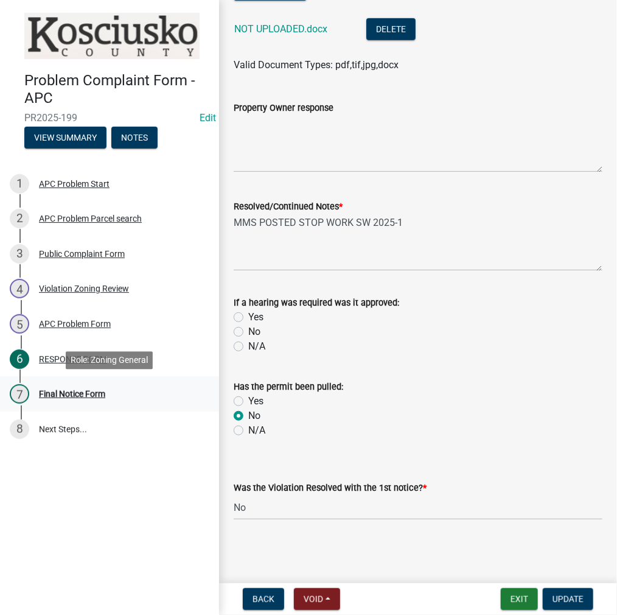
click at [76, 394] on div "Final Notice Form" at bounding box center [72, 394] width 66 height 9
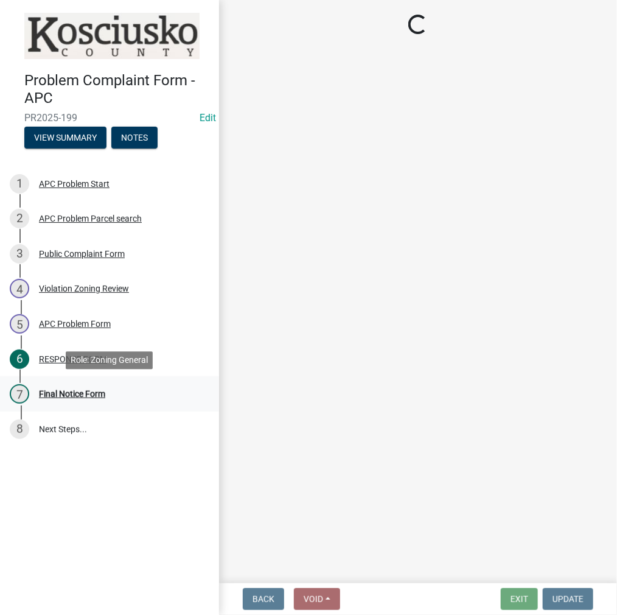
scroll to position [0, 0]
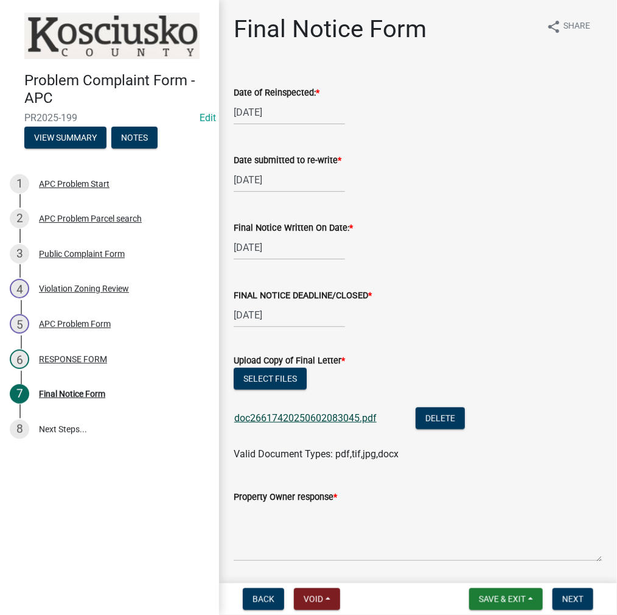
click at [324, 420] on link "doc26617420250602083045.pdf" at bounding box center [305, 418] width 142 height 12
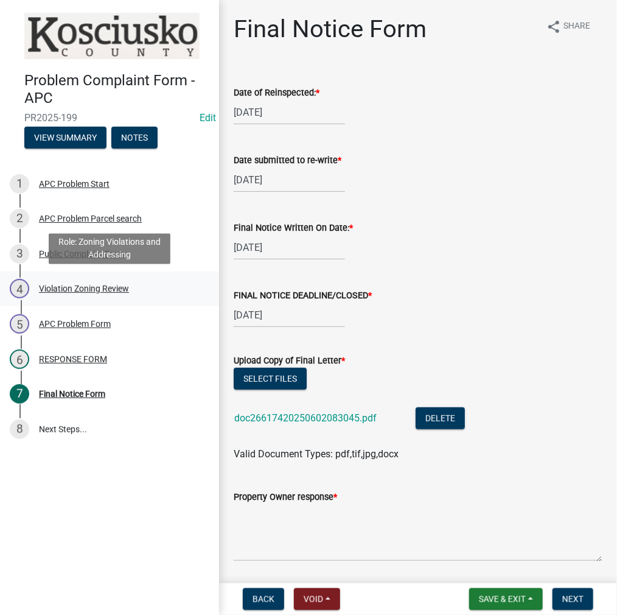
click at [68, 290] on div "Violation Zoning Review" at bounding box center [84, 288] width 90 height 9
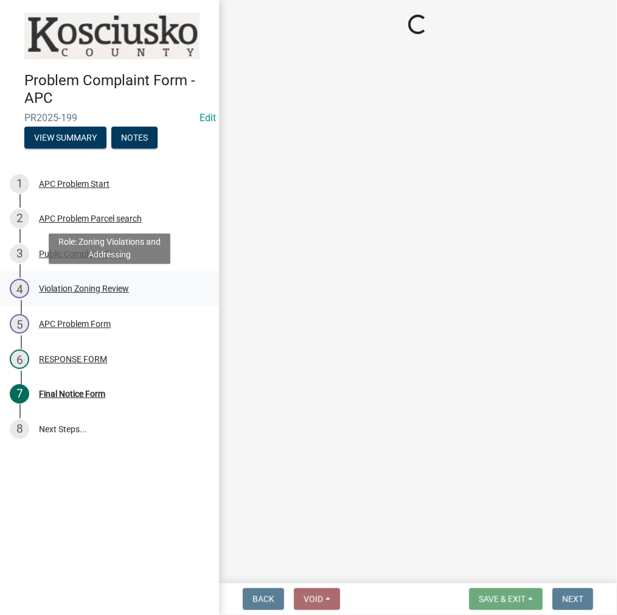
select select "1146270b-2111-4e23-bf7f-74ce85cf7041"
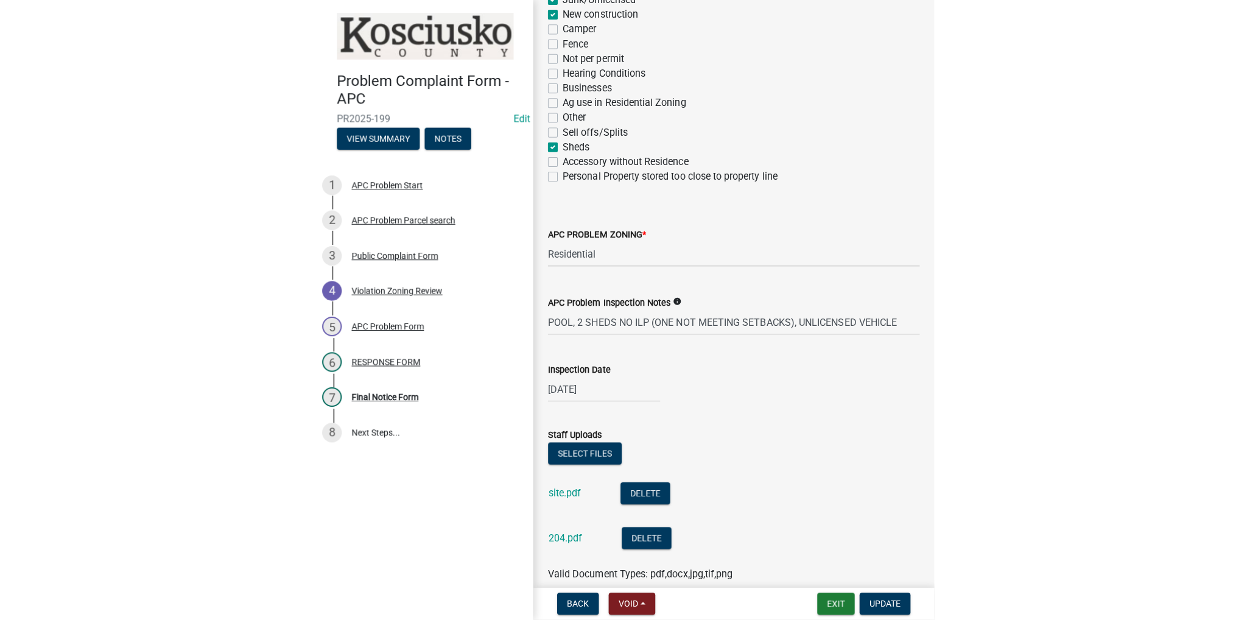
scroll to position [300, 0]
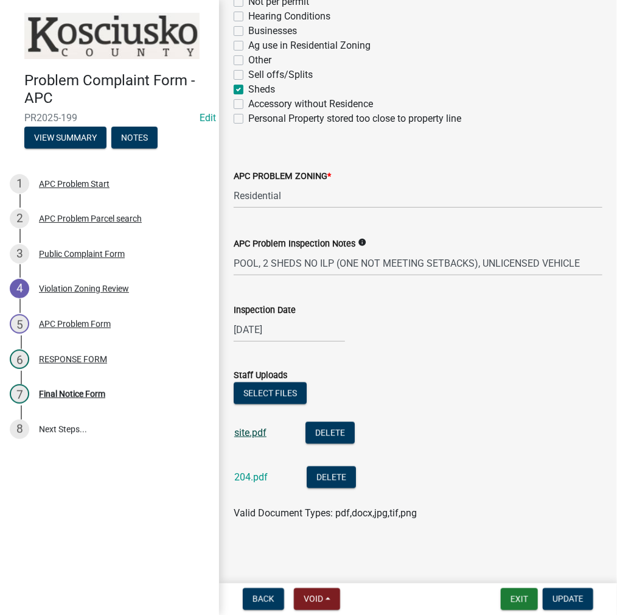
click at [253, 432] on link "site.pdf" at bounding box center [250, 433] width 32 height 12
click at [254, 469] on div "204.pdf" at bounding box center [260, 478] width 53 height 25
click at [253, 477] on link "204.pdf" at bounding box center [250, 477] width 33 height 12
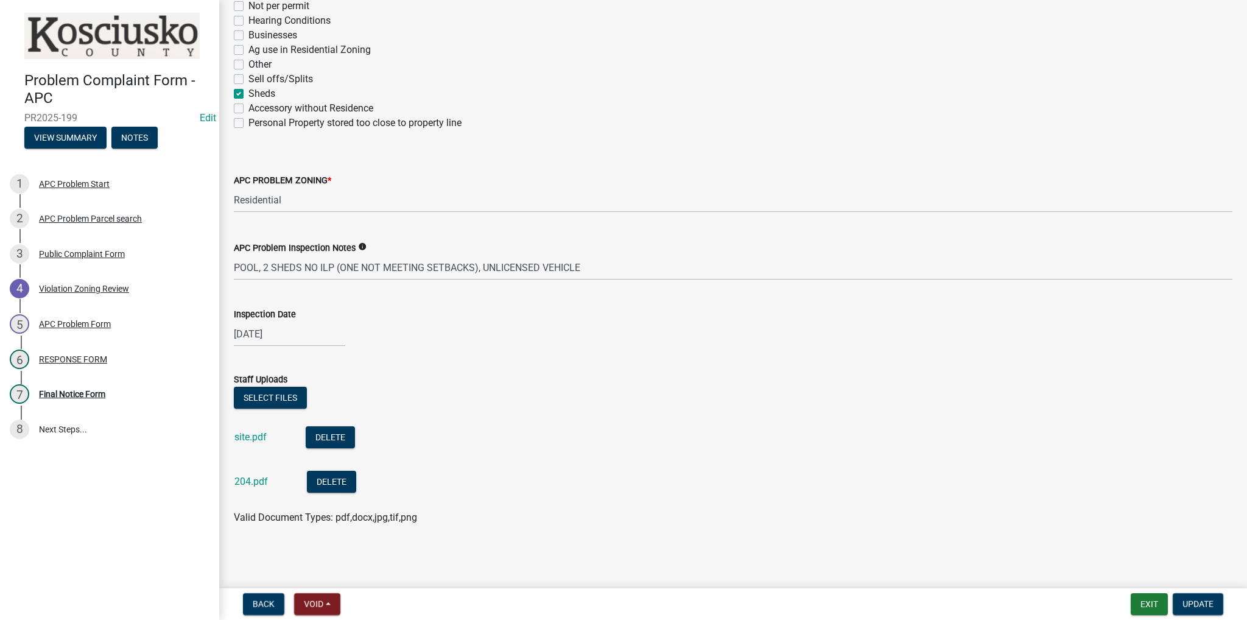
scroll to position [296, 0]
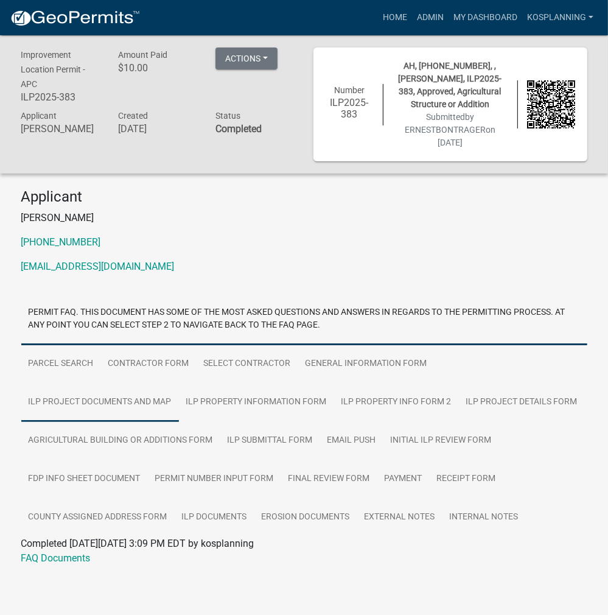
click at [170, 395] on link "ILP Project Documents and Map" at bounding box center [100, 402] width 158 height 39
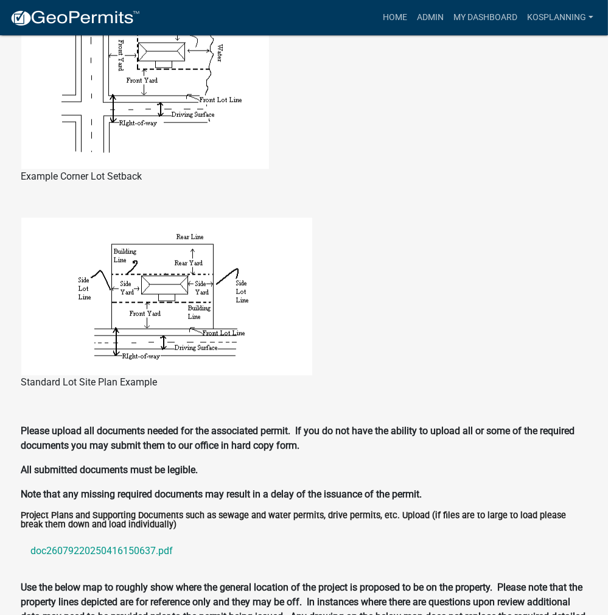
scroll to position [1279, 0]
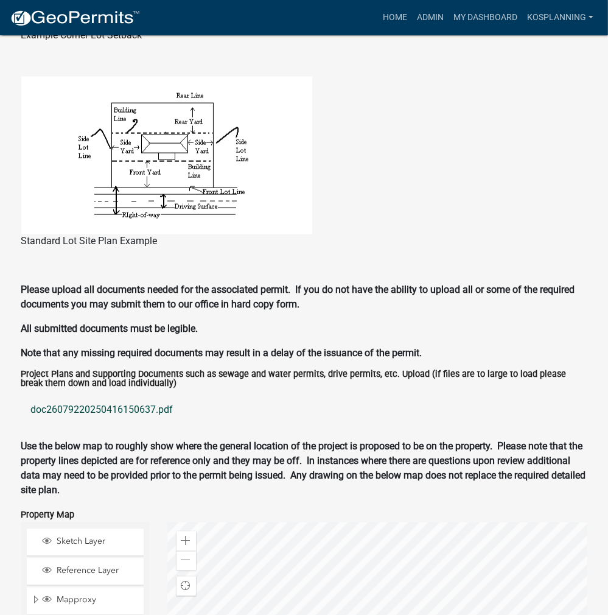
click at [146, 411] on link "doc26079220250416150637.pdf" at bounding box center [304, 410] width 566 height 29
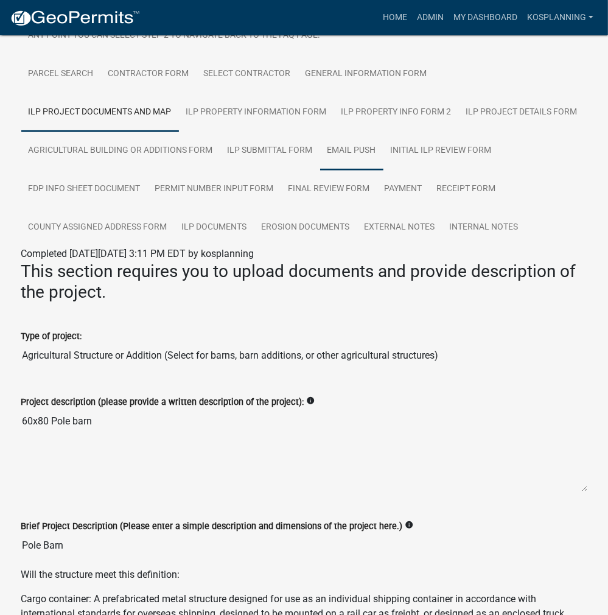
scroll to position [122, 0]
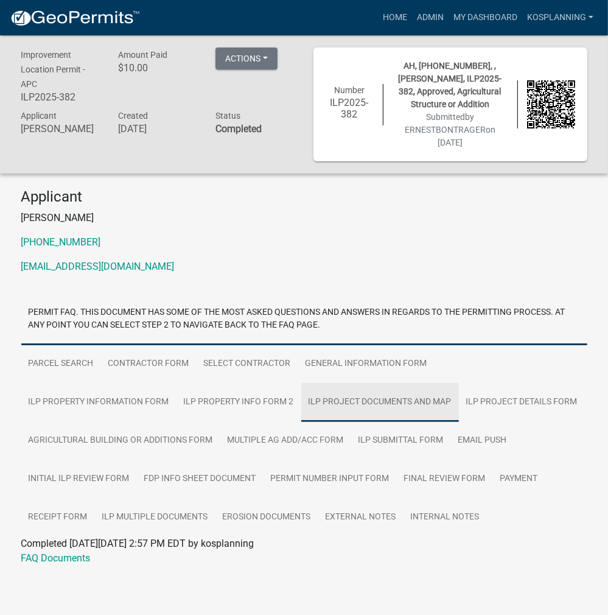
click at [301, 402] on link "ILP Project Documents and Map" at bounding box center [380, 402] width 158 height 39
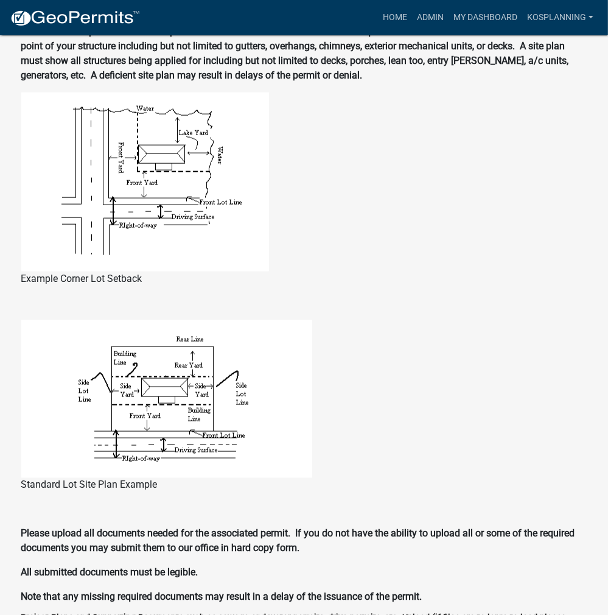
scroll to position [1218, 0]
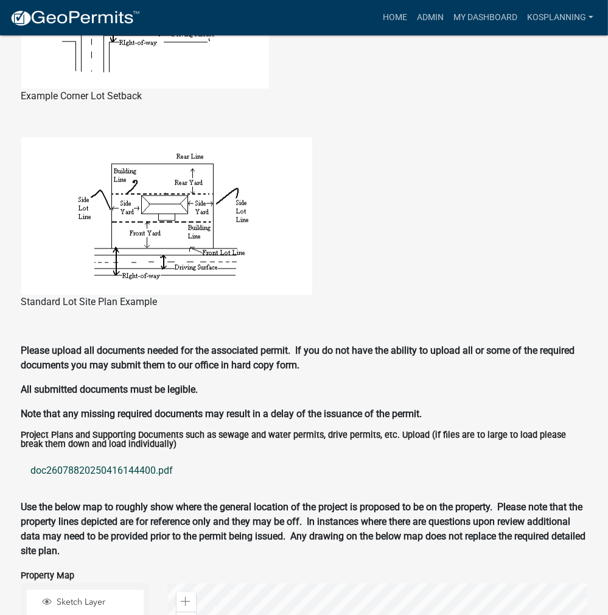
click at [134, 462] on link "doc26078820250416144400.pdf" at bounding box center [304, 471] width 566 height 29
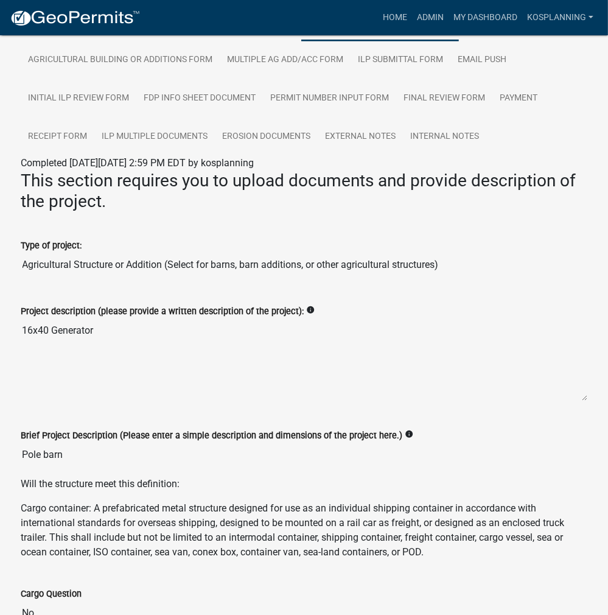
scroll to position [304, 0]
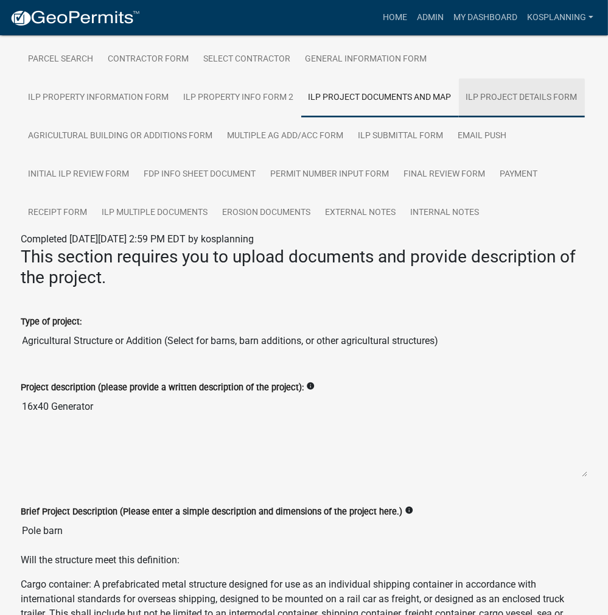
click at [459, 100] on link "ILP Project Details Form" at bounding box center [522, 98] width 126 height 39
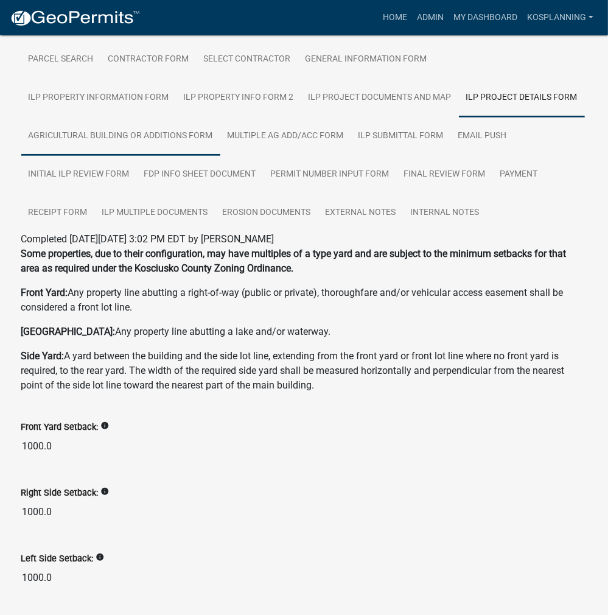
click at [138, 142] on link "Agricultural Building or additions Form" at bounding box center [120, 136] width 199 height 39
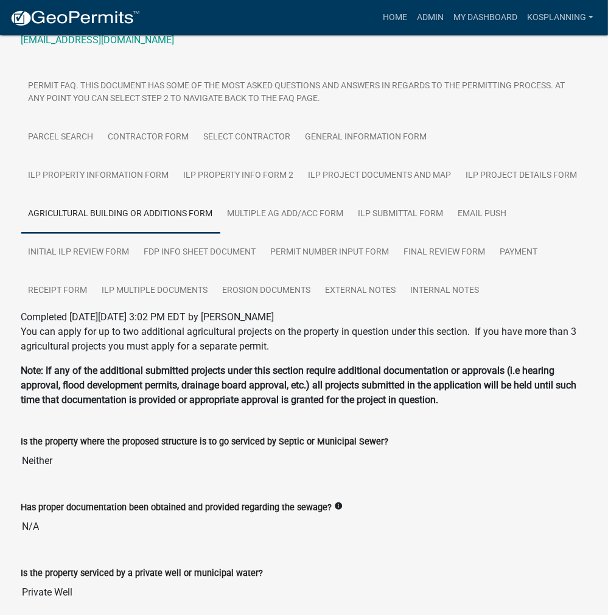
scroll to position [183, 0]
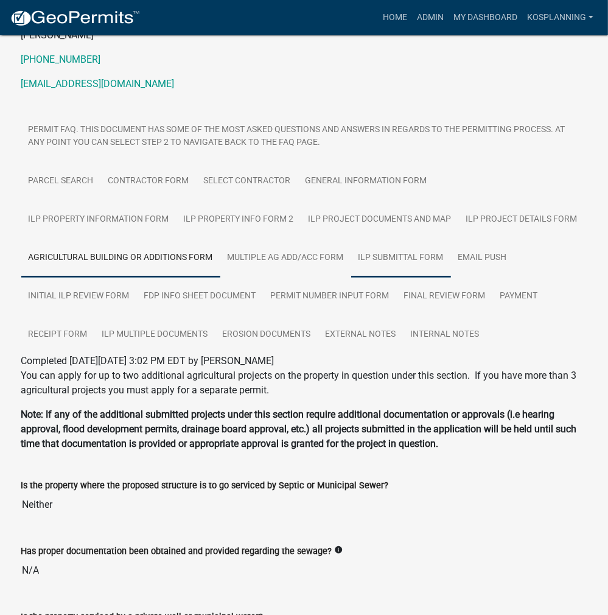
click at [392, 256] on link "ILP Submittal Form" at bounding box center [401, 258] width 100 height 39
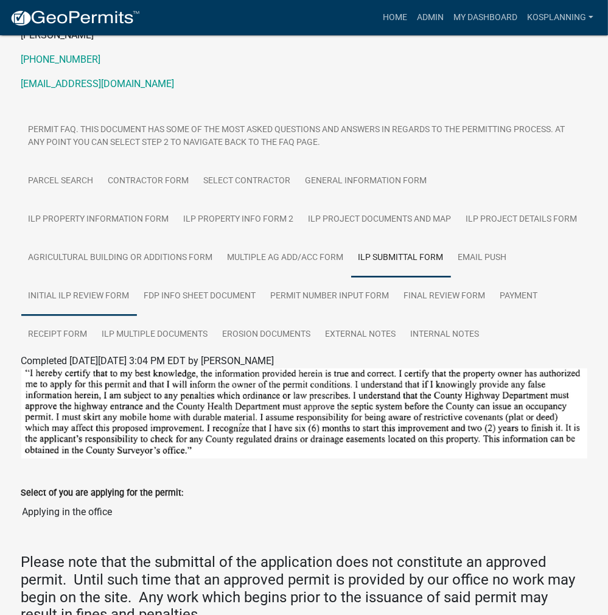
click at [75, 296] on link "Initial ILP Review Form" at bounding box center [79, 296] width 116 height 39
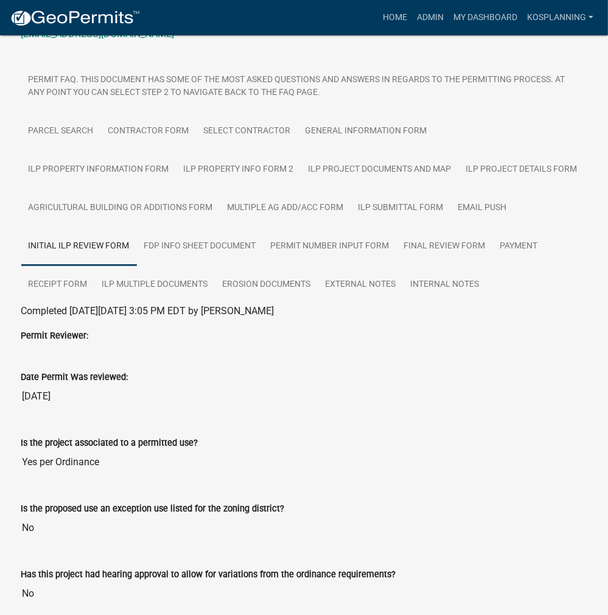
scroll to position [122, 0]
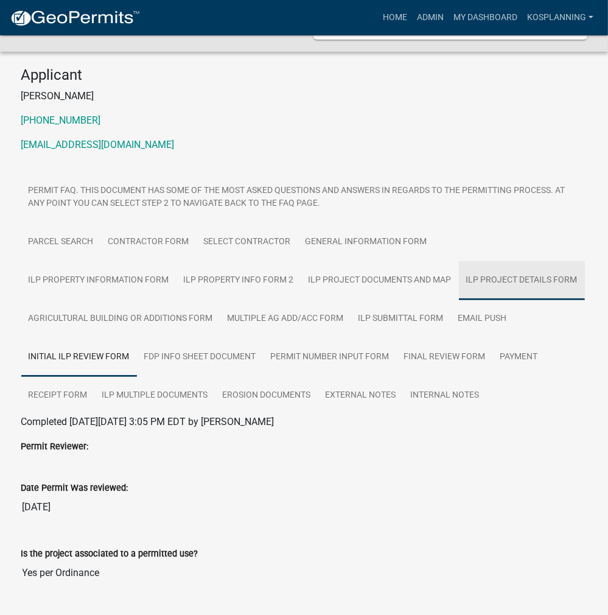
click at [459, 281] on link "ILP Project Details Form" at bounding box center [522, 280] width 126 height 39
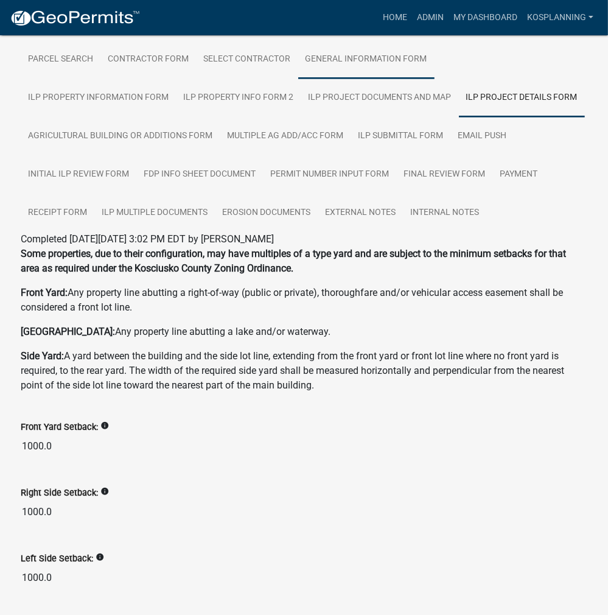
scroll to position [244, 0]
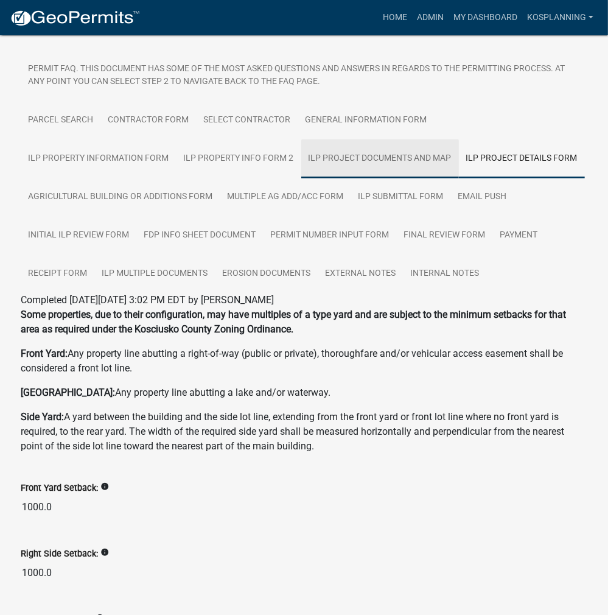
click at [301, 157] on link "ILP Project Documents and Map" at bounding box center [380, 158] width 158 height 39
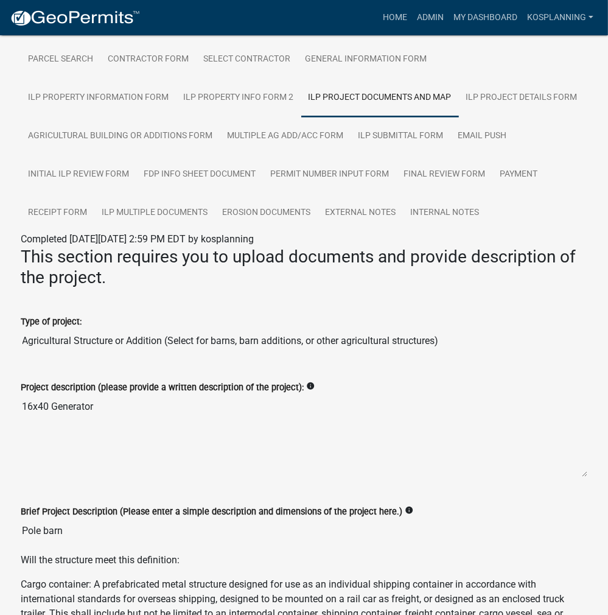
scroll to position [0, 0]
